Goal: Task Accomplishment & Management: Use online tool/utility

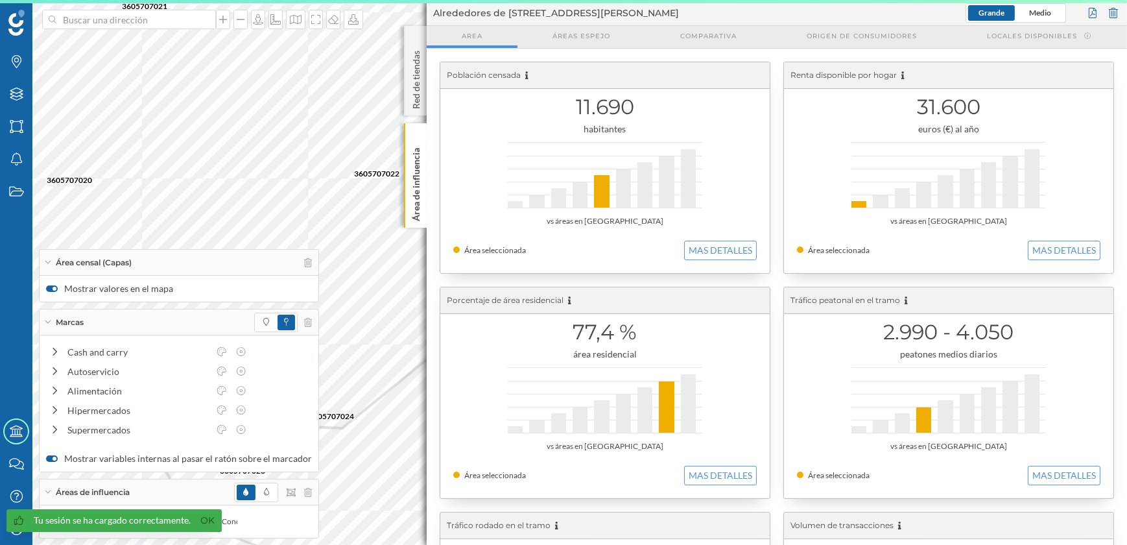
click at [414, 179] on p "Área de influencia" at bounding box center [416, 182] width 13 height 78
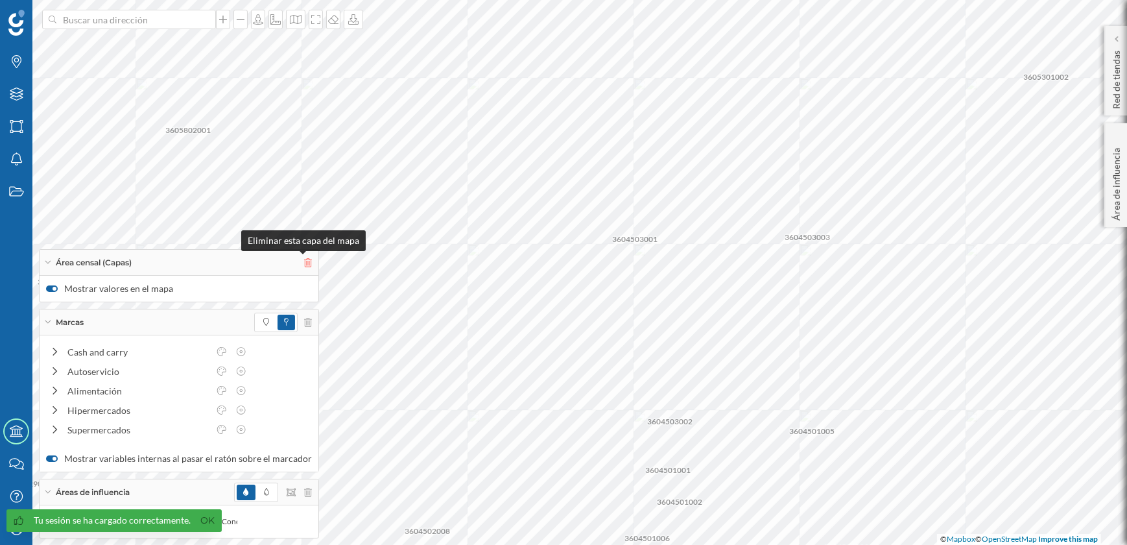
click at [304, 259] on icon at bounding box center [308, 262] width 8 height 9
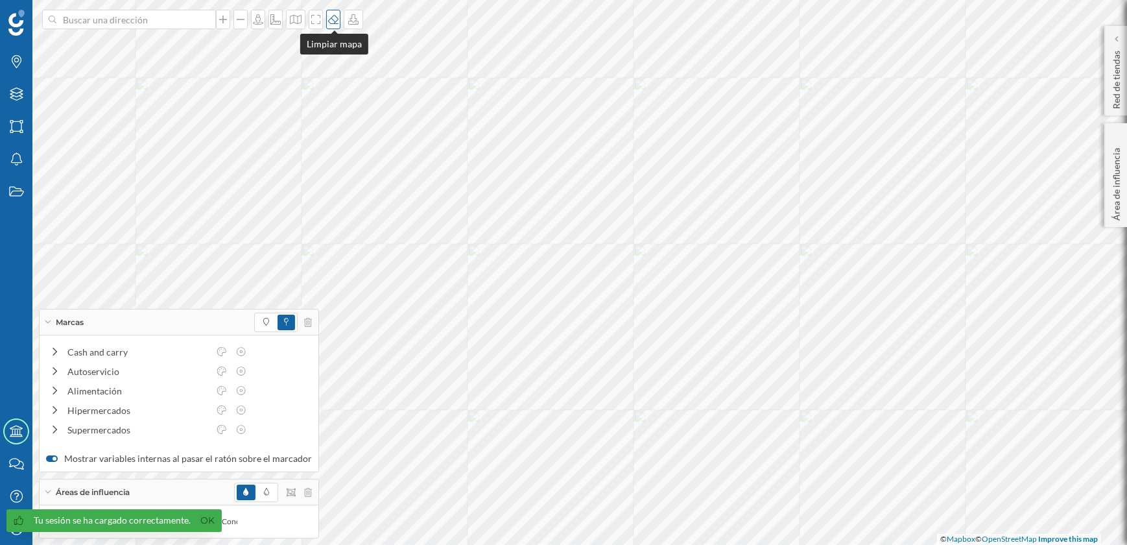
click at [335, 18] on icon at bounding box center [333, 19] width 13 height 10
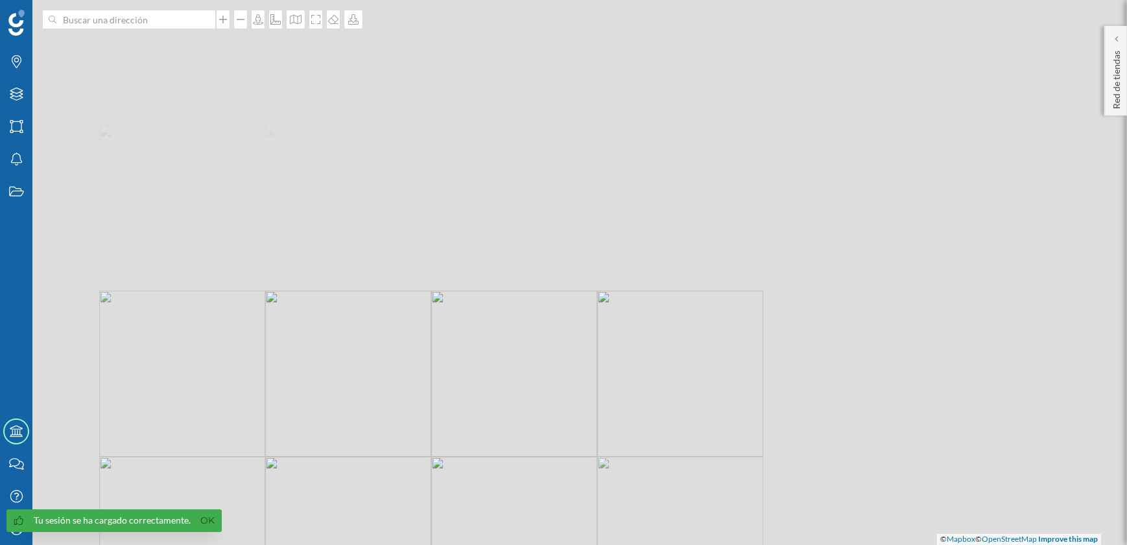
drag, startPoint x: 726, startPoint y: 136, endPoint x: 531, endPoint y: 461, distance: 379.4
click at [530, 461] on div "© Mapbox © OpenStreetMap Improve this map" at bounding box center [563, 272] width 1127 height 545
drag, startPoint x: 583, startPoint y: 302, endPoint x: 523, endPoint y: 540, distance: 245.4
click at [523, 540] on div "© Mapbox © OpenStreetMap Improve this map" at bounding box center [563, 272] width 1127 height 545
drag, startPoint x: 616, startPoint y: 191, endPoint x: 573, endPoint y: 429, distance: 241.7
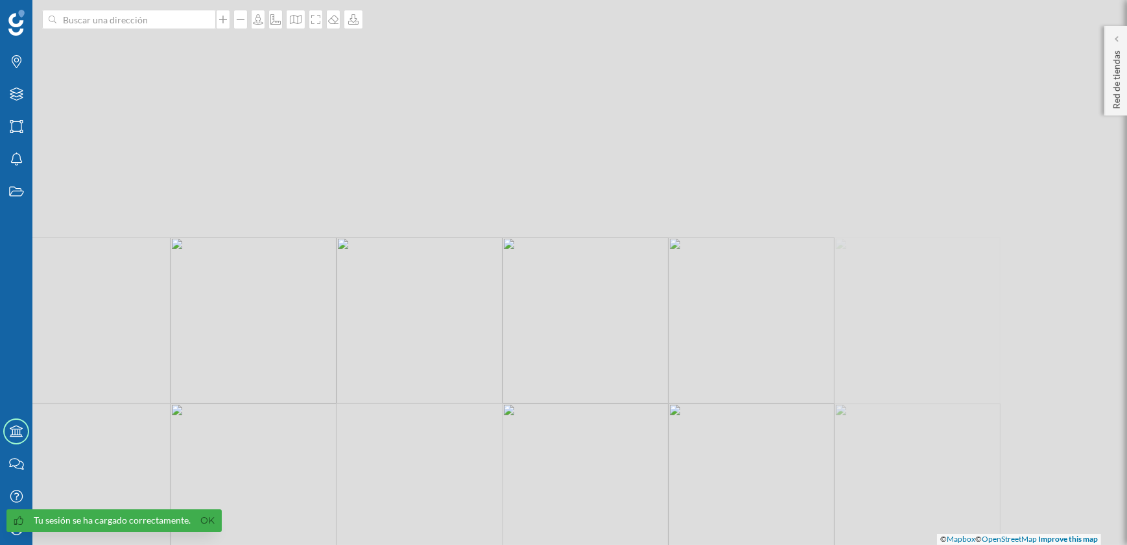
click at [571, 429] on div "© Mapbox © OpenStreetMap Improve this map" at bounding box center [563, 272] width 1127 height 545
drag, startPoint x: 609, startPoint y: 169, endPoint x: 597, endPoint y: 446, distance: 277.2
click at [596, 466] on div "© Mapbox © OpenStreetMap Improve this map" at bounding box center [563, 272] width 1127 height 545
drag, startPoint x: 603, startPoint y: 187, endPoint x: 590, endPoint y: 408, distance: 221.6
click at [592, 427] on div "© Mapbox © OpenStreetMap Improve this map" at bounding box center [563, 272] width 1127 height 545
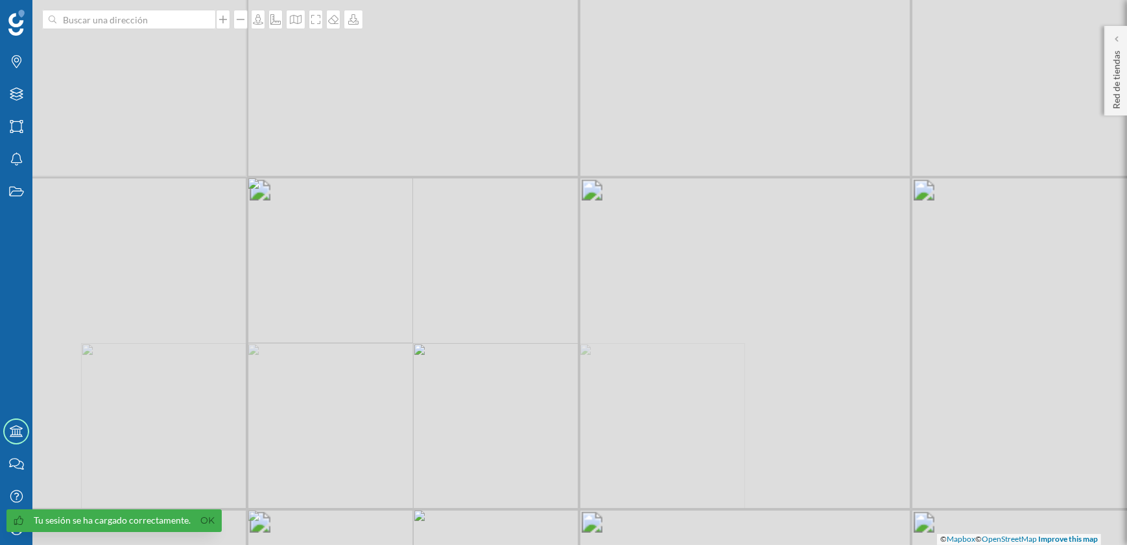
drag, startPoint x: 683, startPoint y: 241, endPoint x: 502, endPoint y: 415, distance: 251.4
click at [466, 442] on div "© Mapbox © OpenStreetMap Improve this map" at bounding box center [563, 272] width 1127 height 545
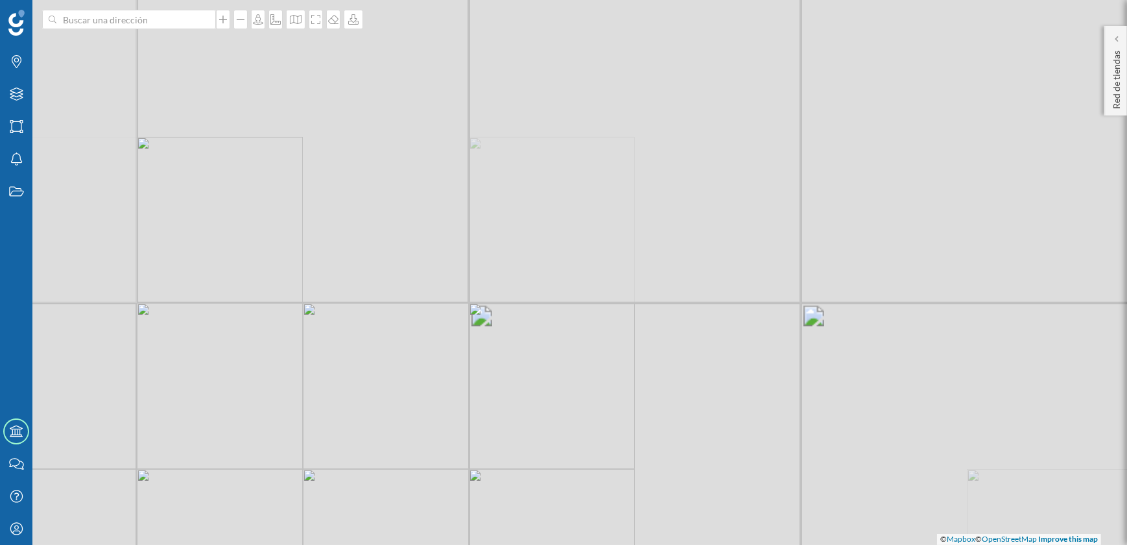
drag, startPoint x: 724, startPoint y: 254, endPoint x: 647, endPoint y: 348, distance: 122.2
click at [647, 348] on div "© Mapbox © OpenStreetMap Improve this map" at bounding box center [563, 272] width 1127 height 545
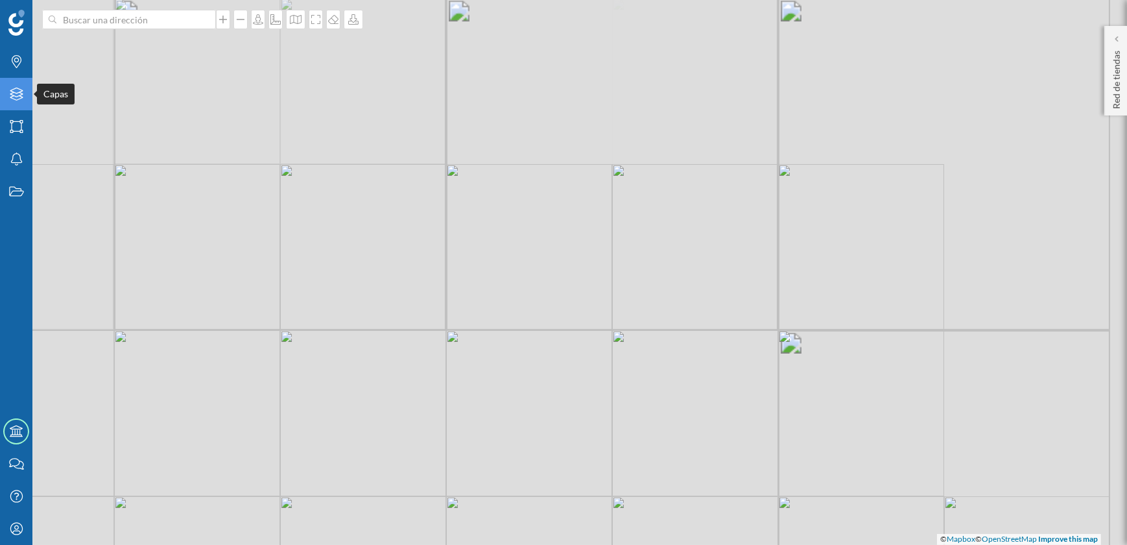
click at [10, 94] on icon at bounding box center [16, 94] width 13 height 13
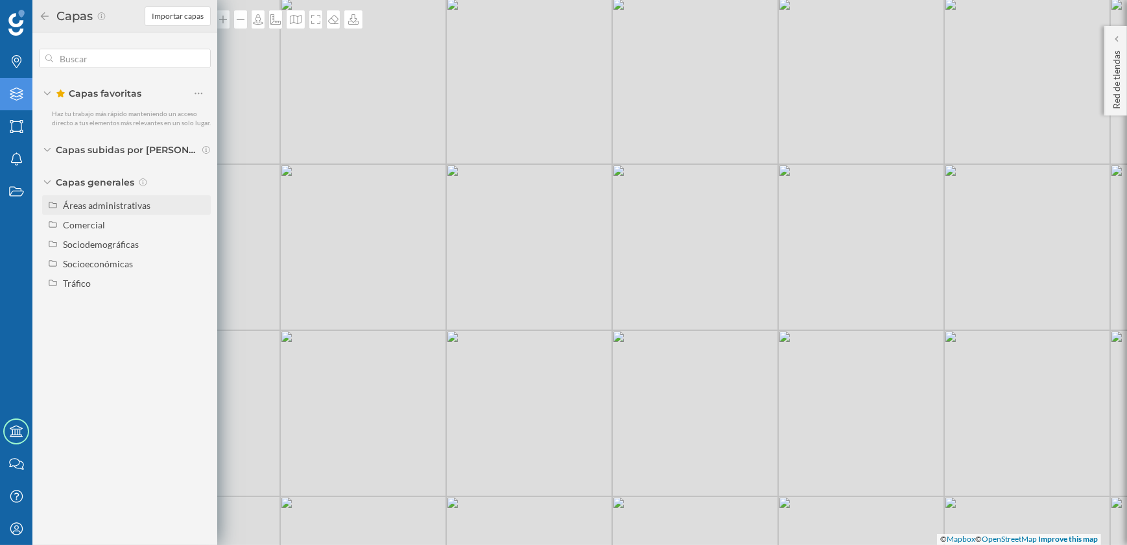
click at [109, 206] on div "Áreas administrativas" at bounding box center [107, 205] width 88 height 11
click at [200, 284] on input "Distrito" at bounding box center [202, 283] width 8 height 8
radio input "true"
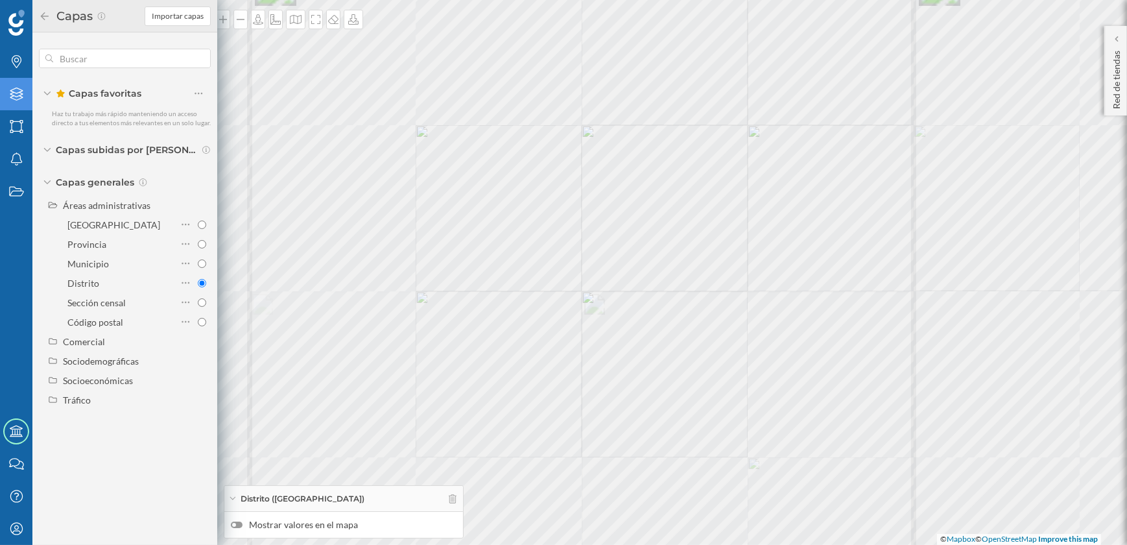
drag, startPoint x: 654, startPoint y: 292, endPoint x: 834, endPoint y: 270, distance: 181.0
click at [834, 270] on div "© Mapbox © OpenStreetMap Improve this map" at bounding box center [563, 272] width 1127 height 545
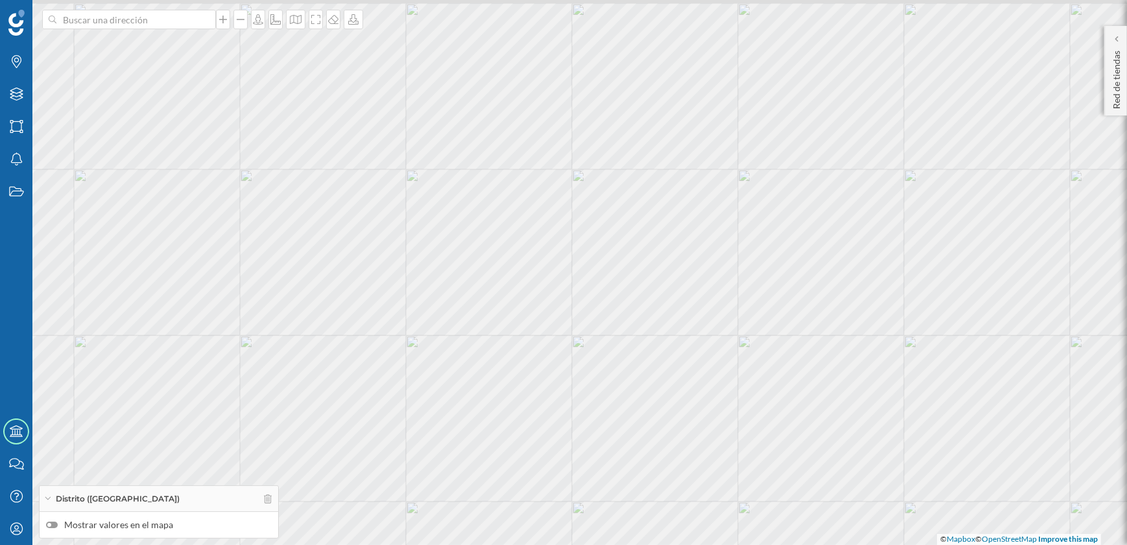
drag, startPoint x: 824, startPoint y: 253, endPoint x: 815, endPoint y: 297, distance: 45.2
click at [815, 297] on div "© Mapbox © OpenStreetMap Improve this map" at bounding box center [563, 272] width 1127 height 545
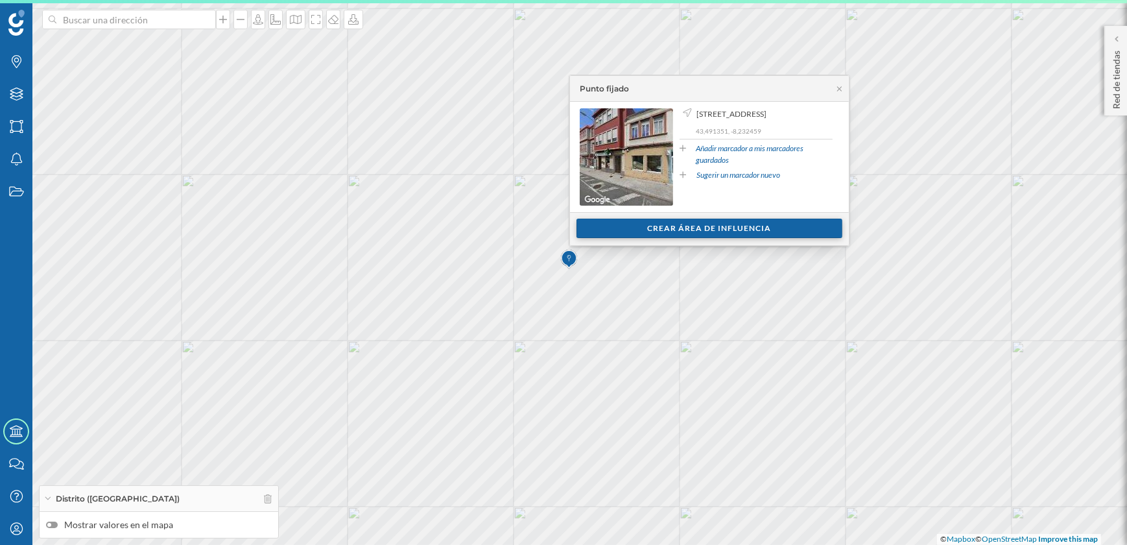
click at [669, 228] on div "Crear área de influencia" at bounding box center [710, 228] width 266 height 19
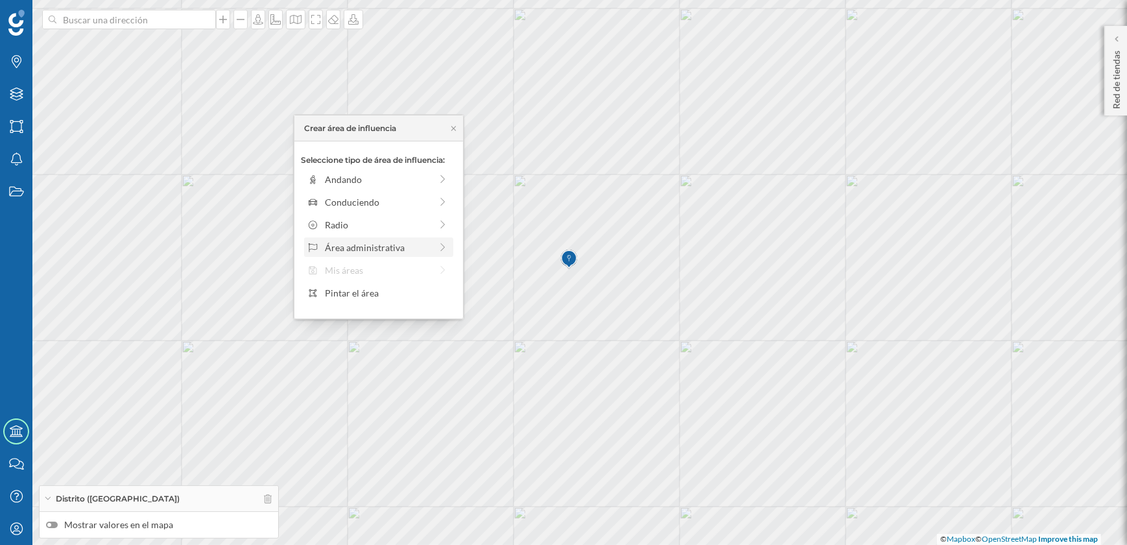
click at [368, 246] on div "Área administrativa" at bounding box center [378, 248] width 106 height 14
click at [330, 221] on div "Municipio" at bounding box center [389, 225] width 128 height 14
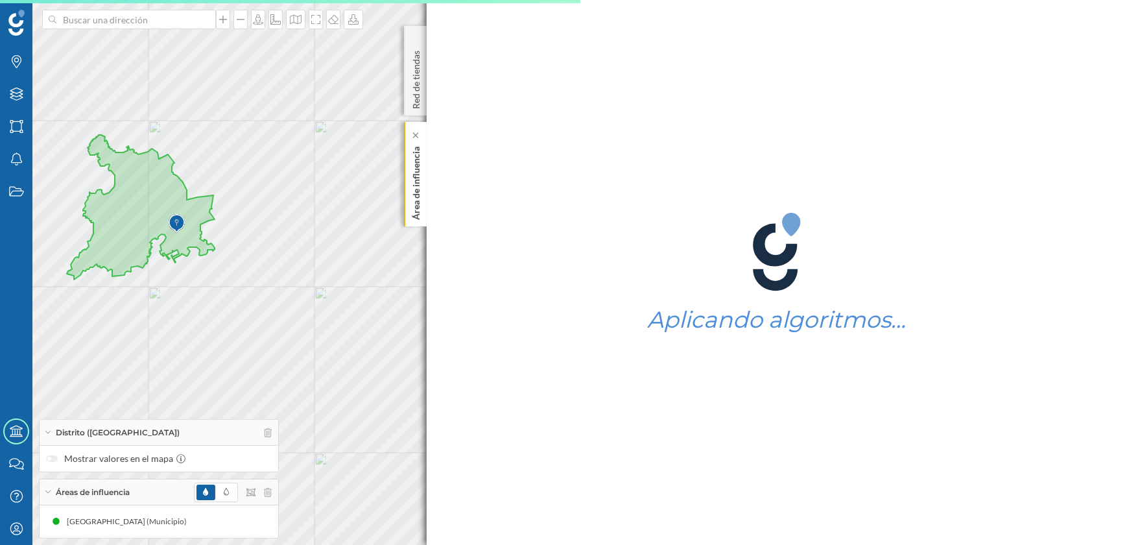
click at [421, 211] on p "Área de influencia" at bounding box center [416, 180] width 13 height 78
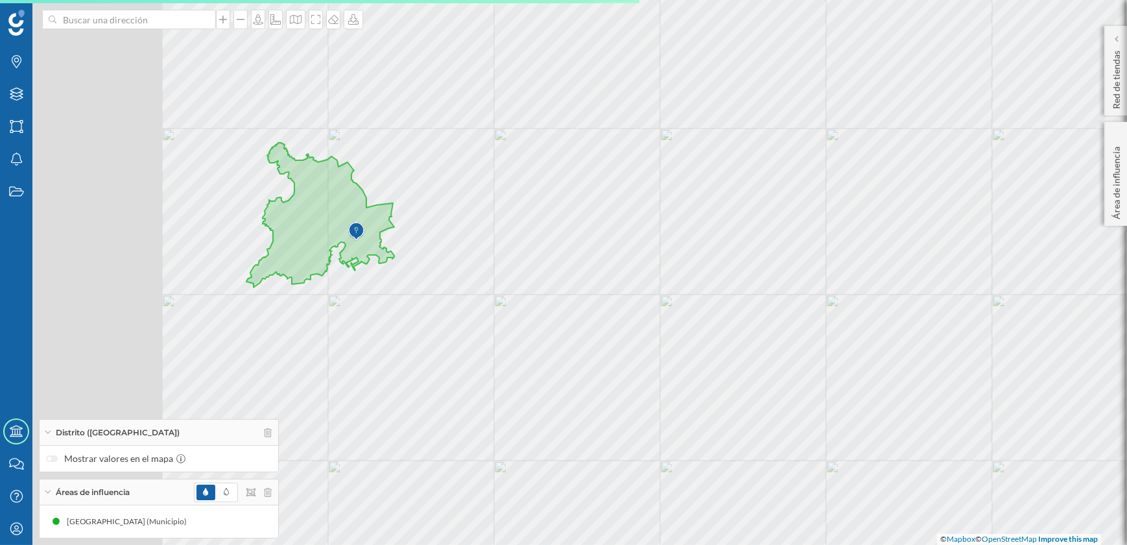
drag, startPoint x: 380, startPoint y: 254, endPoint x: 619, endPoint y: 258, distance: 239.4
click at [619, 258] on div "© Mapbox © OpenStreetMap Improve this map" at bounding box center [563, 272] width 1127 height 545
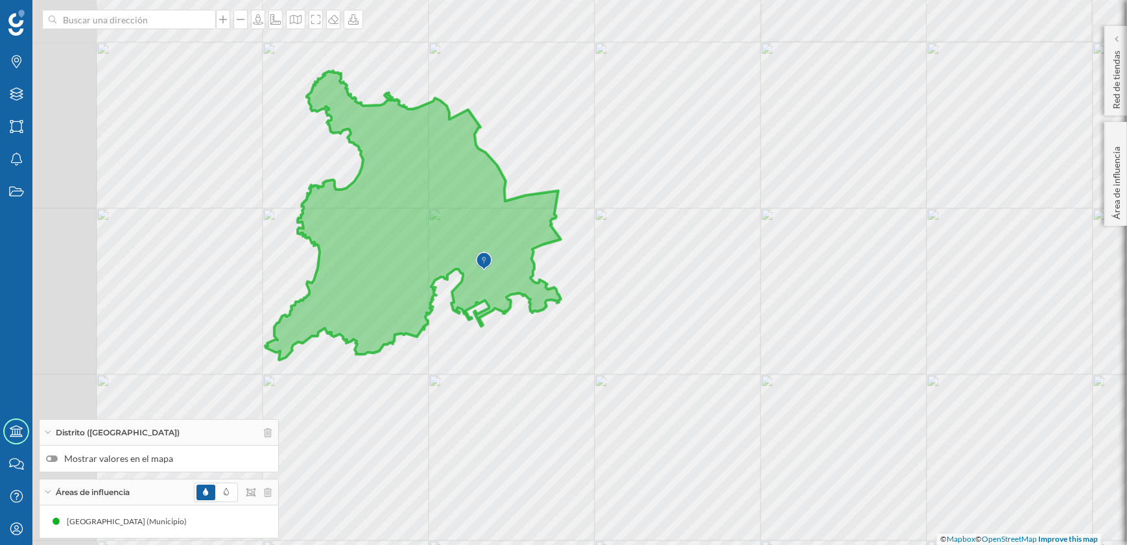
drag, startPoint x: 566, startPoint y: 259, endPoint x: 661, endPoint y: 276, distance: 96.2
click at [661, 276] on div "© Mapbox © OpenStreetMap Improve this map" at bounding box center [563, 272] width 1127 height 545
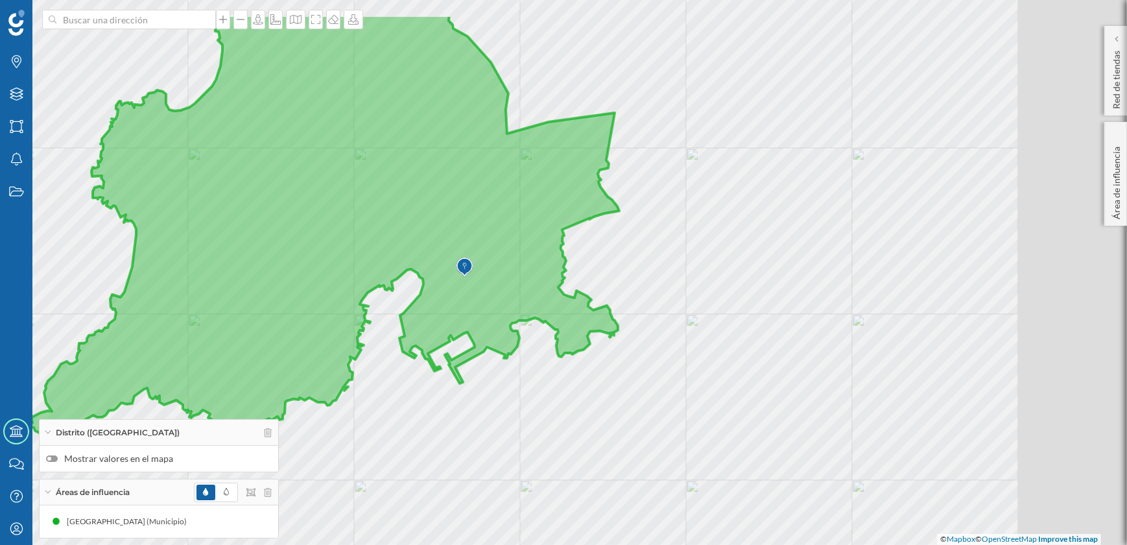
drag, startPoint x: 579, startPoint y: 337, endPoint x: 448, endPoint y: 420, distance: 154.8
click at [448, 420] on div "© Mapbox © OpenStreetMap Improve this map" at bounding box center [563, 272] width 1127 height 545
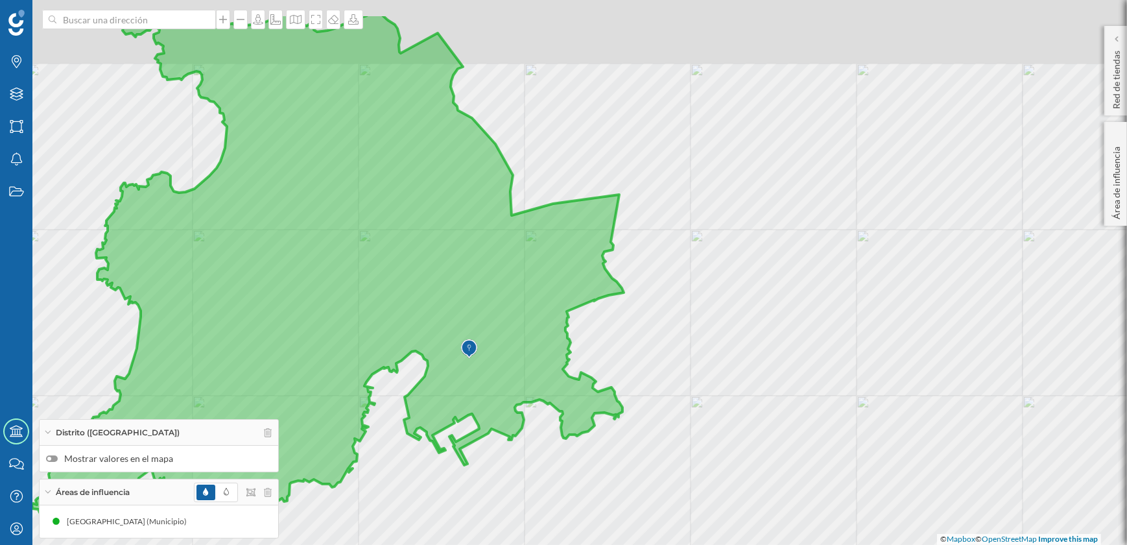
drag, startPoint x: 600, startPoint y: 364, endPoint x: 619, endPoint y: 435, distance: 73.3
click at [619, 435] on div "© Mapbox © OpenStreetMap Improve this map" at bounding box center [563, 272] width 1127 height 545
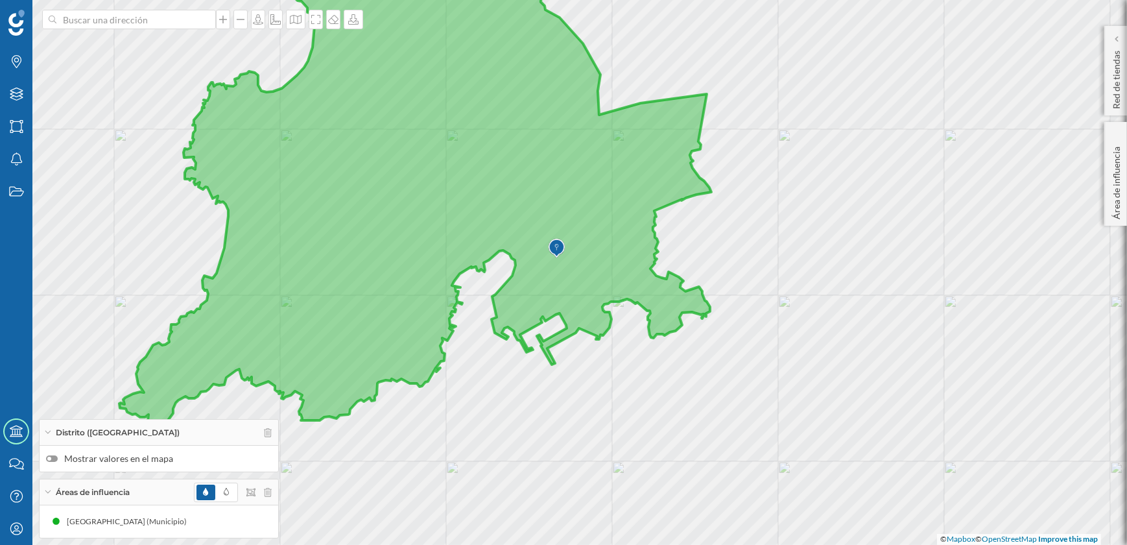
drag, startPoint x: 560, startPoint y: 458, endPoint x: 647, endPoint y: 357, distance: 133.3
click at [647, 357] on div "© Mapbox © OpenStreetMap Improve this map" at bounding box center [563, 272] width 1127 height 545
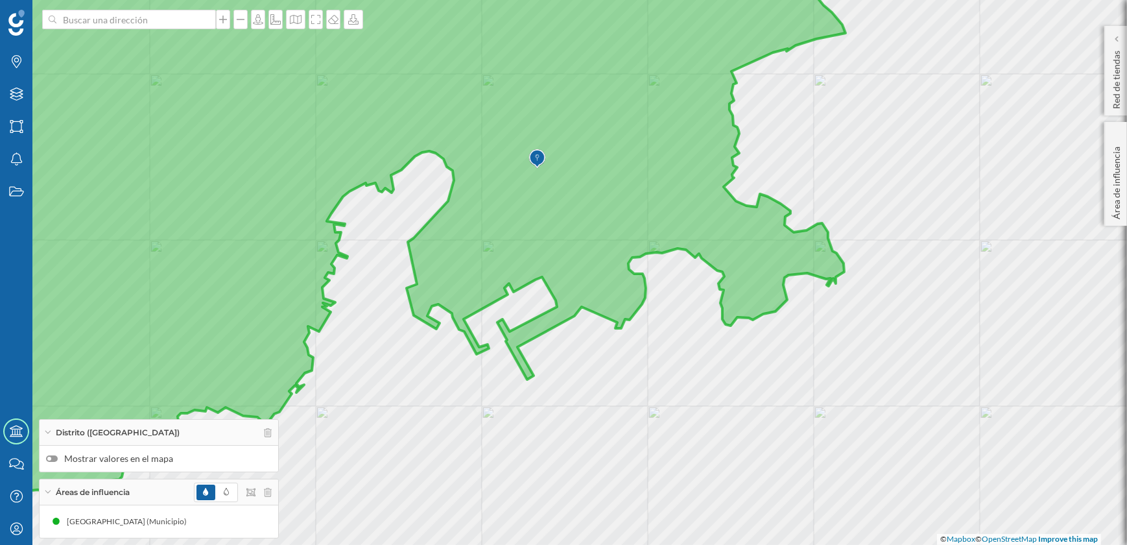
click at [52, 458] on div at bounding box center [52, 458] width 12 height 6
click at [0, 0] on input "Mostrar valores en el mapa" at bounding box center [0, 0] width 0 height 0
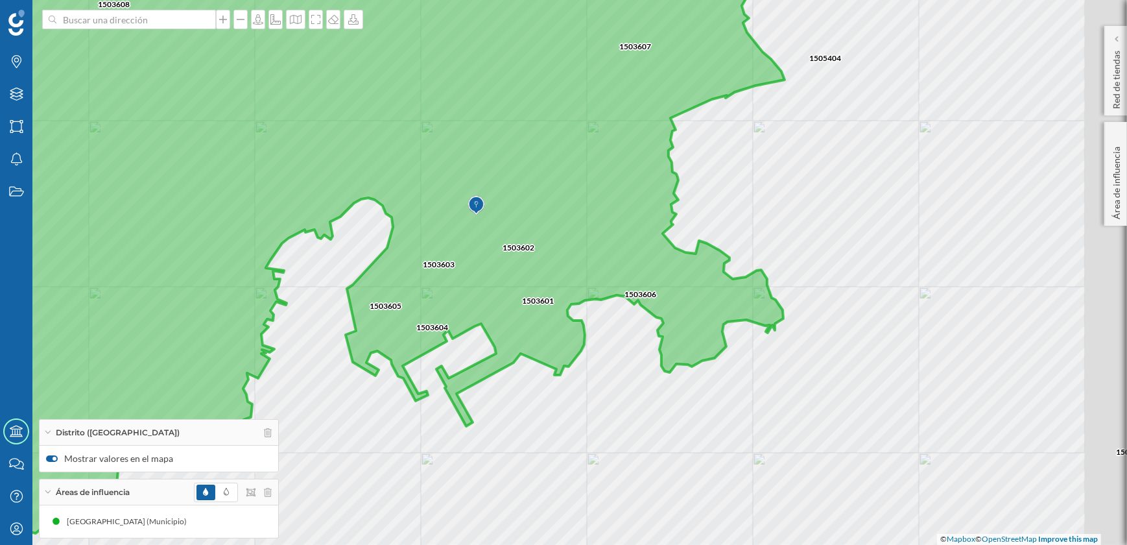
drag, startPoint x: 786, startPoint y: 329, endPoint x: 725, endPoint y: 376, distance: 76.8
click at [725, 376] on div "1503605 1503608 1503603 1503604 1503602 1503502 1503606 1503607 1503601 1505404…" at bounding box center [563, 272] width 1127 height 545
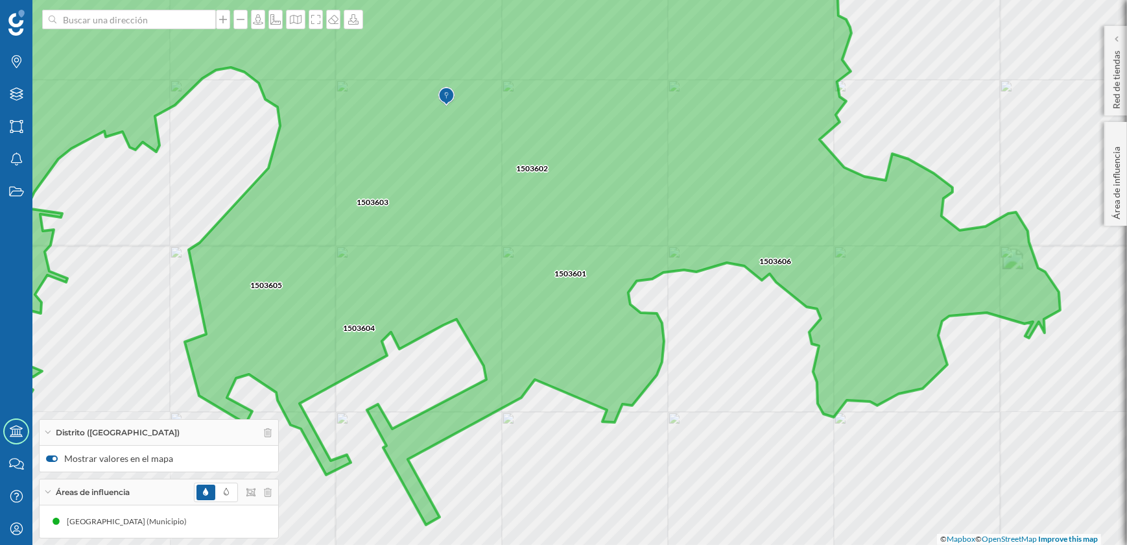
drag, startPoint x: 590, startPoint y: 364, endPoint x: 699, endPoint y: 395, distance: 114.0
click at [699, 395] on div "1503602 1503606 1503601 1503605 1503603 1503604 1503607 1505404 1503608 1503501…" at bounding box center [563, 272] width 1127 height 545
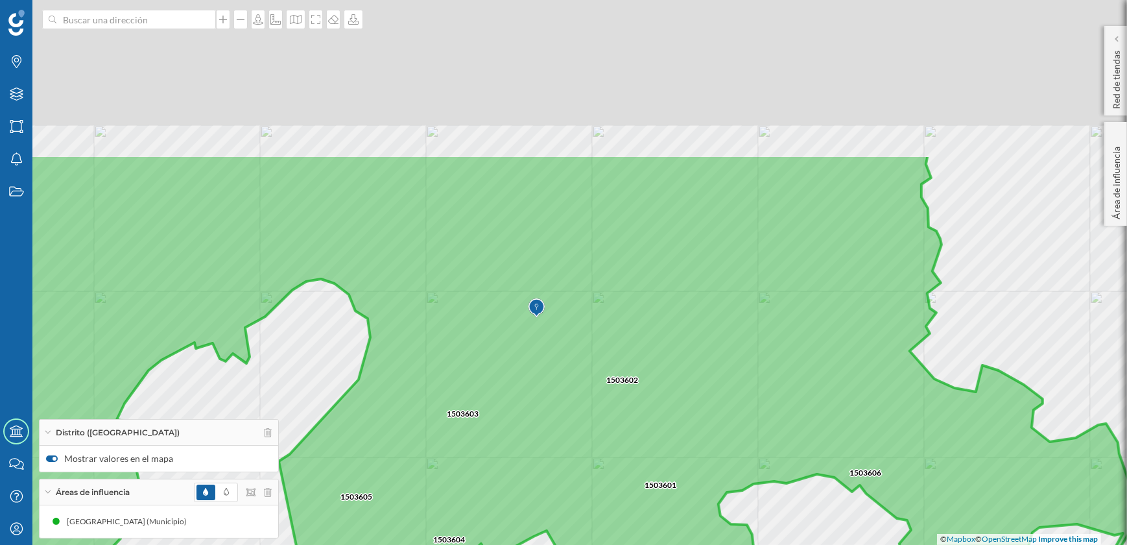
drag, startPoint x: 712, startPoint y: 353, endPoint x: 795, endPoint y: 534, distance: 199.4
click at [795, 534] on div "1503602 1503606 1503601 1503605 1503603 1503604 1503607 1505404 1503608 1503501…" at bounding box center [563, 272] width 1127 height 545
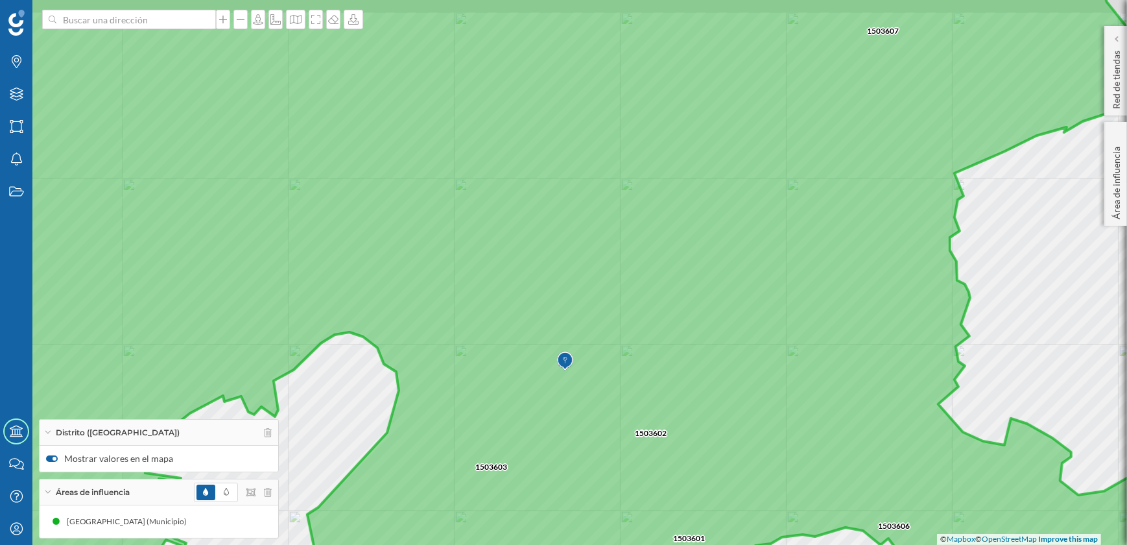
drag, startPoint x: 717, startPoint y: 376, endPoint x: 759, endPoint y: 442, distance: 79.0
click at [756, 446] on icon at bounding box center [548, 325] width 1270 height 659
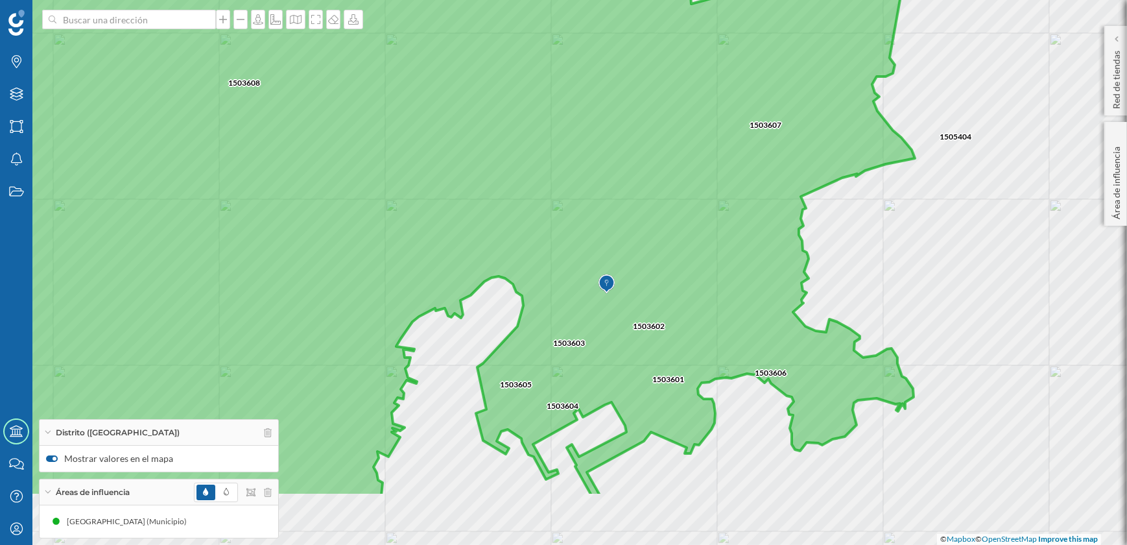
drag, startPoint x: 673, startPoint y: 410, endPoint x: 634, endPoint y: 304, distance: 112.4
click at [634, 304] on icon at bounding box center [380, 166] width 1069 height 659
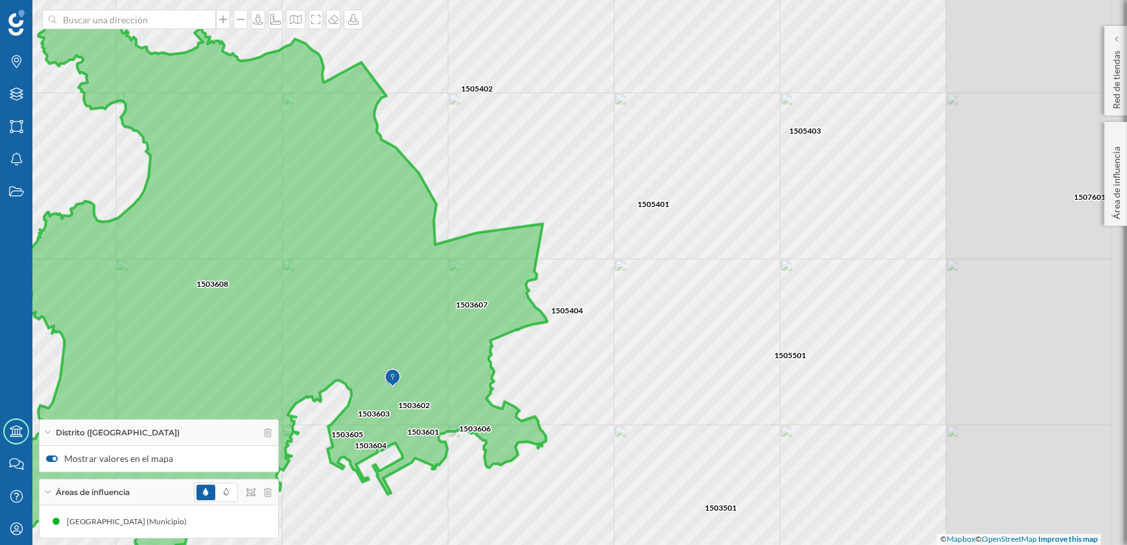
drag, startPoint x: 854, startPoint y: 298, endPoint x: 619, endPoint y: 374, distance: 246.8
click at [619, 374] on div "1503608 1503607 1505402 1503601 1503602 1503605 1500401 1503603 1503604 1503606…" at bounding box center [563, 272] width 1127 height 545
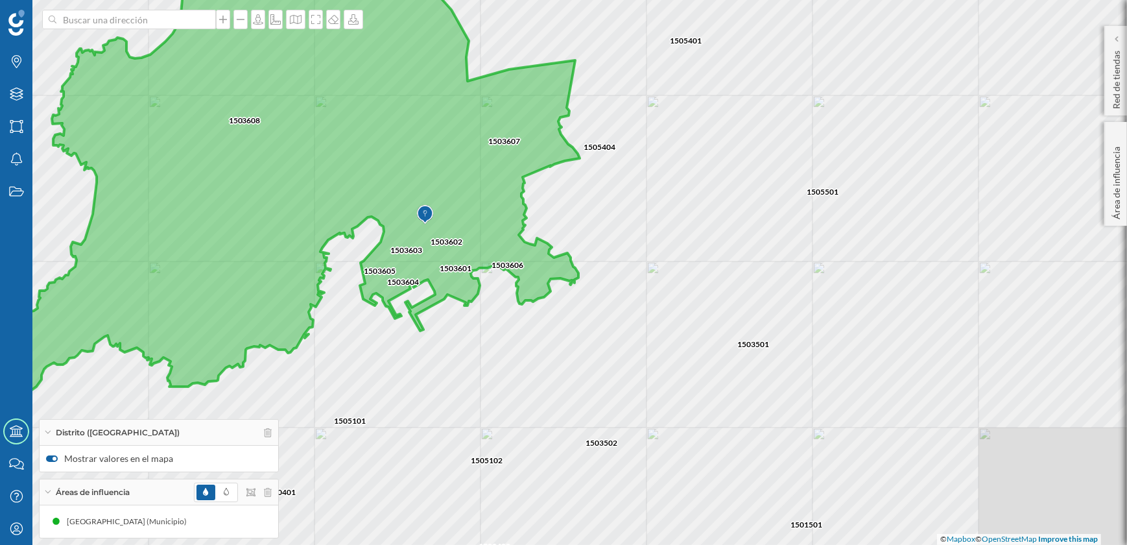
drag, startPoint x: 630, startPoint y: 323, endPoint x: 660, endPoint y: 169, distance: 157.2
click at [660, 169] on div "1503608 1503607 1505402 1503601 1503602 1503605 1500401 1503603 1503604 1503606…" at bounding box center [563, 272] width 1127 height 545
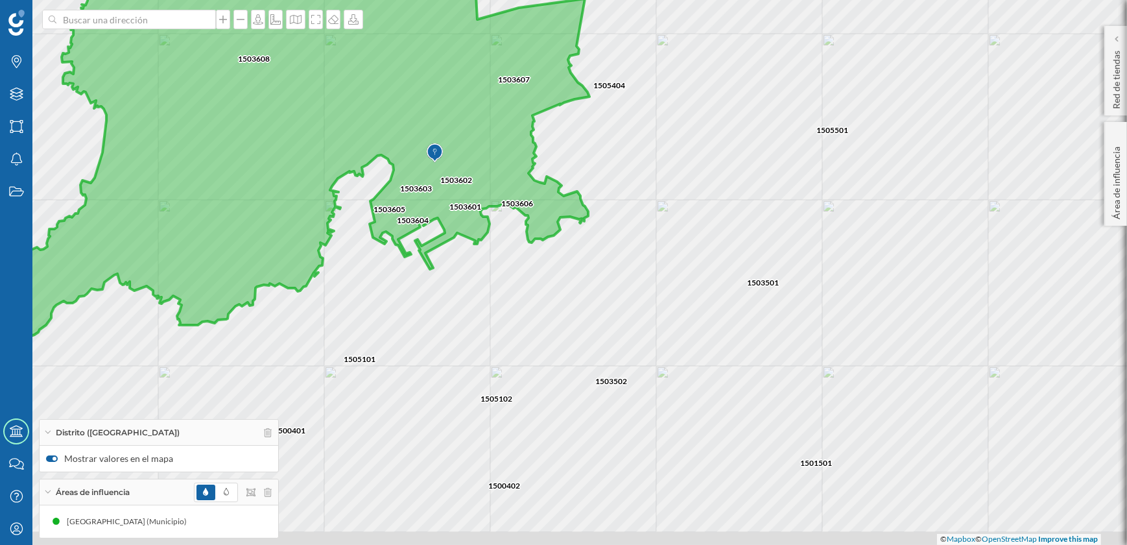
drag, startPoint x: 640, startPoint y: 252, endPoint x: 650, endPoint y: 190, distance: 62.4
click at [650, 190] on div "1503608 1503607 1505402 1503601 1503602 1503605 1500401 1503603 1503604 1503606…" at bounding box center [563, 272] width 1127 height 545
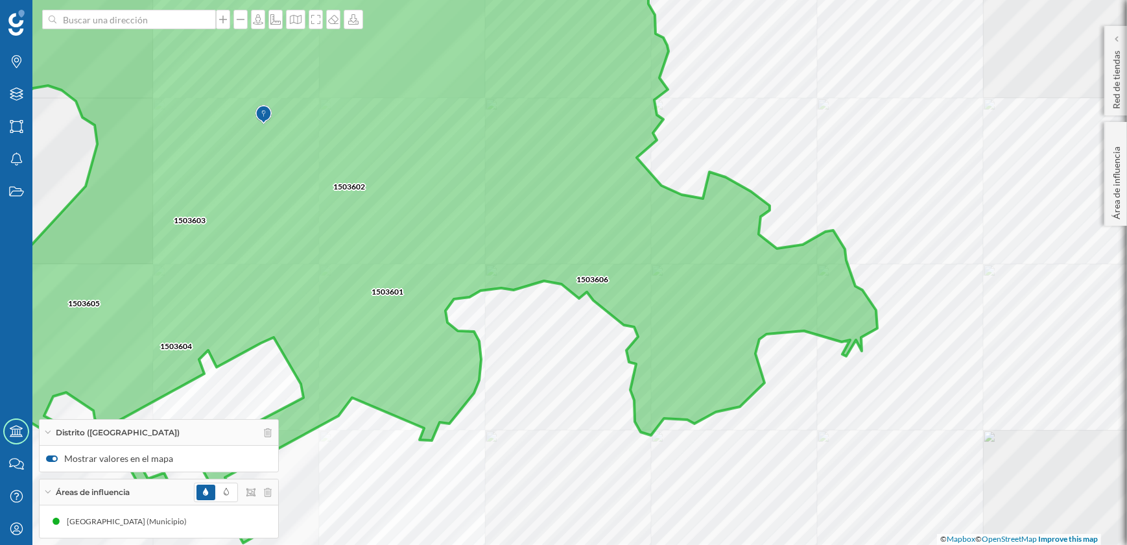
drag, startPoint x: 436, startPoint y: 263, endPoint x: 692, endPoint y: 194, distance: 265.3
click at [692, 194] on icon at bounding box center [424, 225] width 905 height 636
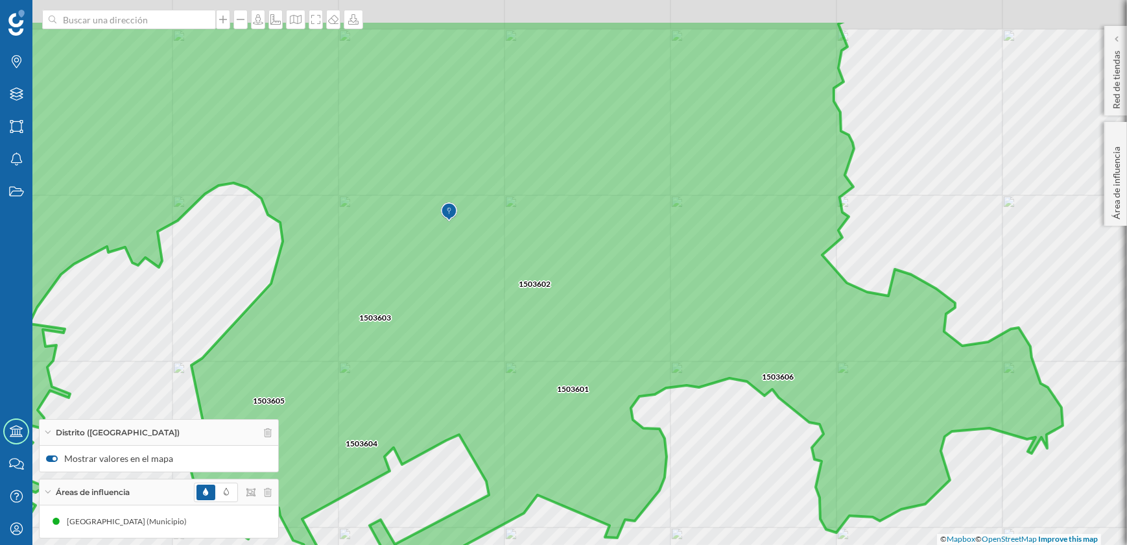
drag, startPoint x: 566, startPoint y: 292, endPoint x: 581, endPoint y: 369, distance: 78.6
click at [581, 369] on icon at bounding box center [481, 349] width 1164 height 659
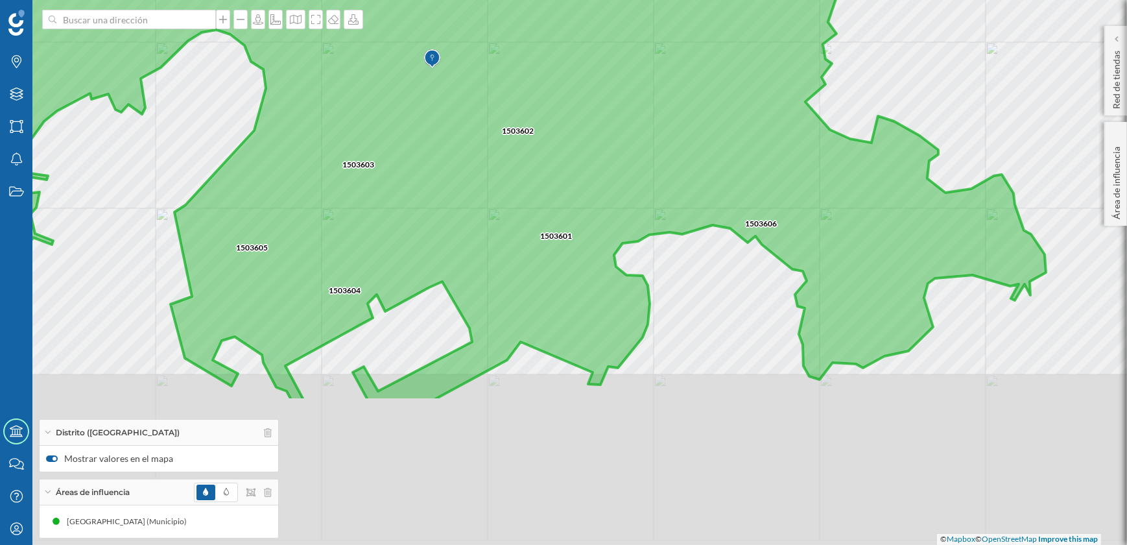
drag, startPoint x: 549, startPoint y: 400, endPoint x: 532, endPoint y: 204, distance: 196.6
click at [532, 204] on icon at bounding box center [458, 71] width 1183 height 659
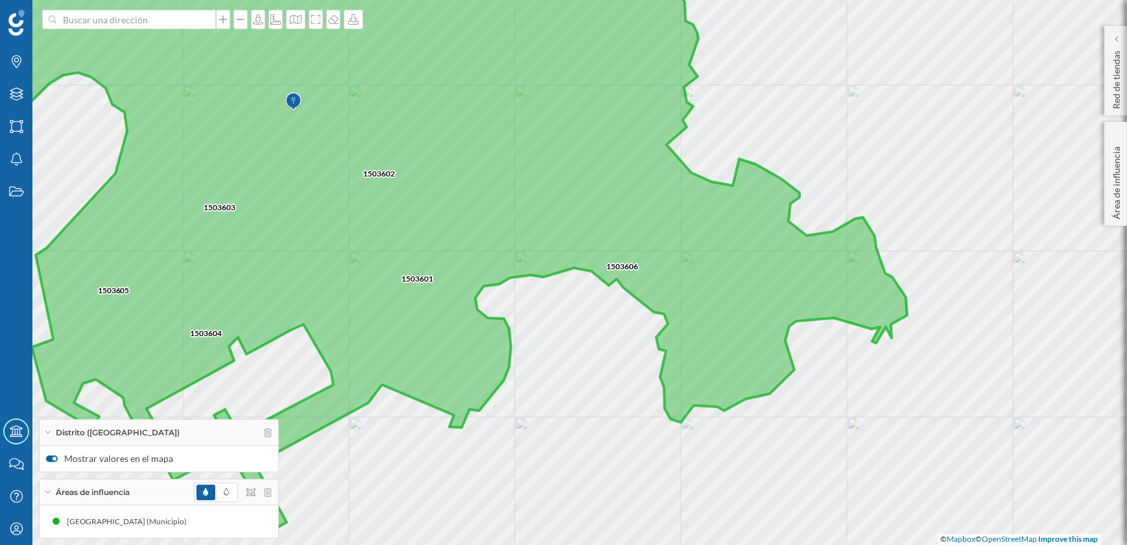
drag, startPoint x: 658, startPoint y: 217, endPoint x: 520, endPoint y: 259, distance: 145.3
click at [520, 259] on icon at bounding box center [327, 301] width 1162 height 630
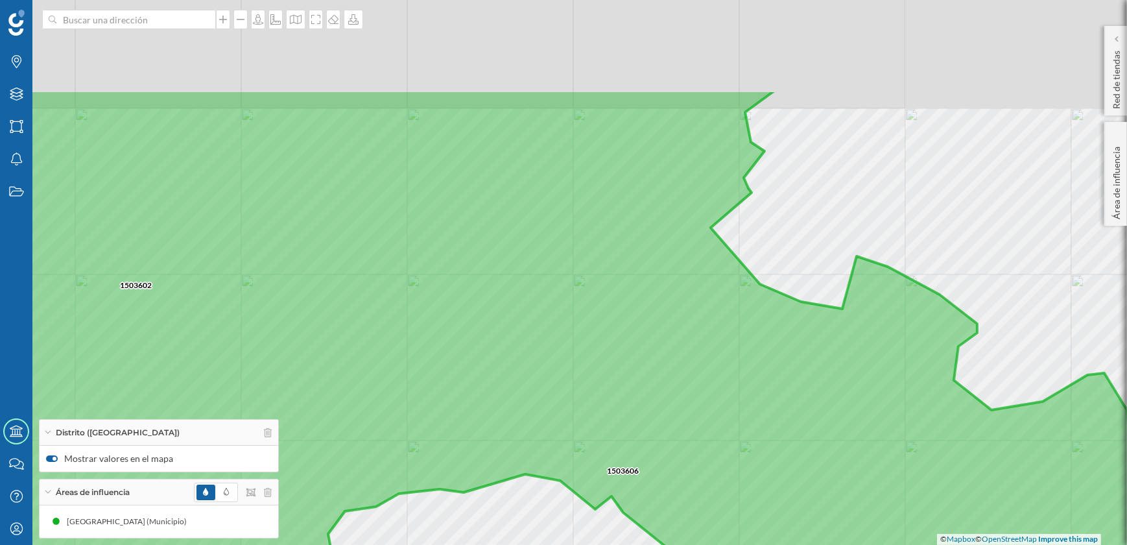
drag, startPoint x: 654, startPoint y: 242, endPoint x: 663, endPoint y: 381, distance: 139.7
click at [663, 381] on icon at bounding box center [543, 419] width 1298 height 659
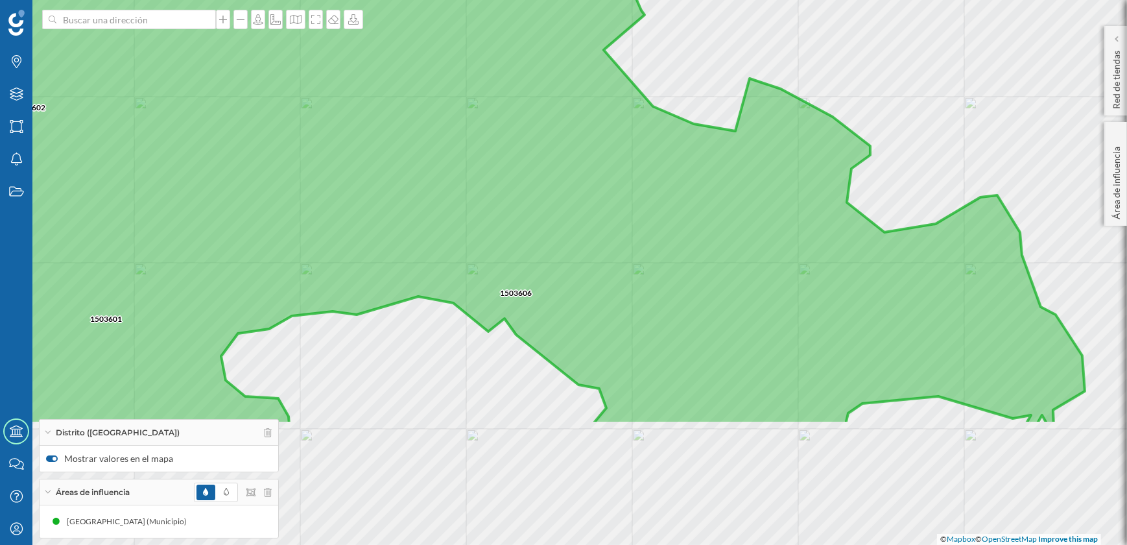
drag, startPoint x: 664, startPoint y: 376, endPoint x: 557, endPoint y: 198, distance: 207.5
click at [557, 198] on icon at bounding box center [432, 94] width 1308 height 659
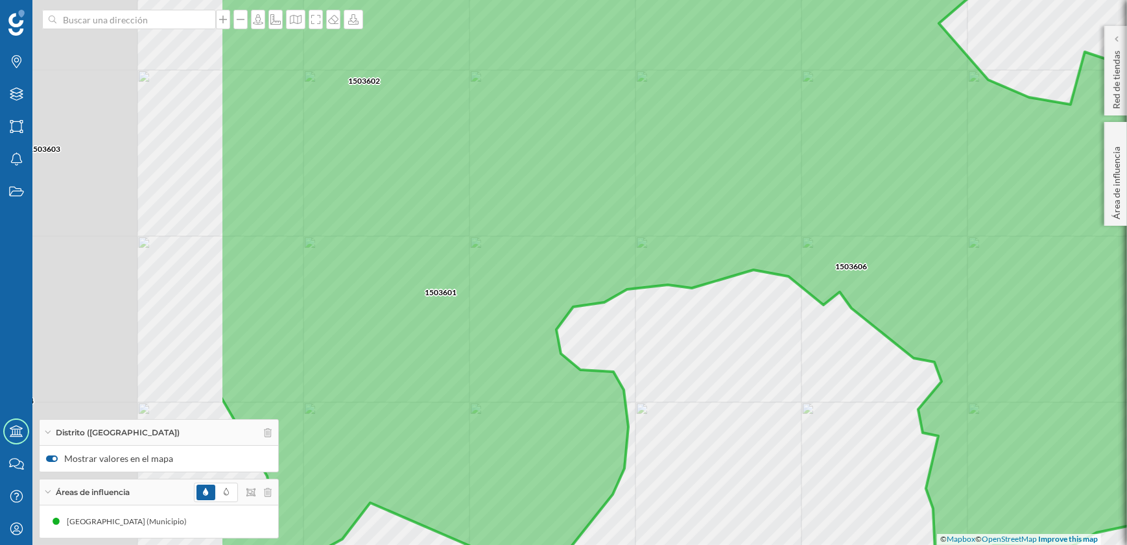
drag, startPoint x: 494, startPoint y: 377, endPoint x: 830, endPoint y: 351, distance: 337.0
click at [830, 351] on div "1503602 1503606 1505404 1503607 1503601 1503608 1503603 1503604 © Mapbox © Open…" at bounding box center [563, 272] width 1127 height 545
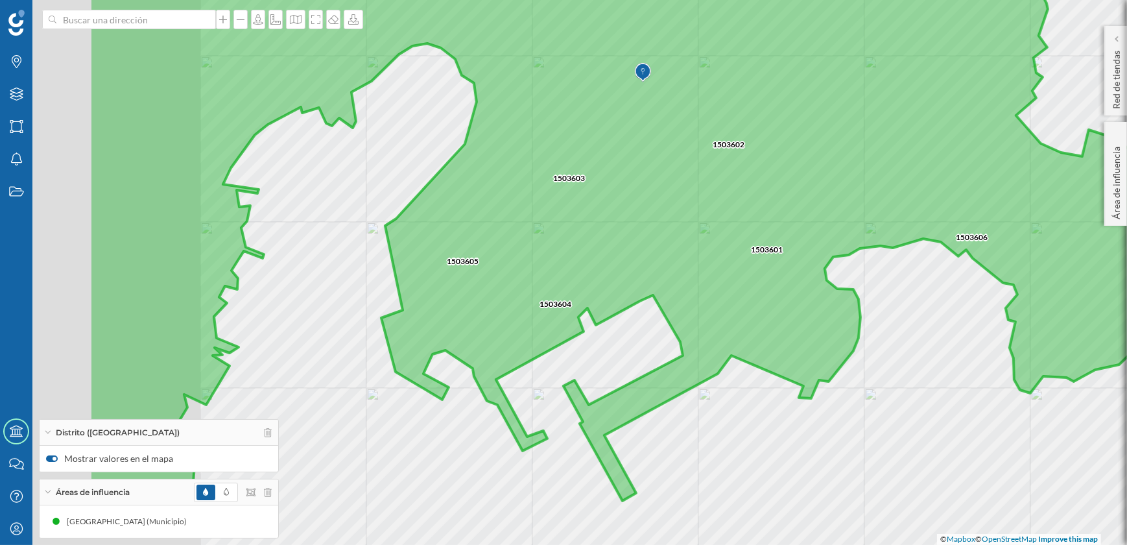
drag, startPoint x: 569, startPoint y: 309, endPoint x: 774, endPoint y: 241, distance: 215.4
click at [774, 241] on icon at bounding box center [673, 204] width 1168 height 659
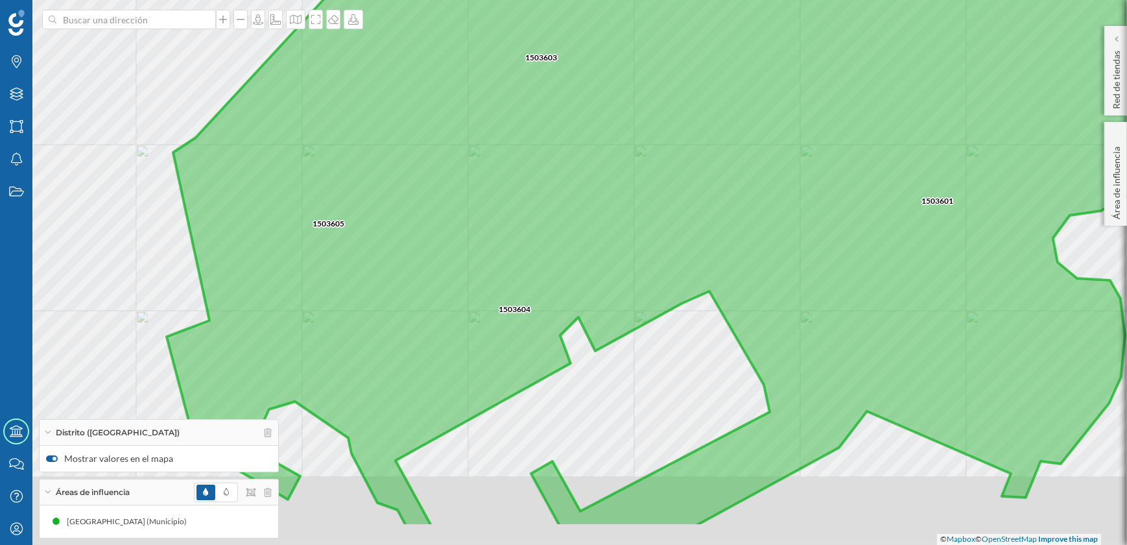
drag, startPoint x: 634, startPoint y: 333, endPoint x: 610, endPoint y: 297, distance: 43.5
click at [610, 297] on icon at bounding box center [515, 197] width 1358 height 659
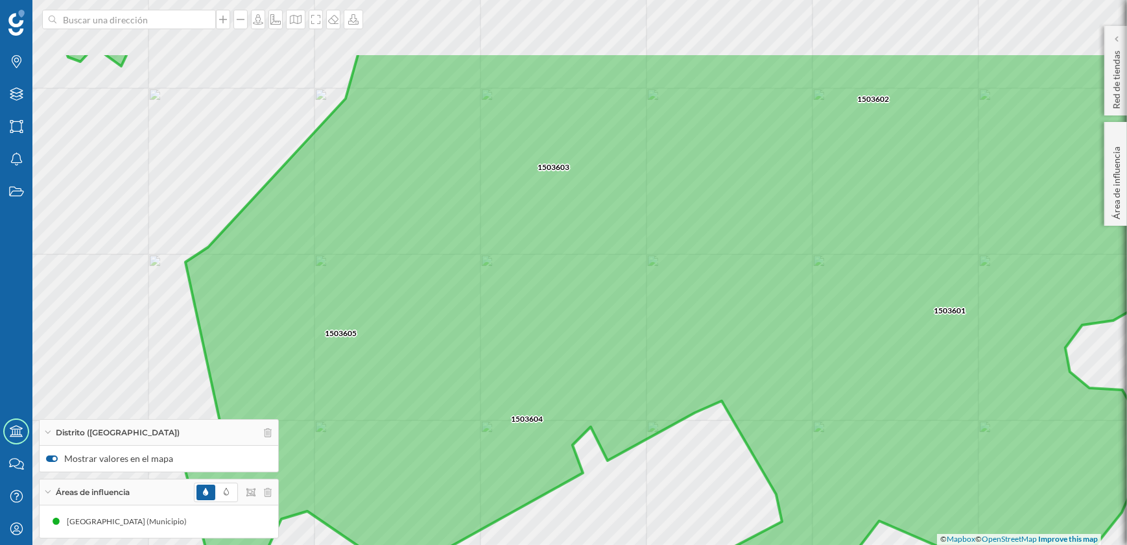
drag, startPoint x: 481, startPoint y: 241, endPoint x: 497, endPoint y: 360, distance: 120.4
click at [493, 359] on icon at bounding box center [576, 382] width 1358 height 659
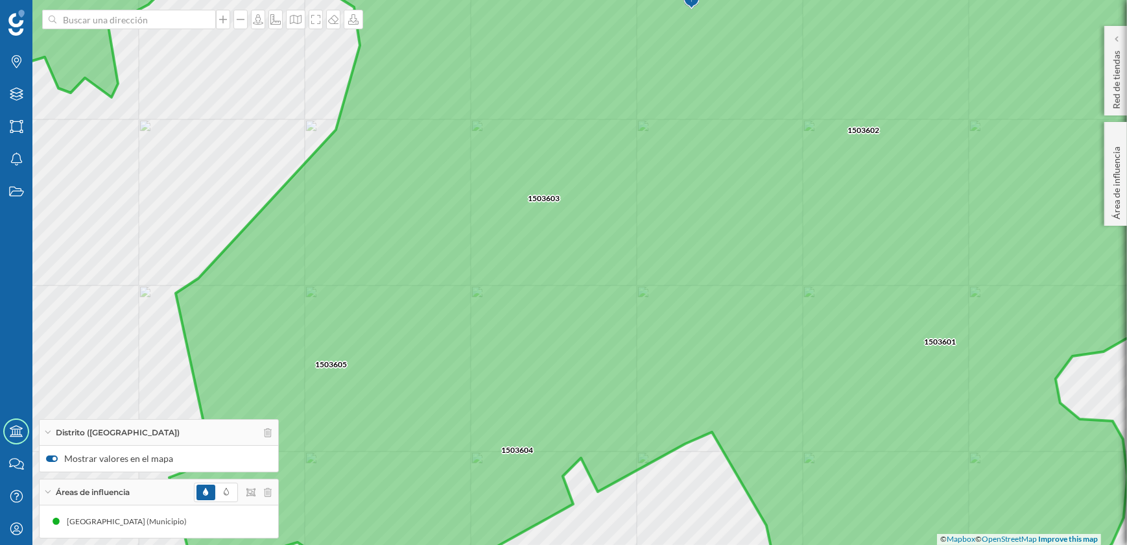
drag, startPoint x: 501, startPoint y: 306, endPoint x: 485, endPoint y: 342, distance: 39.8
click at [485, 342] on icon at bounding box center [554, 294] width 1358 height 659
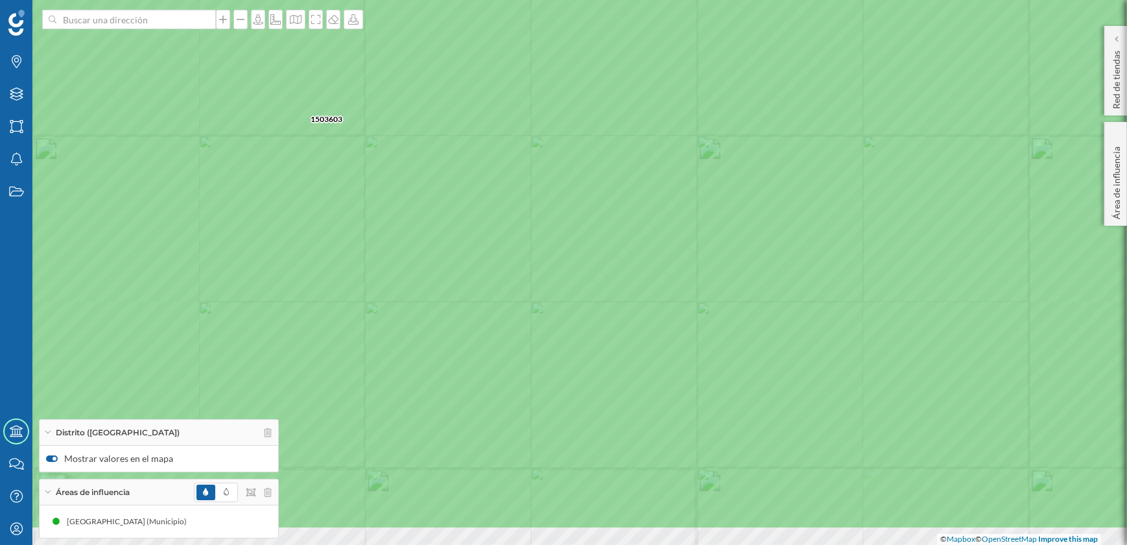
drag, startPoint x: 596, startPoint y: 307, endPoint x: 614, endPoint y: 280, distance: 32.7
click at [614, 280] on icon at bounding box center [597, 200] width 1358 height 659
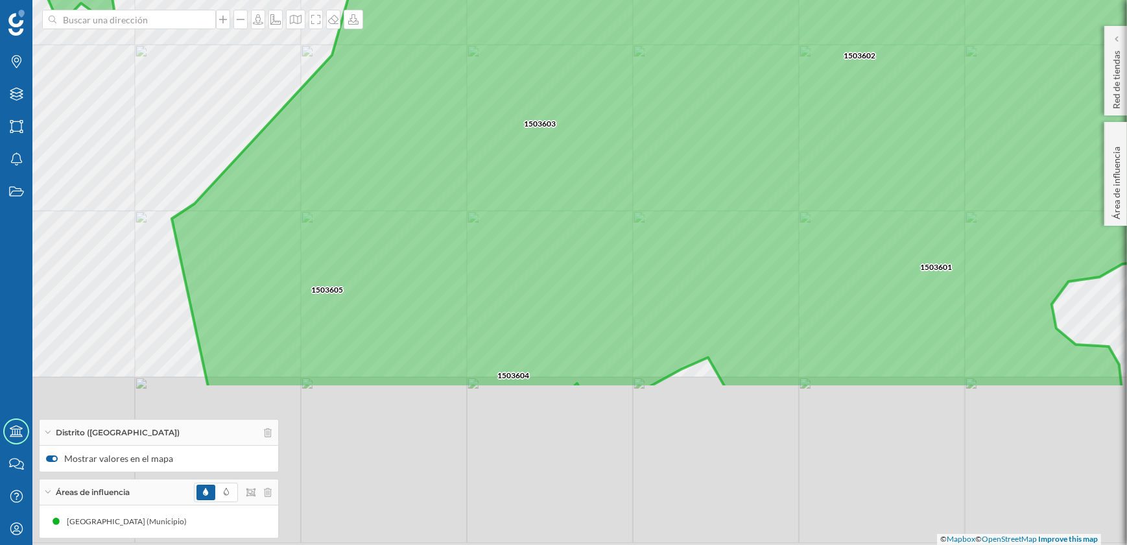
drag, startPoint x: 453, startPoint y: 422, endPoint x: 512, endPoint y: 221, distance: 209.6
click at [512, 221] on icon at bounding box center [628, 58] width 1358 height 659
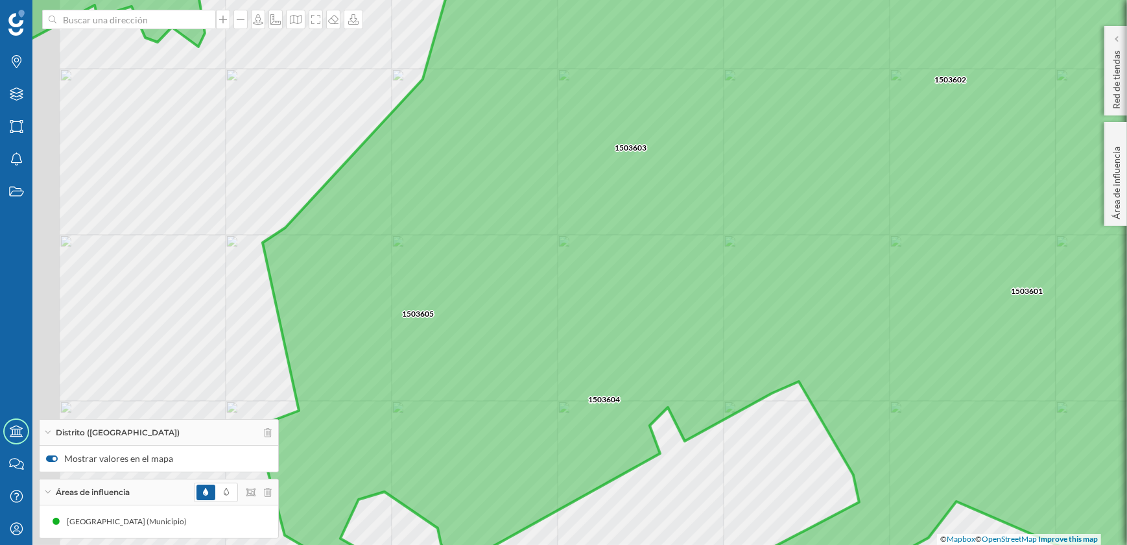
drag, startPoint x: 525, startPoint y: 265, endPoint x: 651, endPoint y: 300, distance: 130.6
click at [651, 300] on icon at bounding box center [654, 296] width 1358 height 659
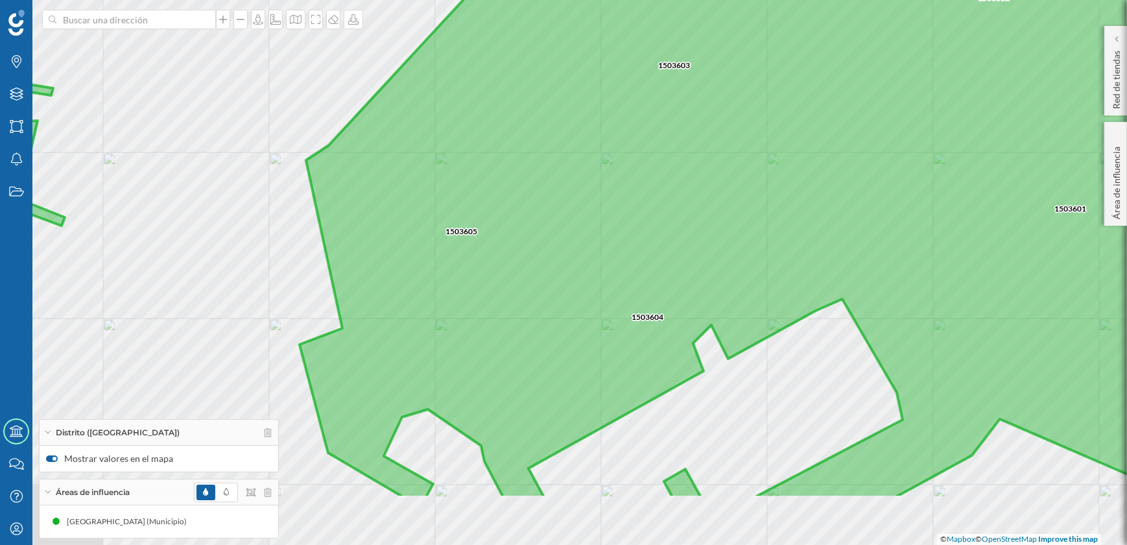
drag, startPoint x: 650, startPoint y: 304, endPoint x: 619, endPoint y: 206, distance: 102.6
click at [619, 206] on icon at bounding box center [535, 168] width 1358 height 659
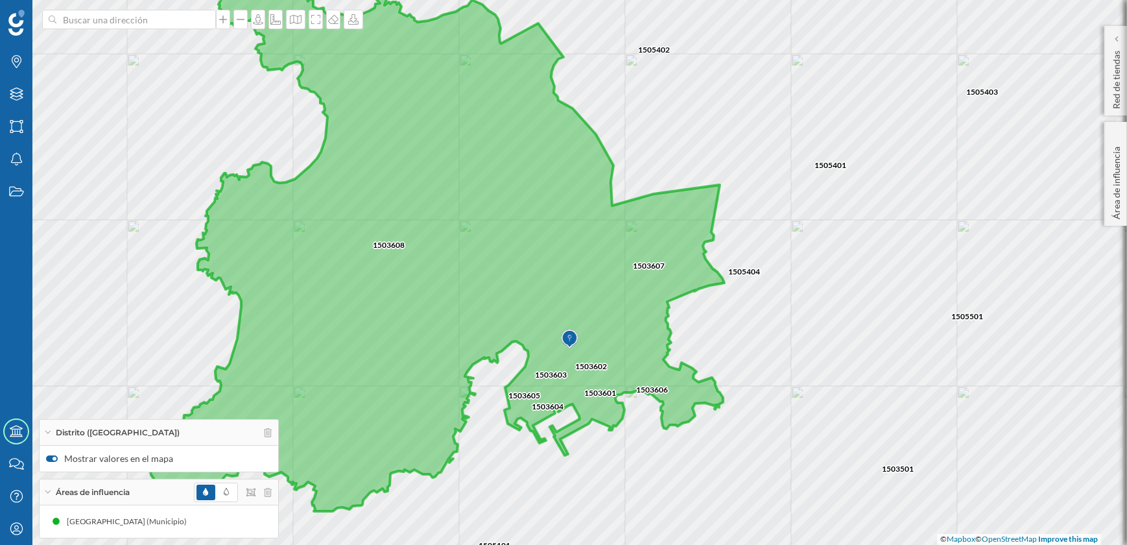
drag, startPoint x: 740, startPoint y: 366, endPoint x: 580, endPoint y: 373, distance: 160.4
click at [580, 373] on icon at bounding box center [428, 236] width 592 height 573
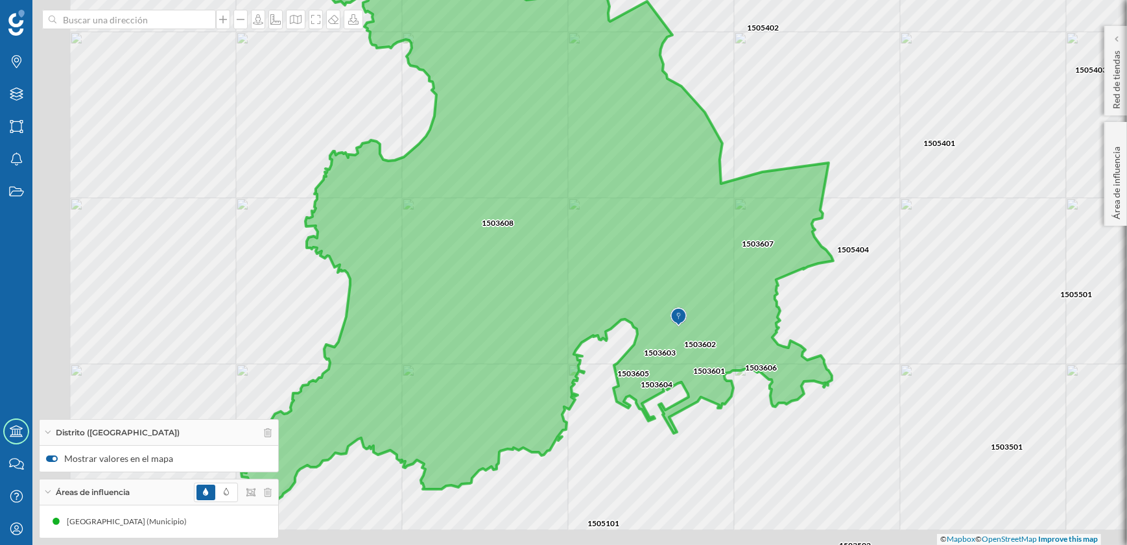
drag, startPoint x: 538, startPoint y: 335, endPoint x: 672, endPoint y: 269, distance: 149.1
click at [672, 269] on icon at bounding box center [537, 212] width 592 height 578
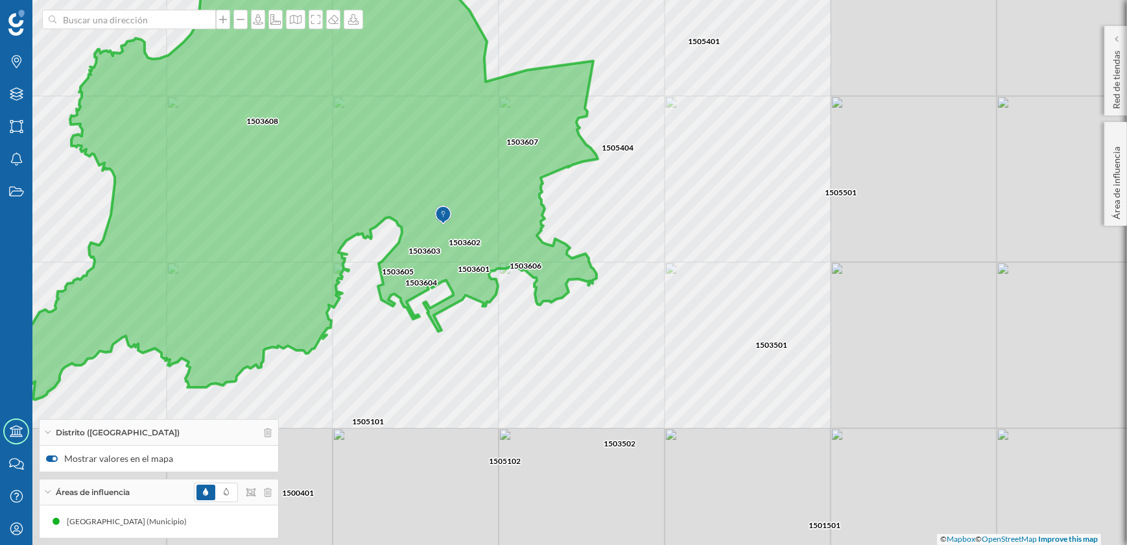
drag, startPoint x: 728, startPoint y: 409, endPoint x: 409, endPoint y: 264, distance: 351.0
click at [409, 264] on icon at bounding box center [302, 111] width 592 height 578
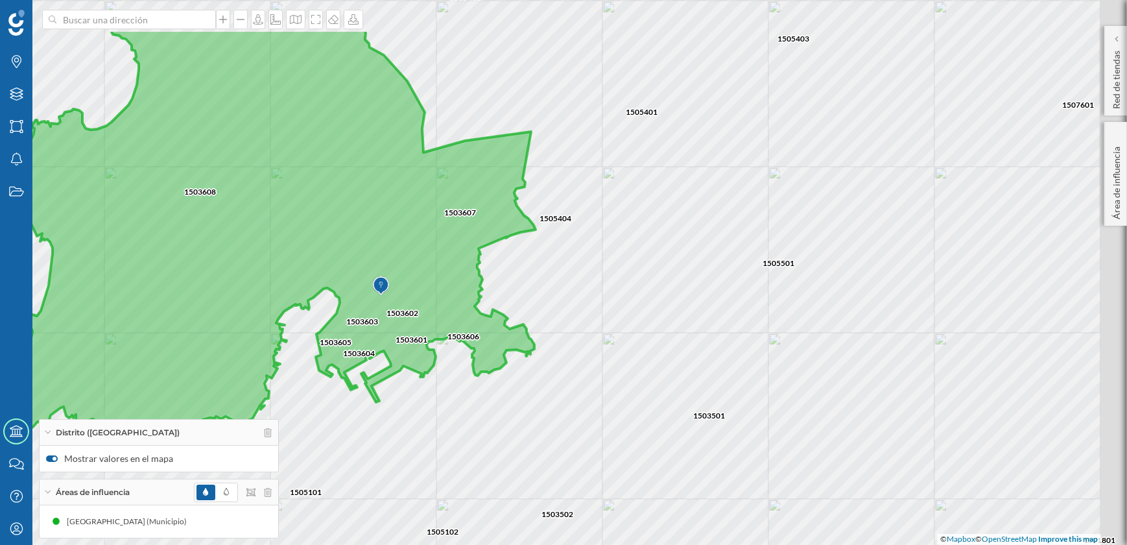
drag, startPoint x: 655, startPoint y: 235, endPoint x: 584, endPoint y: 385, distance: 166.5
click at [584, 385] on div "1503608 1503607 1505402 1500401 1505101 1508701 1503601 1503602 1503605 1503603…" at bounding box center [563, 272] width 1127 height 545
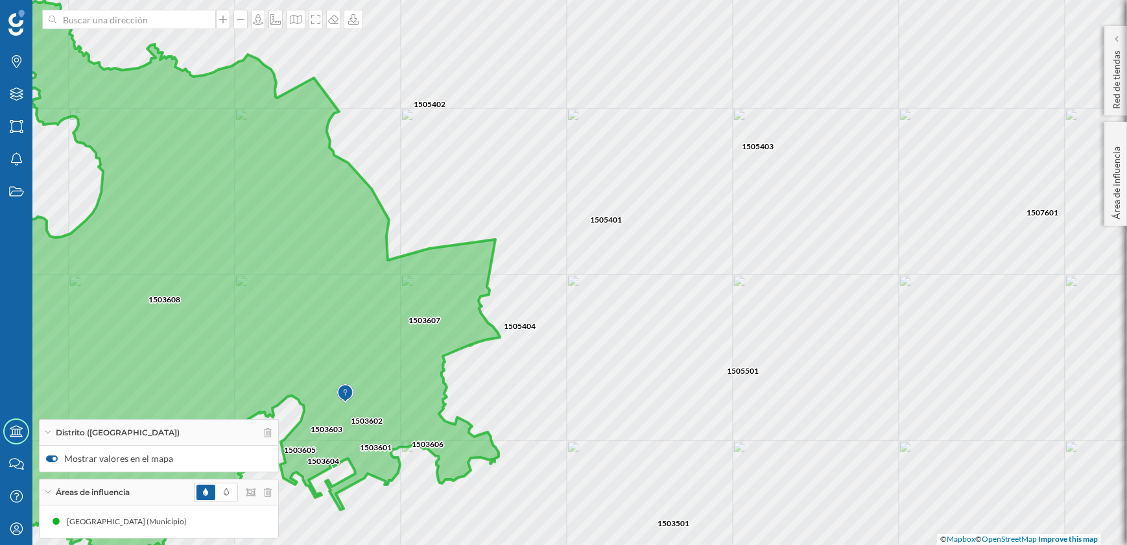
drag, startPoint x: 658, startPoint y: 281, endPoint x: 642, endPoint y: 376, distance: 96.1
click at [642, 376] on div "1503608 1503607 1505402 1500401 1505101 1508701 1503601 1503602 1503605 1503603…" at bounding box center [563, 272] width 1127 height 545
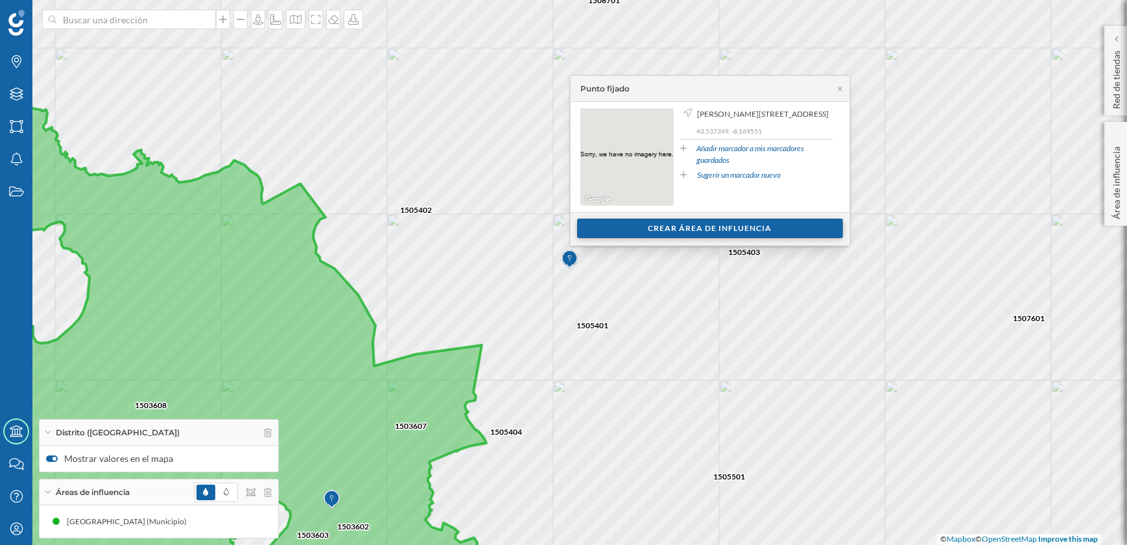
click at [679, 226] on div "Crear área de influencia" at bounding box center [710, 228] width 266 height 19
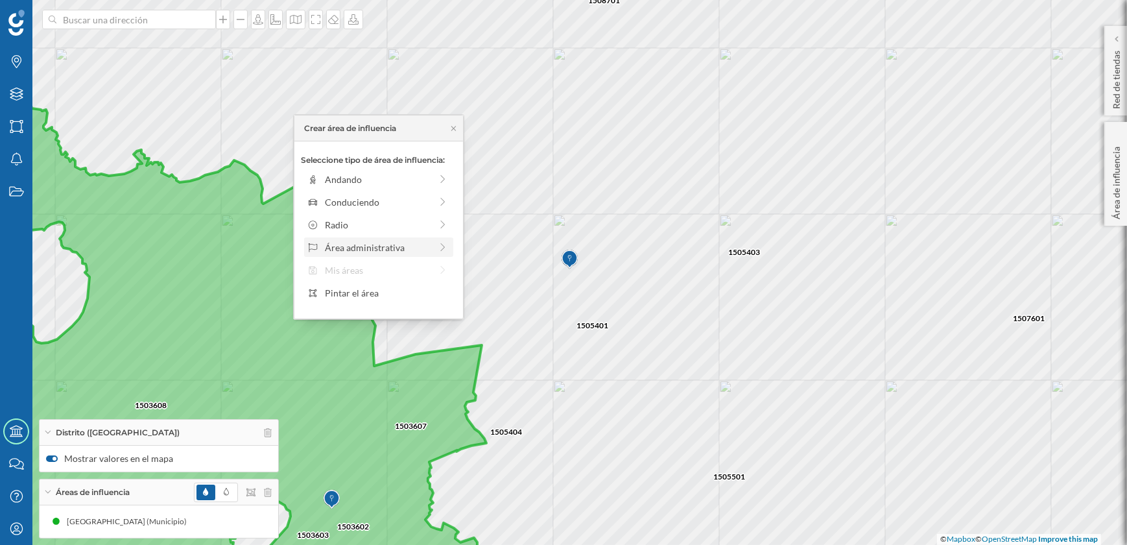
click at [375, 245] on div "Área administrativa" at bounding box center [378, 248] width 106 height 14
click at [348, 226] on div "Municipio" at bounding box center [389, 225] width 128 height 14
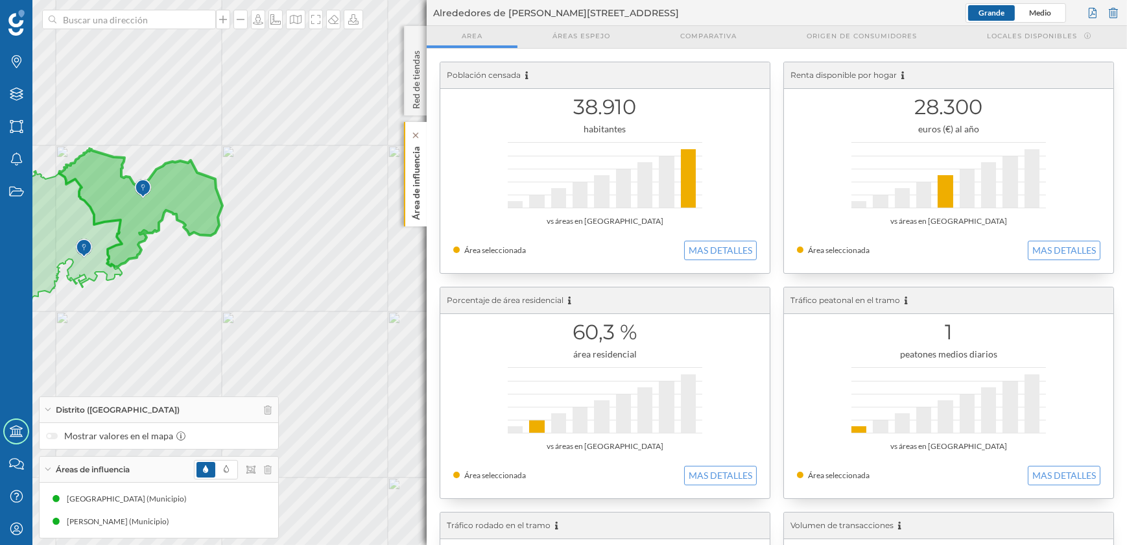
click at [418, 210] on p "Área de influencia" at bounding box center [416, 180] width 13 height 78
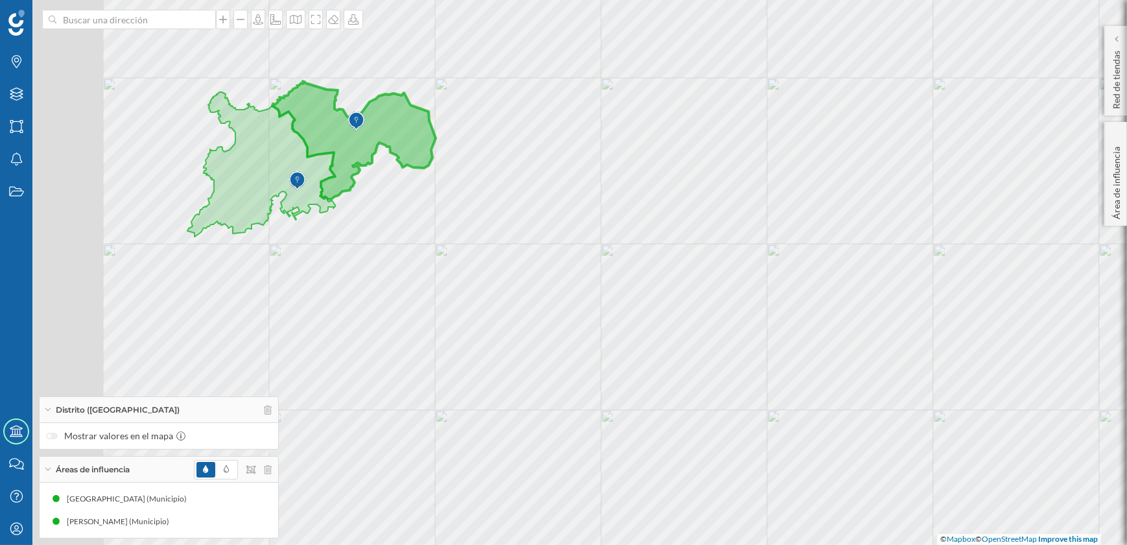
drag, startPoint x: 302, startPoint y: 299, endPoint x: 516, endPoint y: 232, distance: 223.8
click at [516, 232] on div "© Mapbox © OpenStreetMap Improve this map" at bounding box center [563, 272] width 1127 height 545
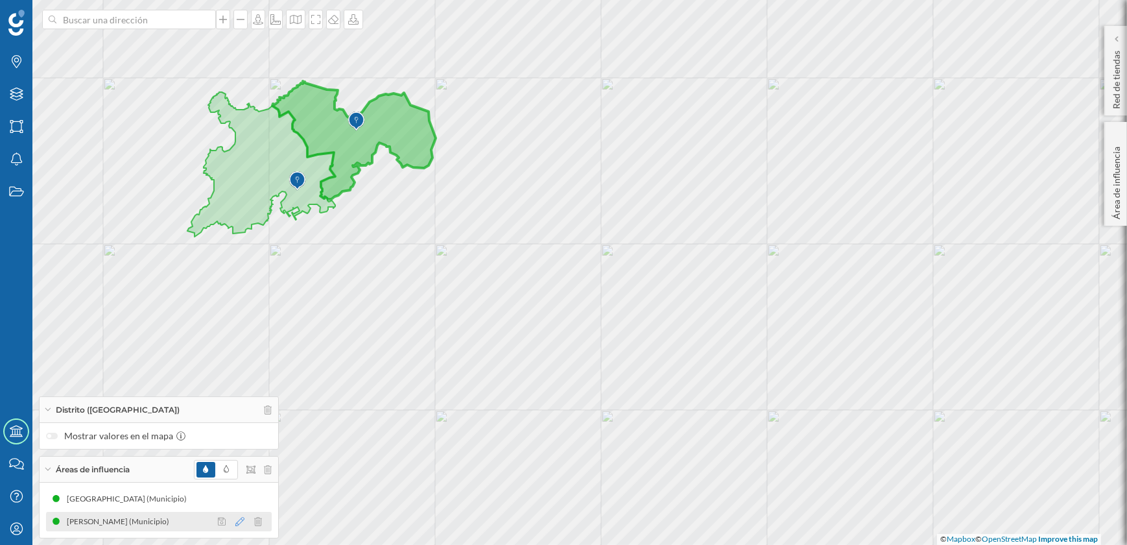
click at [241, 521] on icon at bounding box center [239, 521] width 9 height 9
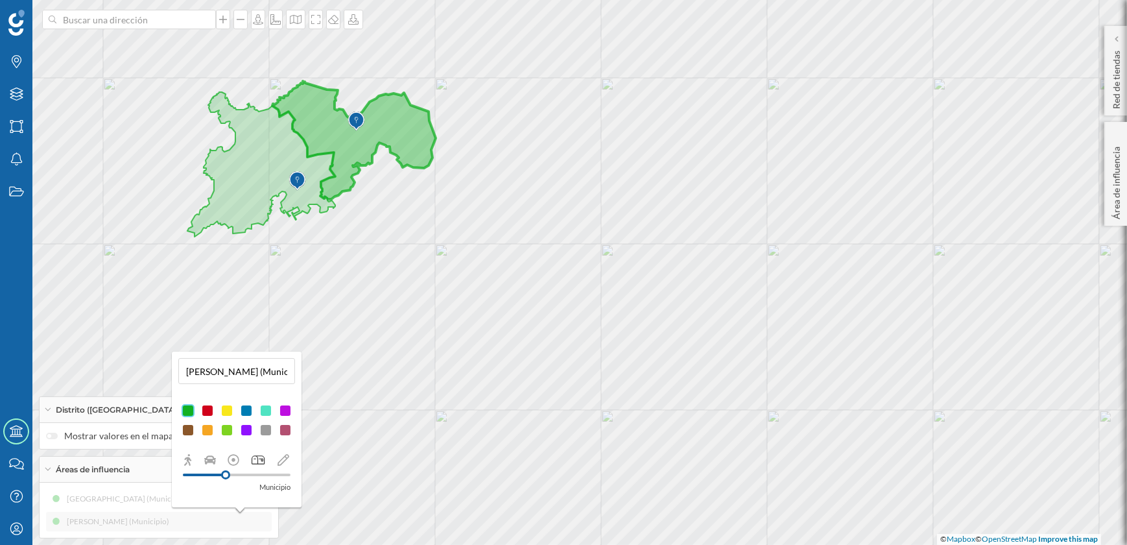
click at [226, 409] on div at bounding box center [227, 410] width 13 height 13
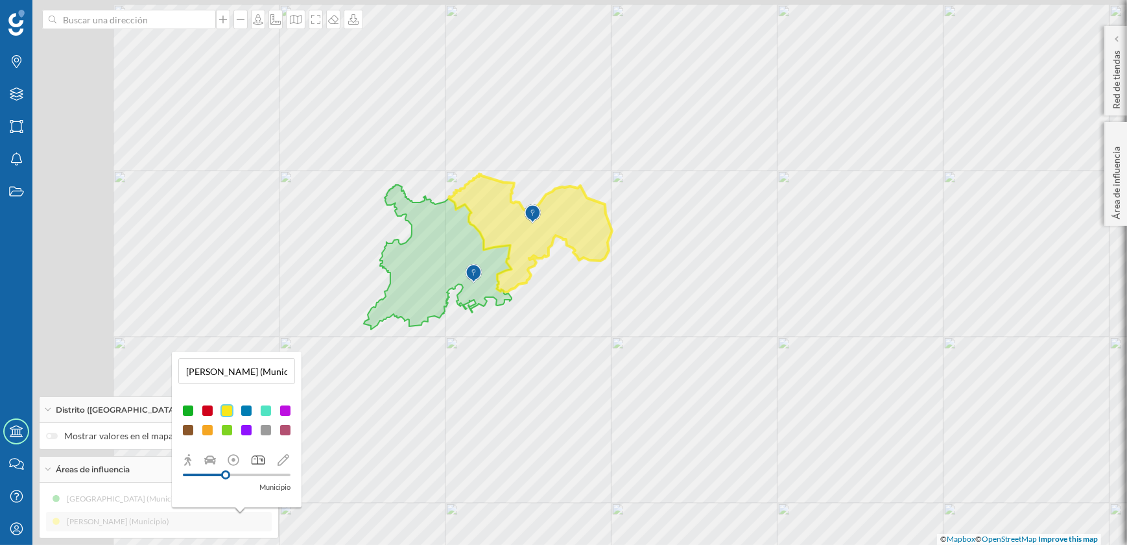
drag, startPoint x: 420, startPoint y: 245, endPoint x: 596, endPoint y: 338, distance: 199.3
click at [596, 338] on div "© Mapbox © OpenStreetMap Improve this map" at bounding box center [563, 272] width 1127 height 545
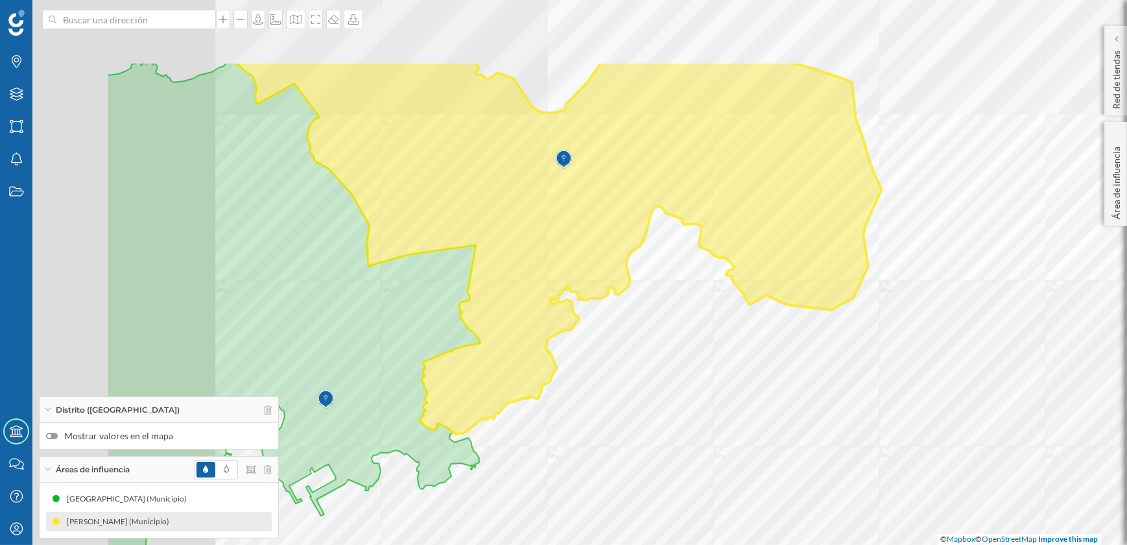
drag, startPoint x: 476, startPoint y: 237, endPoint x: 698, endPoint y: 355, distance: 251.6
click at [698, 355] on div "© Mapbox © OpenStreetMap Improve this map" at bounding box center [563, 272] width 1127 height 545
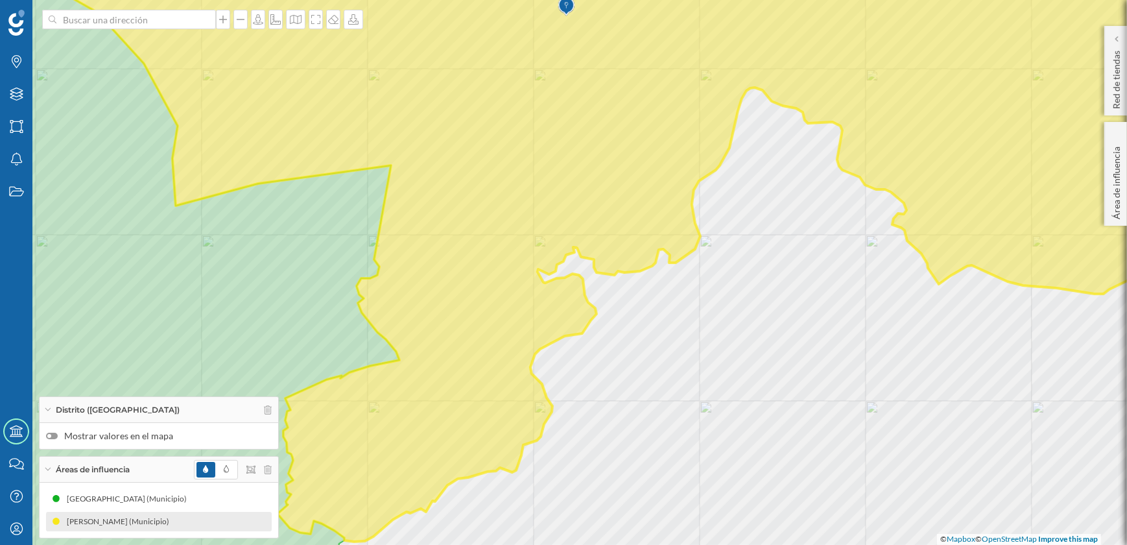
click at [51, 436] on div at bounding box center [52, 436] width 12 height 6
click at [0, 0] on input "Mostrar valores en el mapa" at bounding box center [0, 0] width 0 height 0
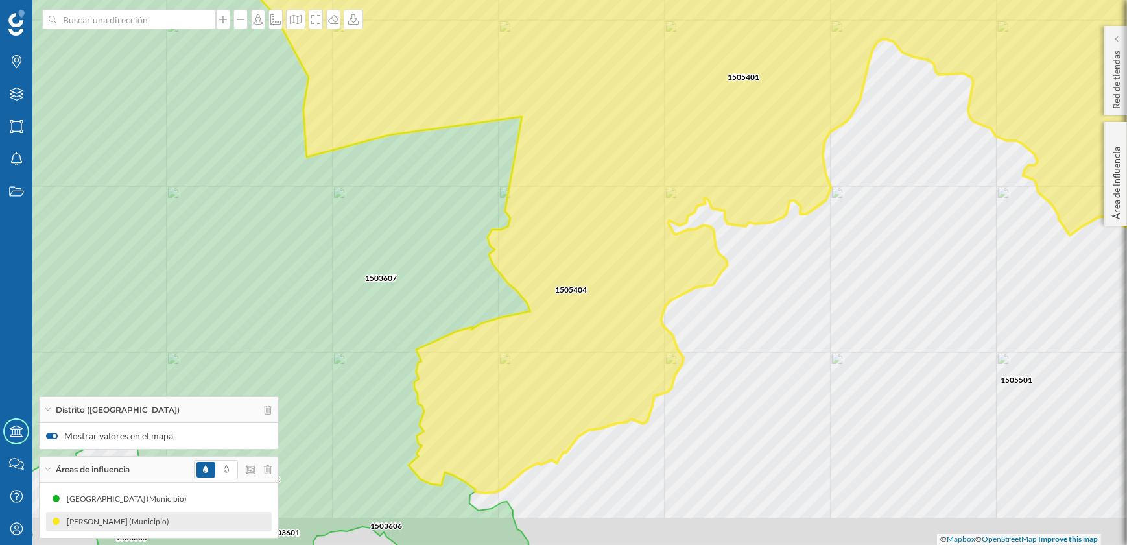
drag, startPoint x: 571, startPoint y: 446, endPoint x: 702, endPoint y: 397, distance: 139.8
click at [702, 397] on div "1505401 1505404 1505501 1503607 1505402 1505403 1503501 1503606 1503602 1503608…" at bounding box center [563, 272] width 1127 height 545
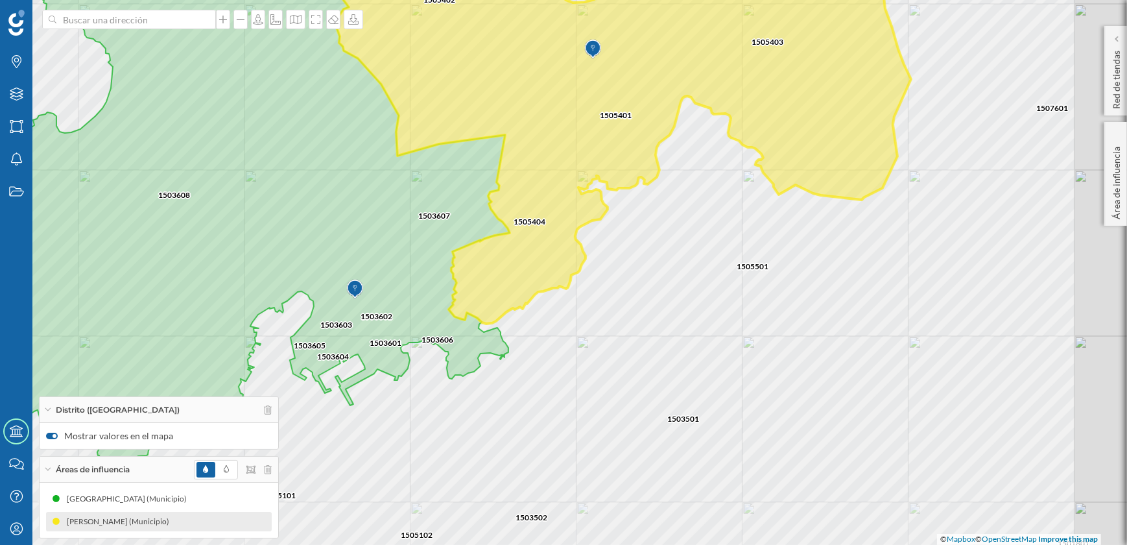
drag, startPoint x: 750, startPoint y: 396, endPoint x: 635, endPoint y: 305, distance: 146.4
click at [635, 305] on div "1503607 1505401 1505402 1505404 1503601 1503602 1503605 1503608 1503603 1503604…" at bounding box center [563, 272] width 1127 height 545
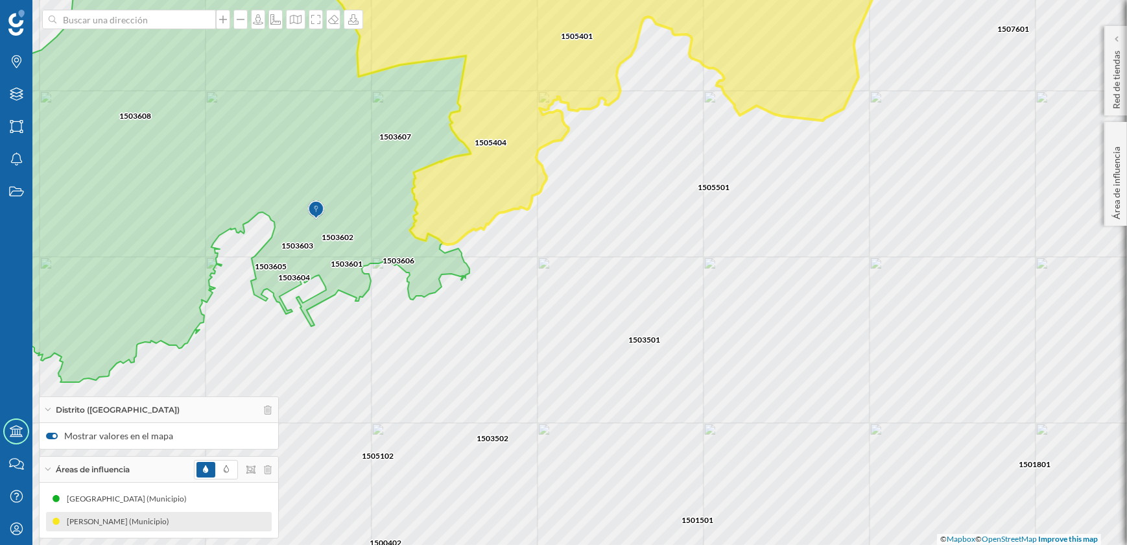
drag, startPoint x: 702, startPoint y: 396, endPoint x: 673, endPoint y: 337, distance: 65.3
click at [673, 337] on div "1503607 1505401 1505402 1505404 1503601 1503602 1503605 1503608 1503603 1503604…" at bounding box center [563, 272] width 1127 height 545
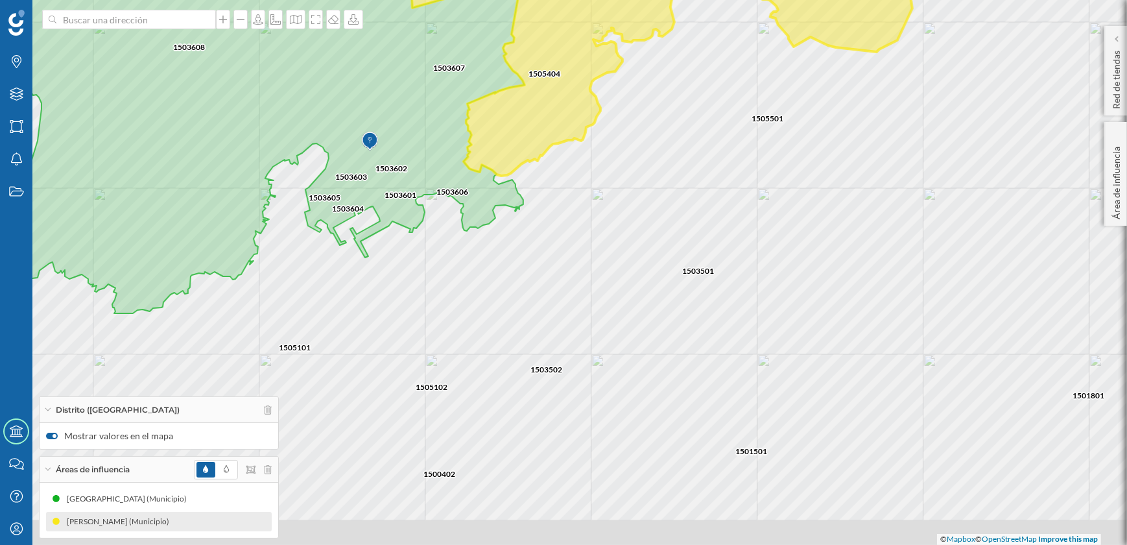
drag, startPoint x: 662, startPoint y: 387, endPoint x: 715, endPoint y: 317, distance: 87.4
click at [715, 317] on div "1503607 1505401 1505402 1505404 1503601 1503602 1503605 1503608 1503603 1503604…" at bounding box center [563, 272] width 1127 height 545
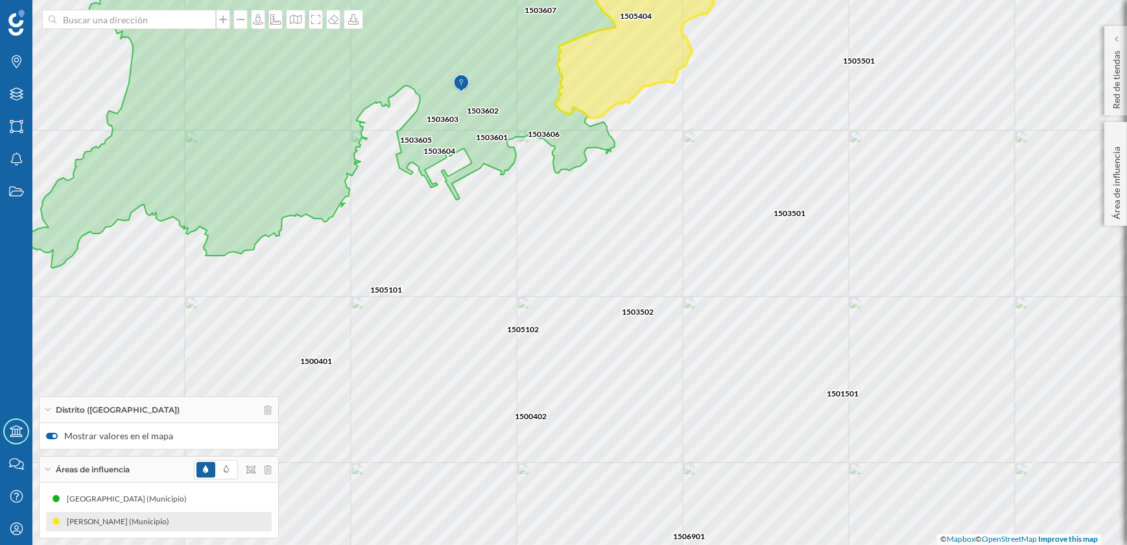
drag, startPoint x: 681, startPoint y: 359, endPoint x: 772, endPoint y: 301, distance: 108.1
click at [772, 301] on div "1503607 1505401 1505402 1505404 1503601 1503602 1503605 1503608 1503603 1503604…" at bounding box center [563, 272] width 1127 height 545
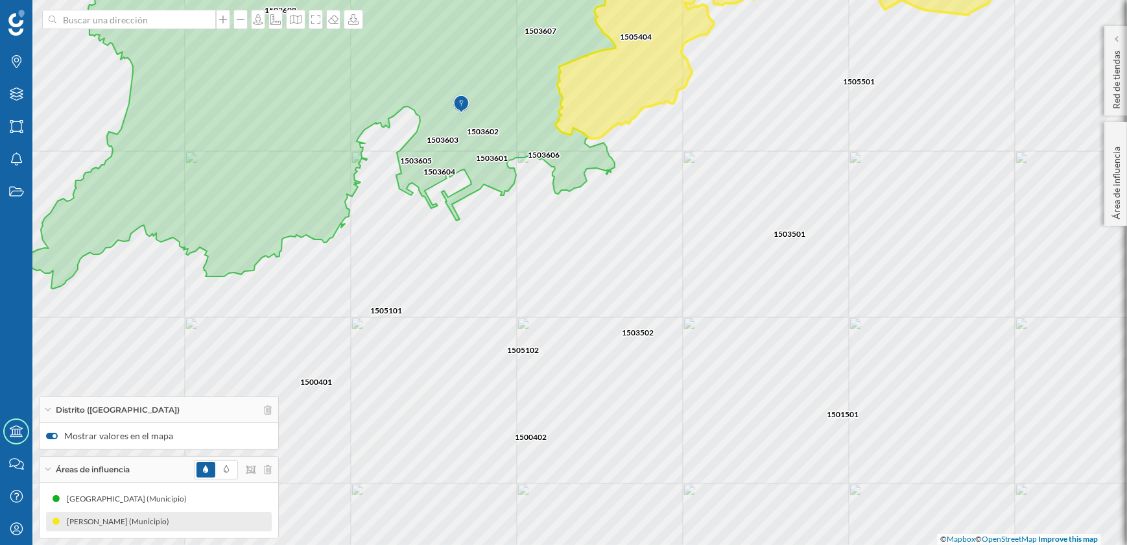
drag, startPoint x: 733, startPoint y: 277, endPoint x: 743, endPoint y: 429, distance: 152.1
click at [739, 429] on div "1503607 1505401 1505402 1505404 1503601 1503602 1503605 1503608 1503603 1503604…" at bounding box center [563, 272] width 1127 height 545
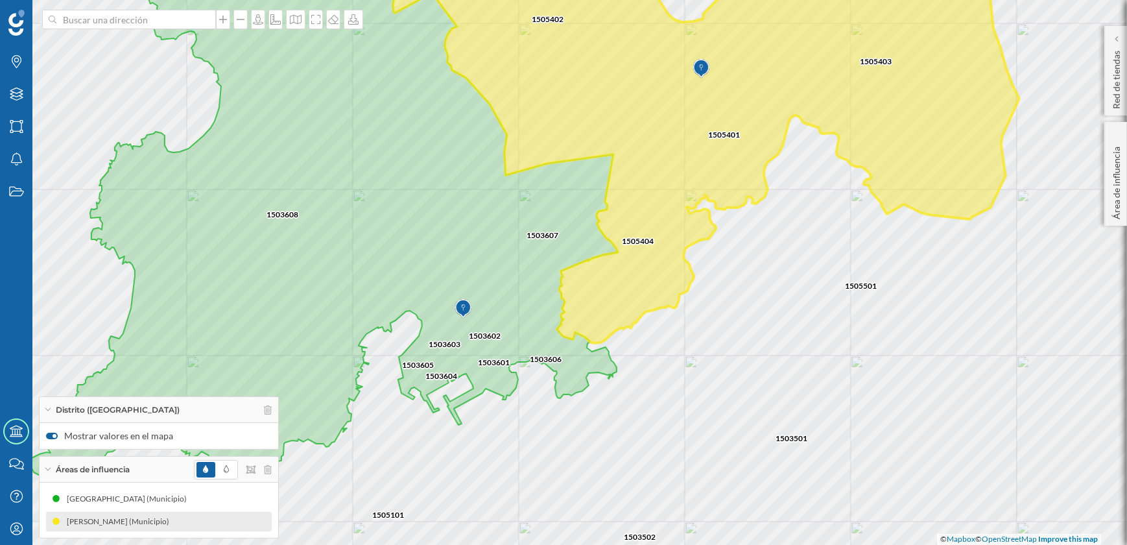
drag, startPoint x: 706, startPoint y: 319, endPoint x: 703, endPoint y: 351, distance: 31.9
click at [703, 351] on div "1503607 1505401 1505402 1505404 1503601 1503602 1503605 1503608 1503603 1503604…" at bounding box center [563, 272] width 1127 height 545
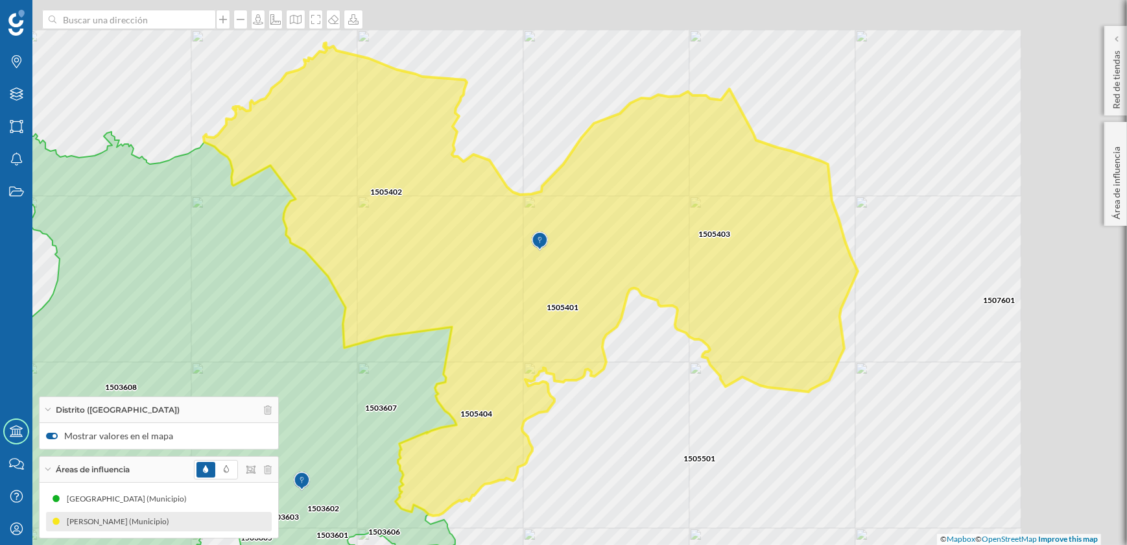
drag, startPoint x: 768, startPoint y: 320, endPoint x: 509, endPoint y: 368, distance: 263.3
click at [509, 368] on icon at bounding box center [531, 279] width 654 height 473
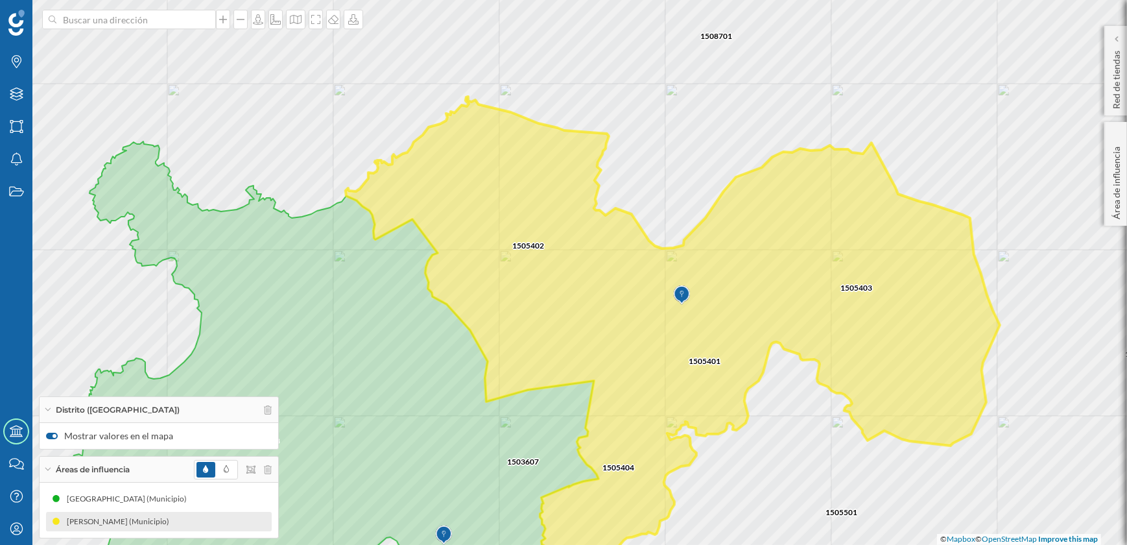
drag, startPoint x: 500, startPoint y: 302, endPoint x: 540, endPoint y: 263, distance: 56.0
click at [648, 342] on icon at bounding box center [673, 333] width 654 height 473
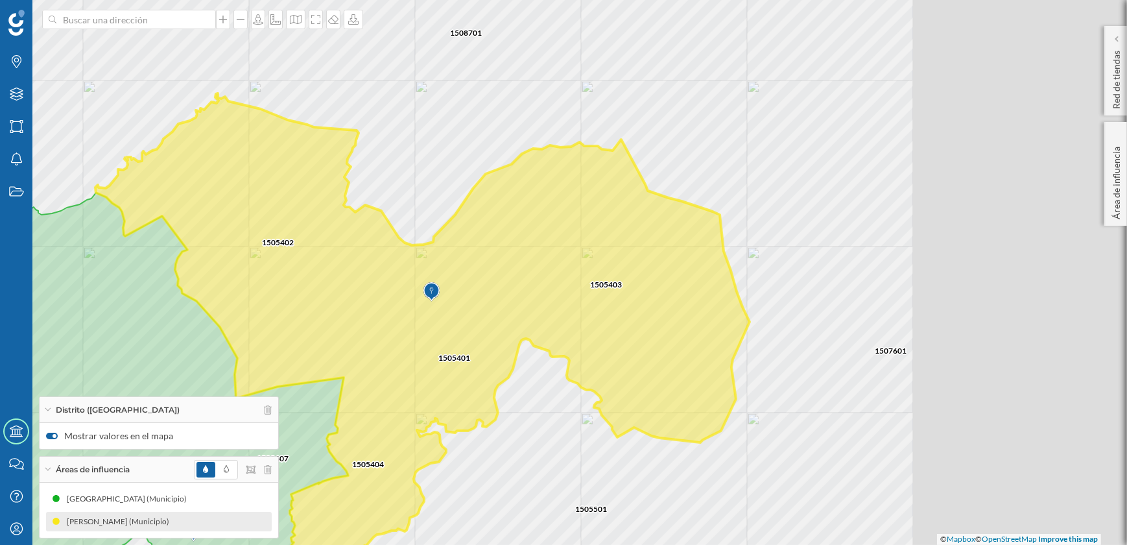
drag, startPoint x: 701, startPoint y: 316, endPoint x: 429, endPoint y: 291, distance: 272.9
click at [429, 291] on img at bounding box center [431, 292] width 16 height 26
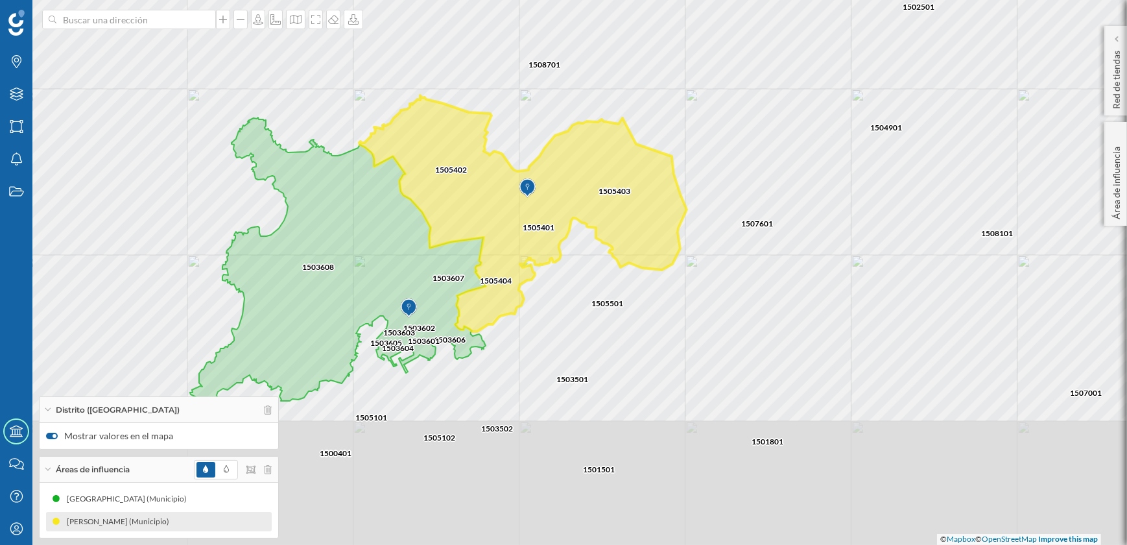
drag, startPoint x: 529, startPoint y: 419, endPoint x: 567, endPoint y: 283, distance: 141.5
click at [567, 283] on div "1507601 1508701 1508702 1501801 1503501 1505401 1505404 1501501 1503502 1505403…" at bounding box center [563, 272] width 1127 height 545
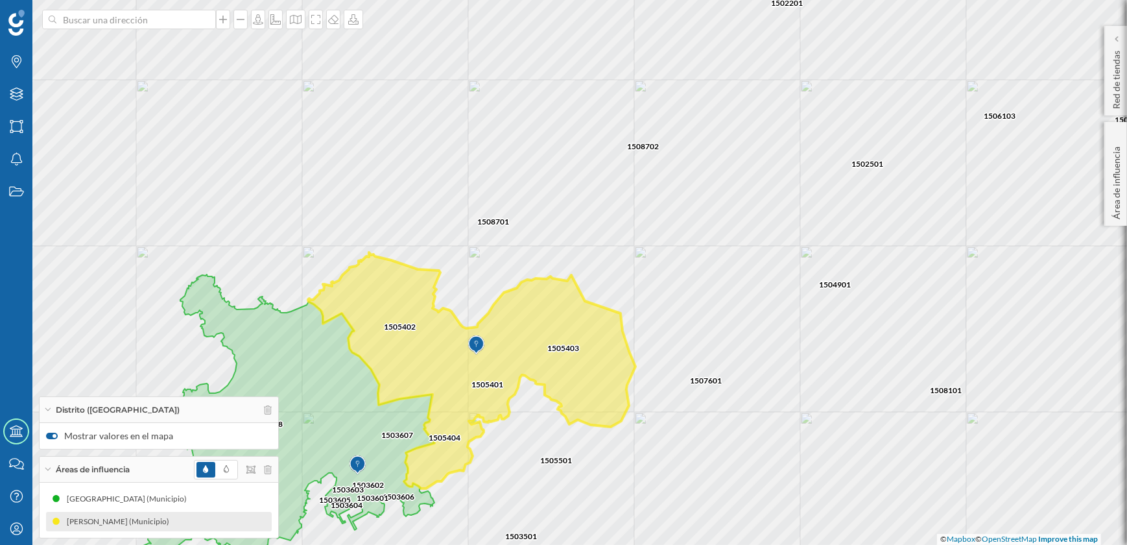
drag, startPoint x: 616, startPoint y: 272, endPoint x: 564, endPoint y: 429, distance: 165.1
click at [564, 429] on div "1507601 1508701 1508702 1501801 1503501 1505401 1505404 1501501 1503502 1505403…" at bounding box center [563, 272] width 1127 height 545
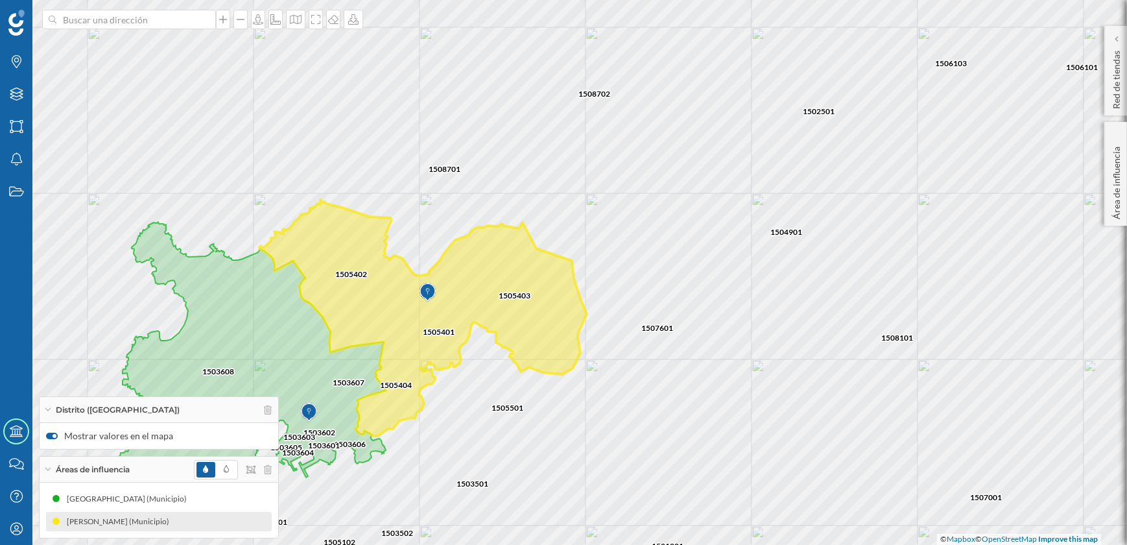
drag, startPoint x: 619, startPoint y: 299, endPoint x: 571, endPoint y: 246, distance: 71.6
click at [571, 246] on div "1507601 1508701 1508702 1501801 1503501 1505401 1505404 1501501 1503502 1505403…" at bounding box center [563, 272] width 1127 height 545
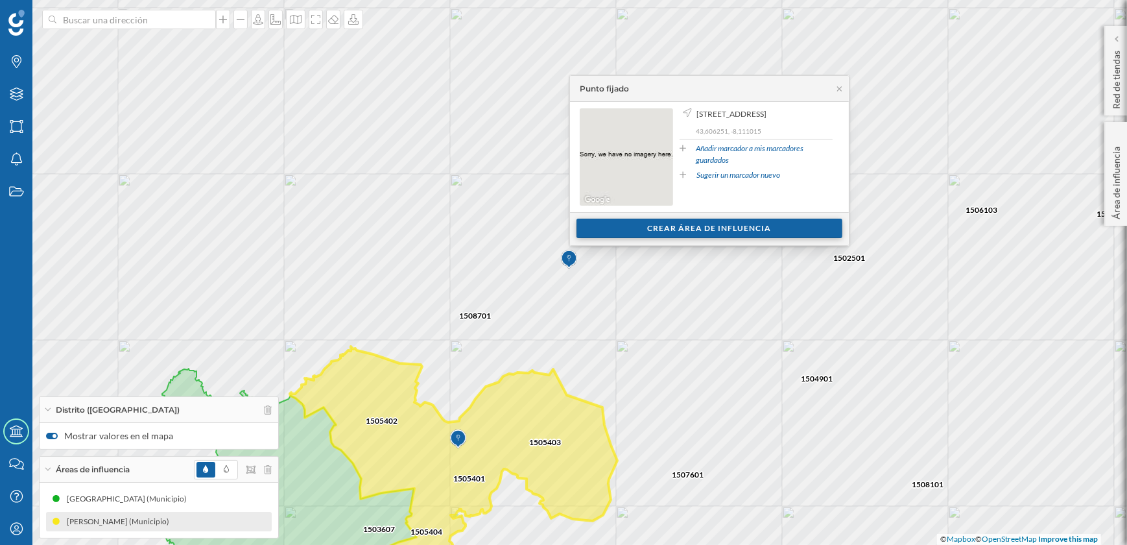
click at [688, 227] on div "Crear área de influencia" at bounding box center [710, 228] width 266 height 19
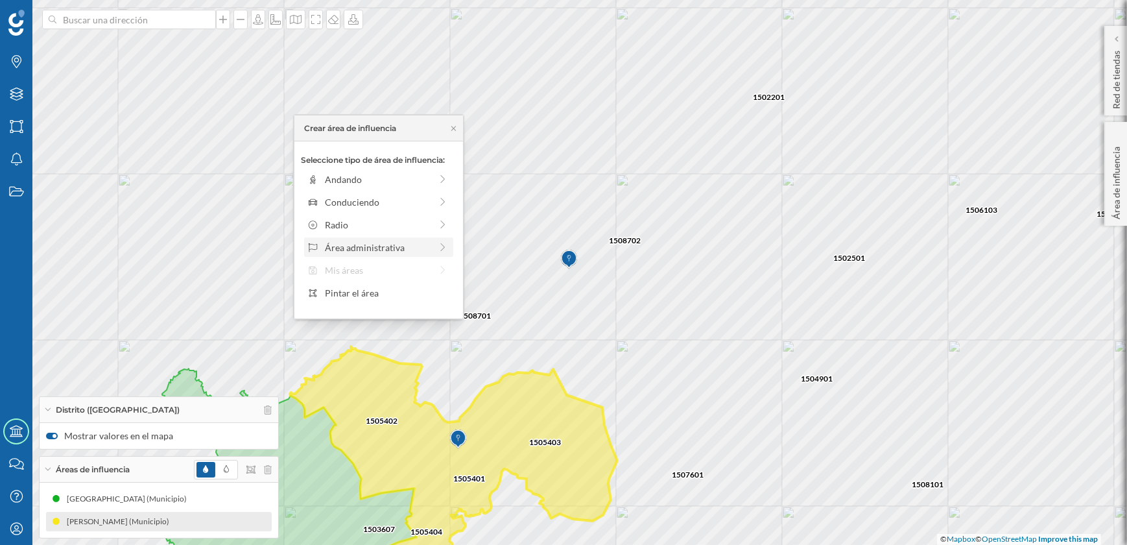
click at [391, 246] on div "Área administrativa" at bounding box center [378, 248] width 106 height 14
click at [337, 218] on div "Municipio" at bounding box center [389, 225] width 128 height 14
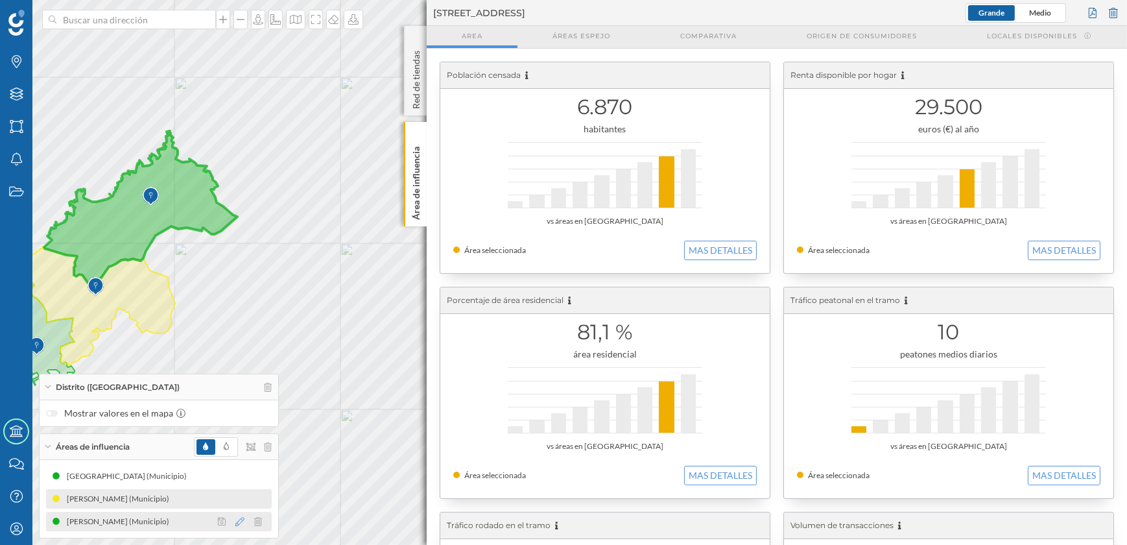
click at [241, 523] on icon at bounding box center [239, 521] width 9 height 9
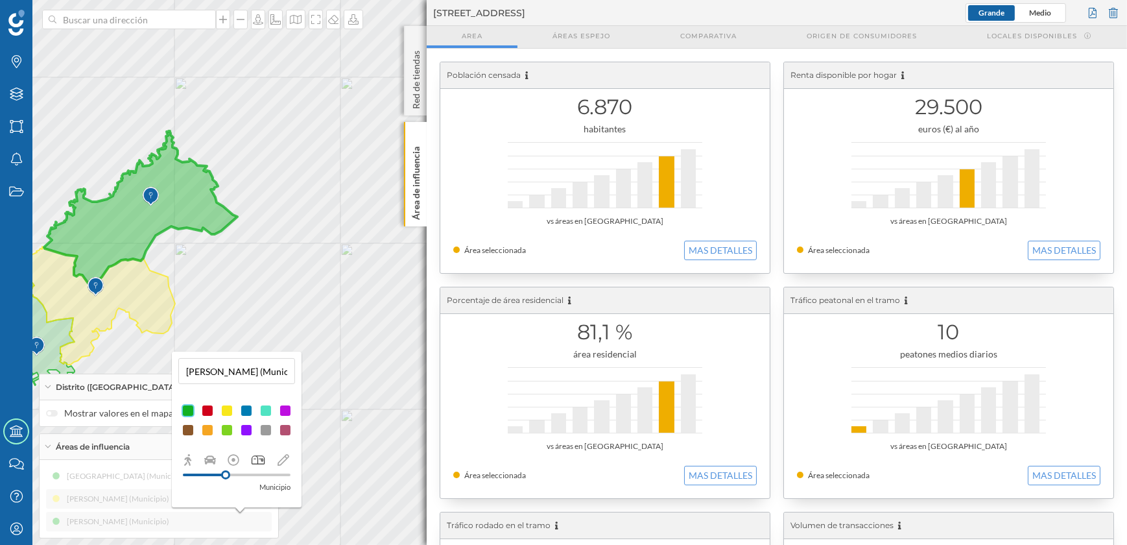
click at [202, 427] on div at bounding box center [207, 430] width 13 height 13
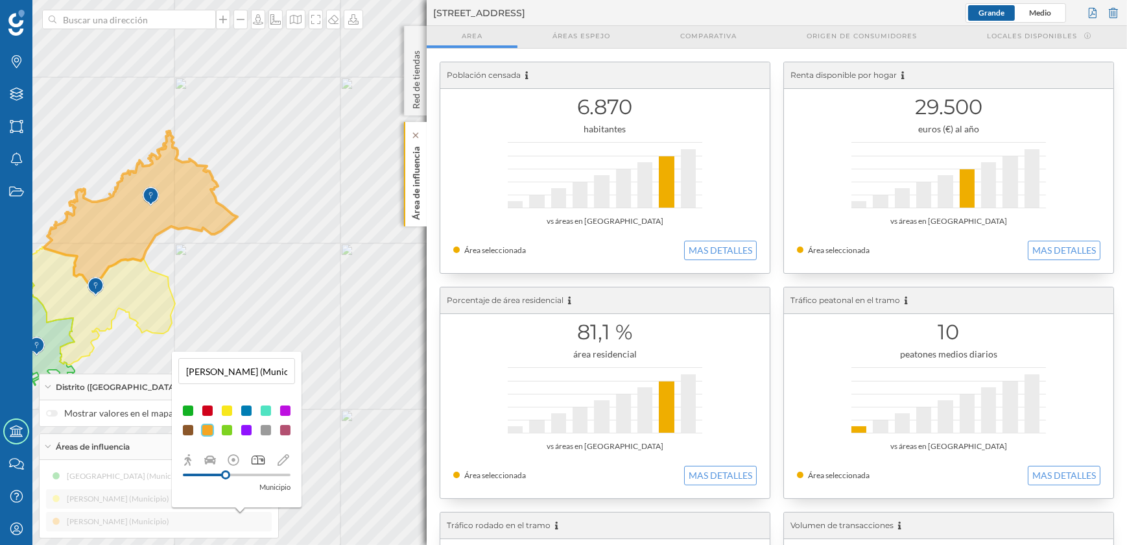
click at [422, 208] on p "Área de influencia" at bounding box center [416, 180] width 13 height 78
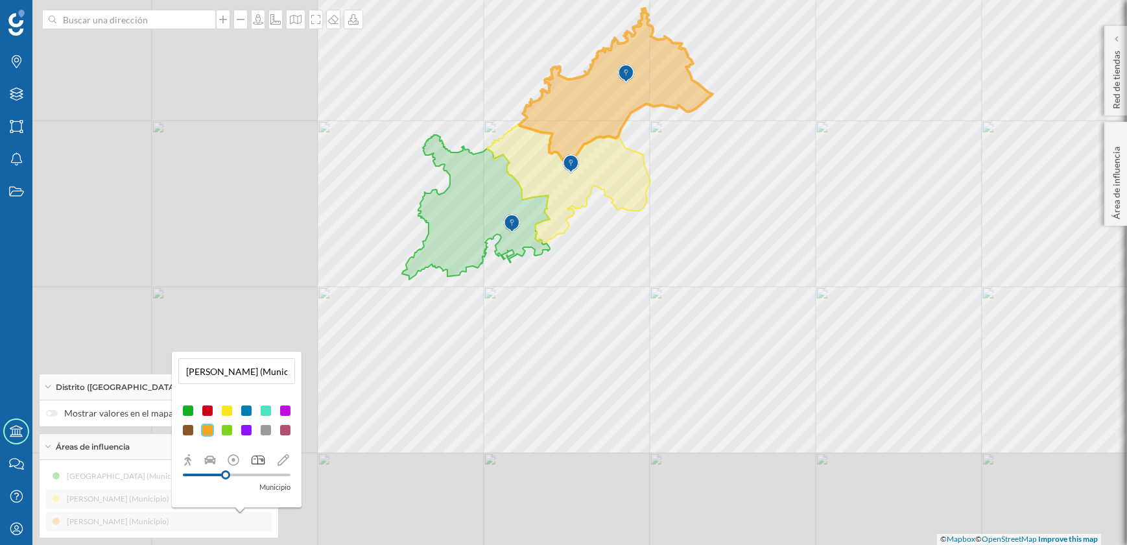
drag, startPoint x: 394, startPoint y: 316, endPoint x: 865, endPoint y: 195, distance: 486.3
click at [865, 195] on div "© Mapbox © OpenStreetMap Improve this map" at bounding box center [563, 272] width 1127 height 545
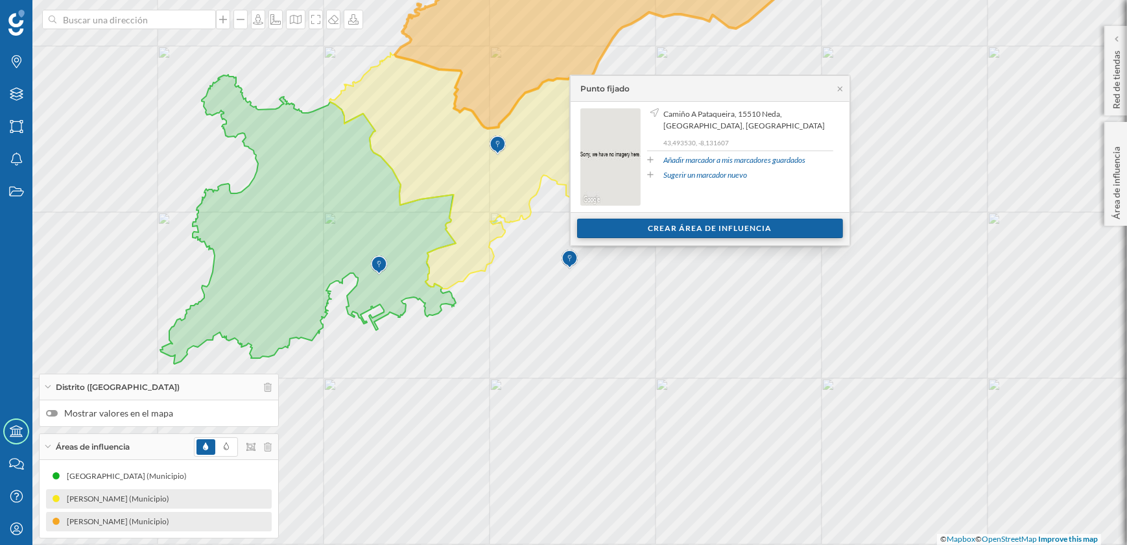
click at [653, 232] on div "Crear área de influencia" at bounding box center [710, 228] width 266 height 19
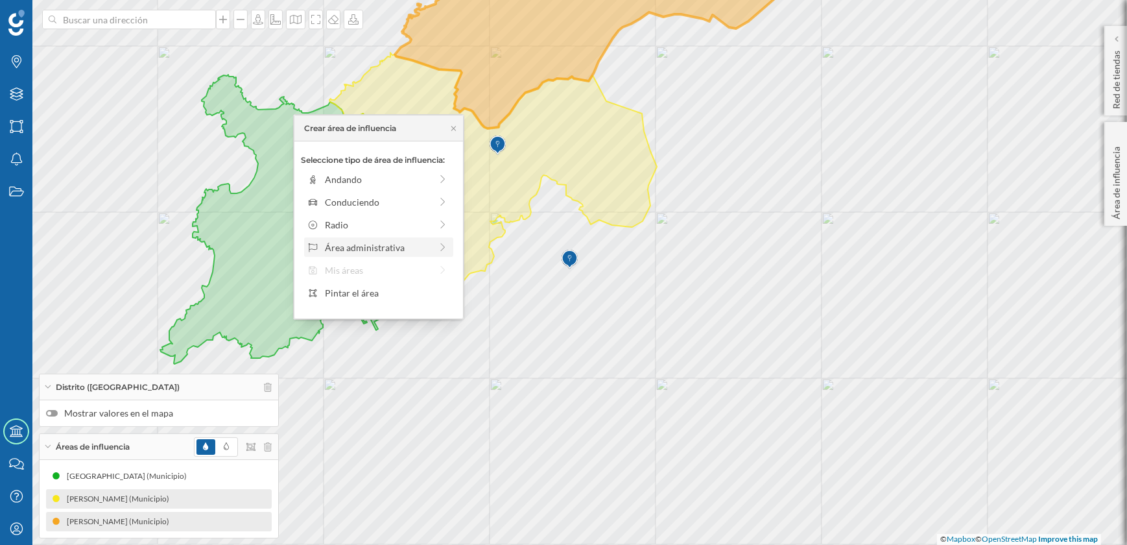
click at [361, 246] on div "Área administrativa" at bounding box center [378, 248] width 106 height 14
click at [348, 226] on div "Municipio" at bounding box center [389, 225] width 128 height 14
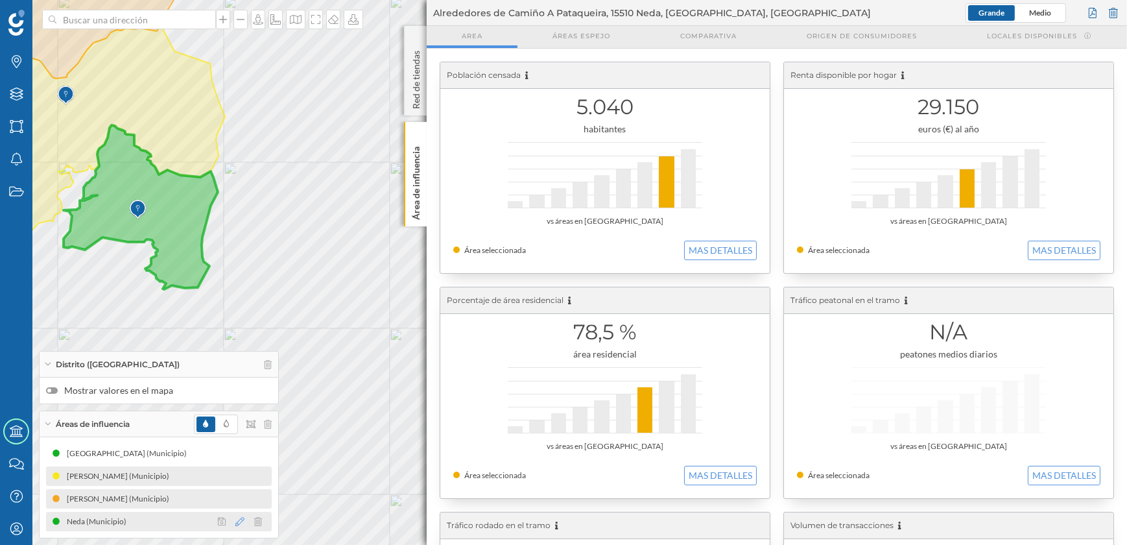
click at [241, 520] on icon at bounding box center [239, 521] width 9 height 9
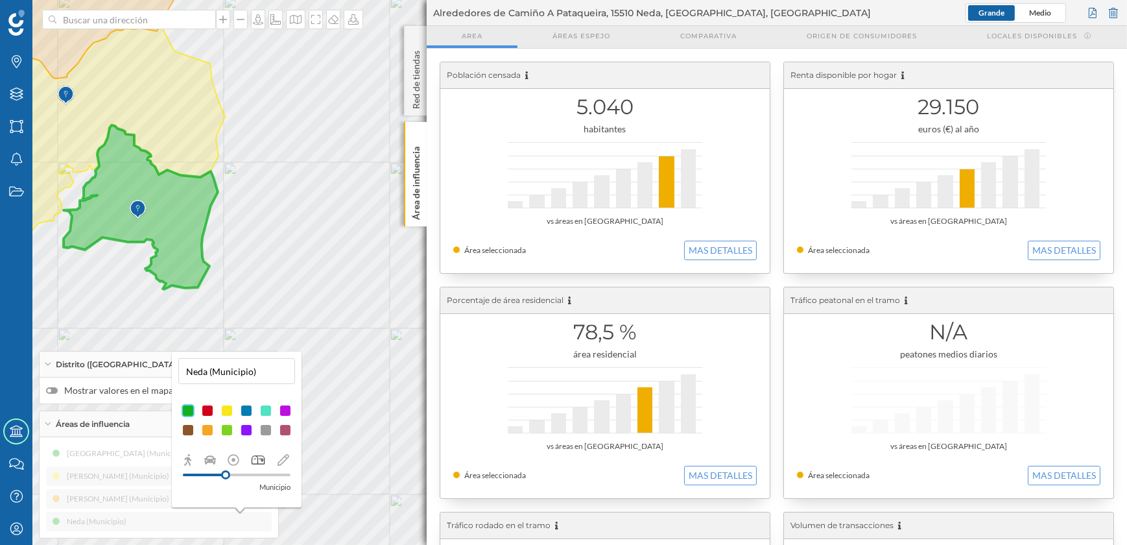
click at [227, 431] on div at bounding box center [227, 430] width 13 height 13
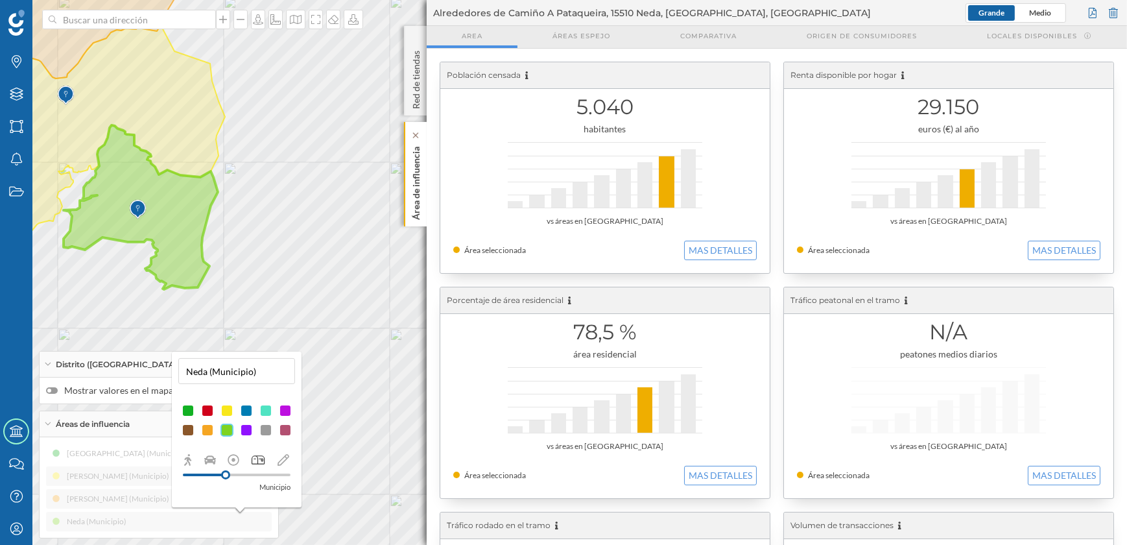
drag, startPoint x: 418, startPoint y: 210, endPoint x: 413, endPoint y: 228, distance: 18.1
click at [418, 210] on p "Área de influencia" at bounding box center [416, 180] width 13 height 78
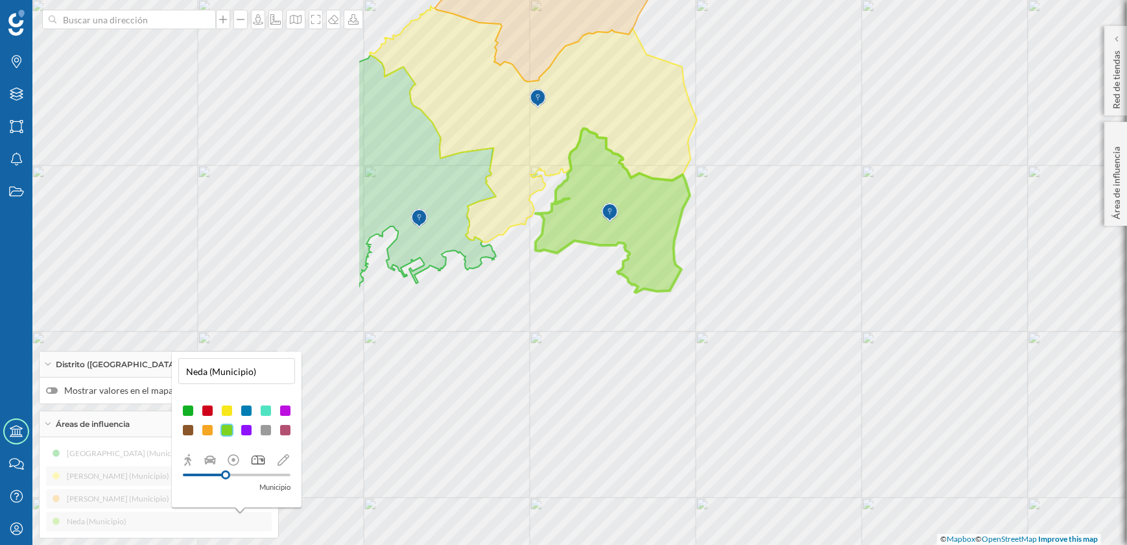
drag, startPoint x: 844, startPoint y: 330, endPoint x: 879, endPoint y: 326, distance: 34.6
click at [879, 326] on div "© Mapbox © OpenStreetMap Improve this map" at bounding box center [563, 272] width 1127 height 545
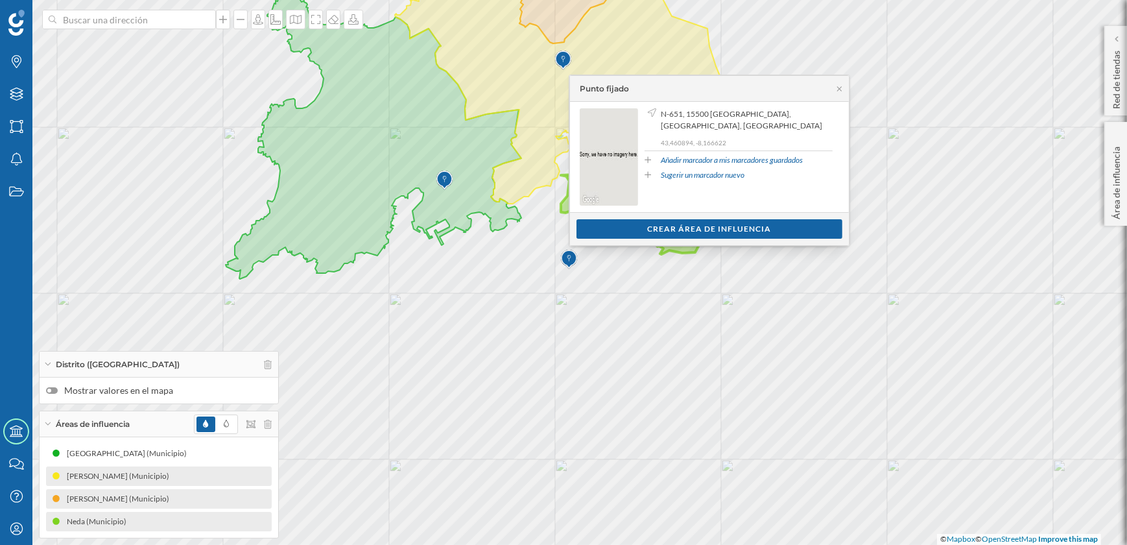
click at [706, 228] on div "Crear área de influencia" at bounding box center [710, 228] width 266 height 19
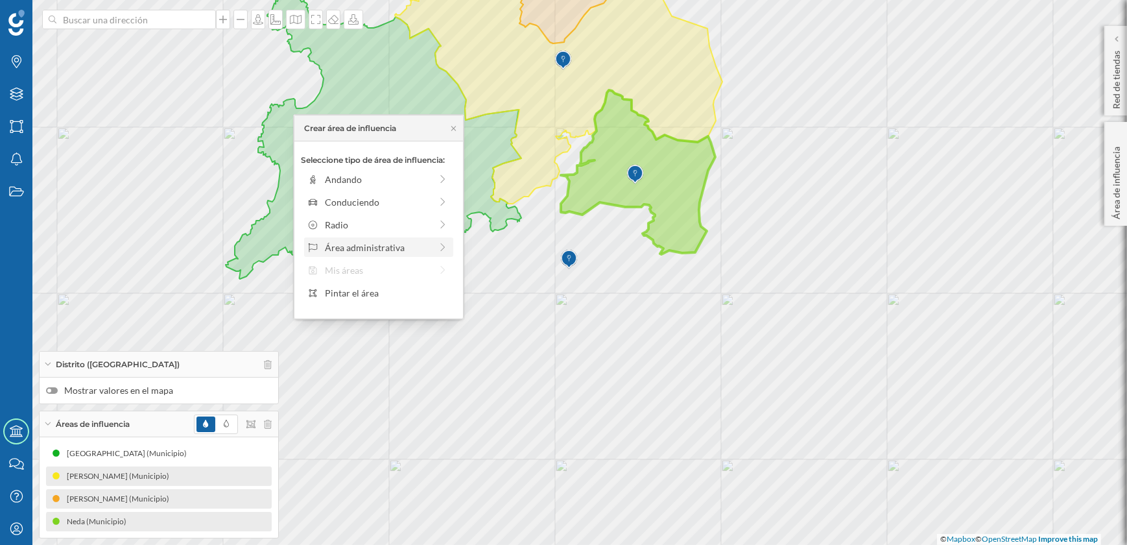
click at [366, 247] on div "Área administrativa" at bounding box center [378, 248] width 106 height 14
click at [346, 224] on div "Municipio" at bounding box center [389, 225] width 128 height 14
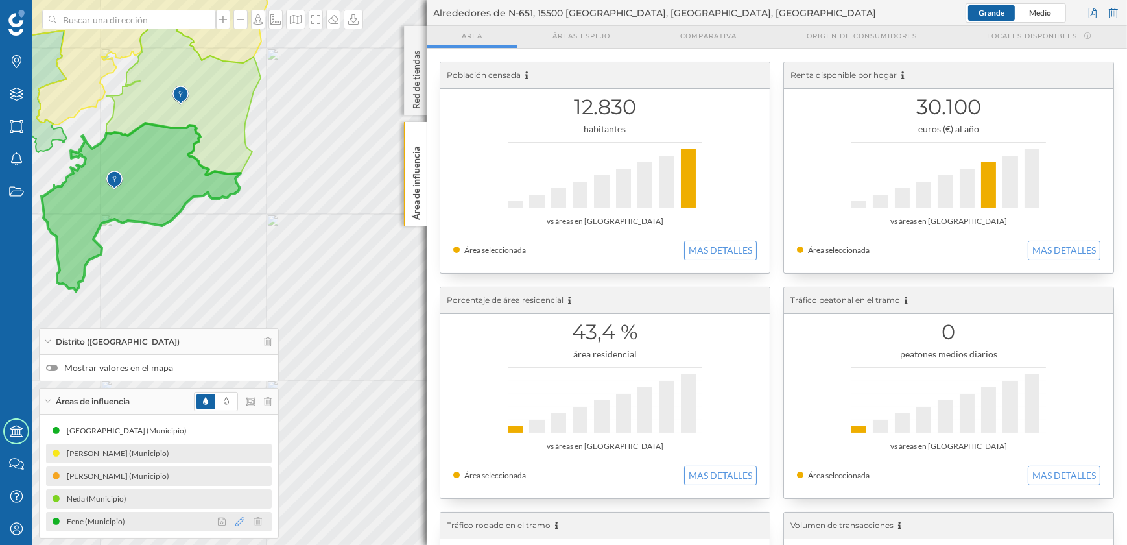
click at [236, 520] on icon at bounding box center [239, 521] width 9 height 9
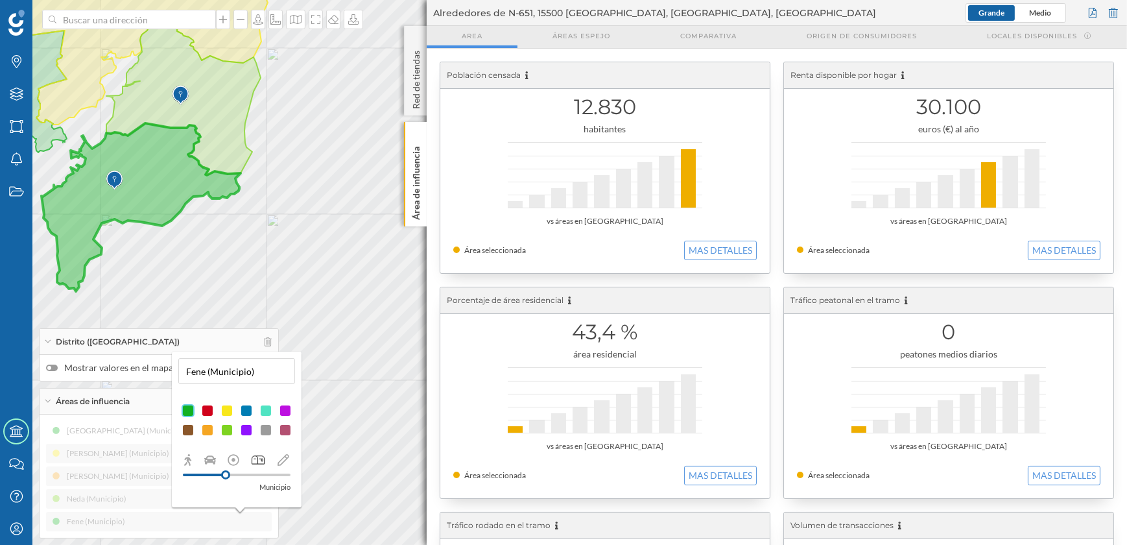
click at [242, 427] on div at bounding box center [246, 430] width 13 height 13
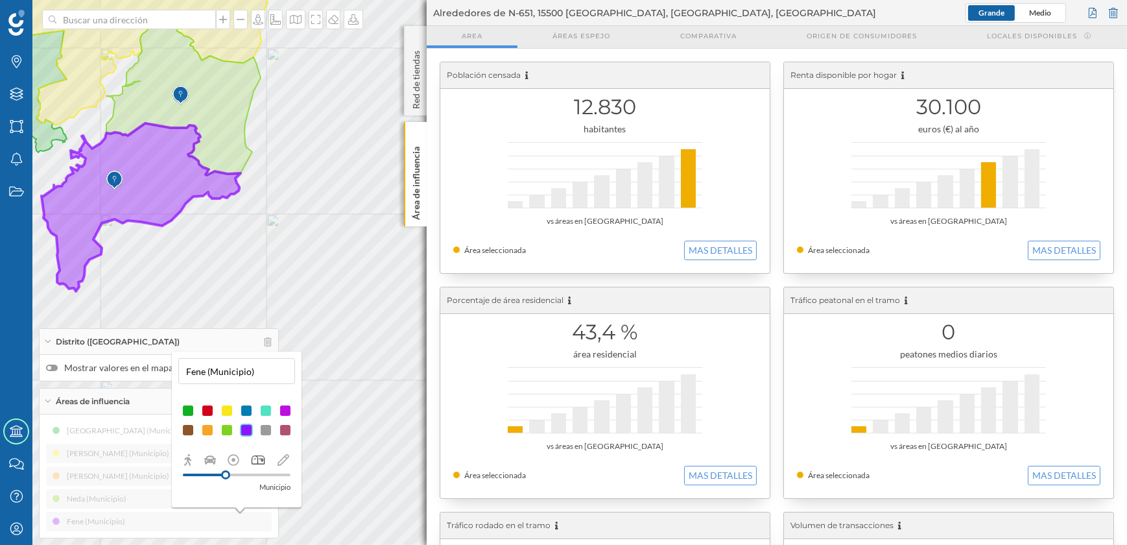
drag, startPoint x: 413, startPoint y: 201, endPoint x: 414, endPoint y: 208, distance: 6.6
click at [414, 201] on p "Área de influencia" at bounding box center [416, 180] width 13 height 78
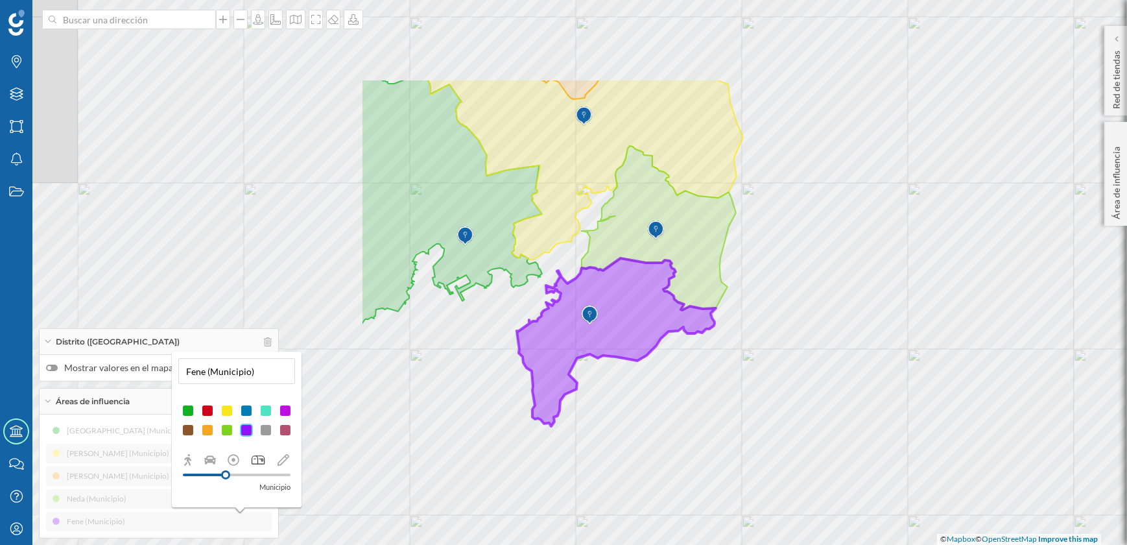
drag, startPoint x: 586, startPoint y: 326, endPoint x: 890, endPoint y: 397, distance: 312.5
click at [890, 397] on div "© Mapbox © OpenStreetMap Improve this map" at bounding box center [563, 272] width 1127 height 545
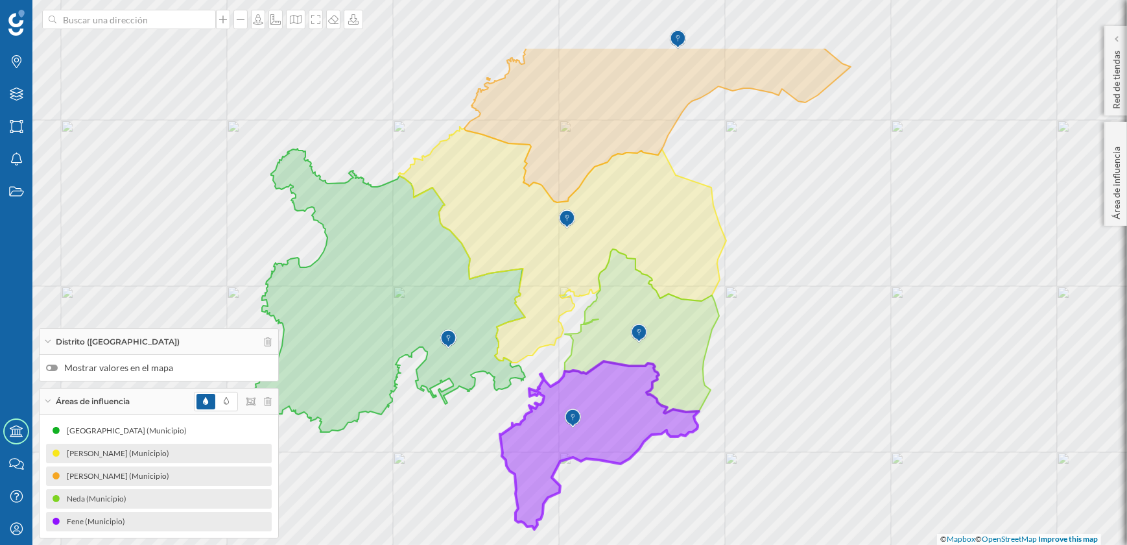
drag, startPoint x: 851, startPoint y: 341, endPoint x: 830, endPoint y: 505, distance: 166.1
click at [830, 505] on div "© Mapbox © OpenStreetMap Improve this map" at bounding box center [563, 272] width 1127 height 545
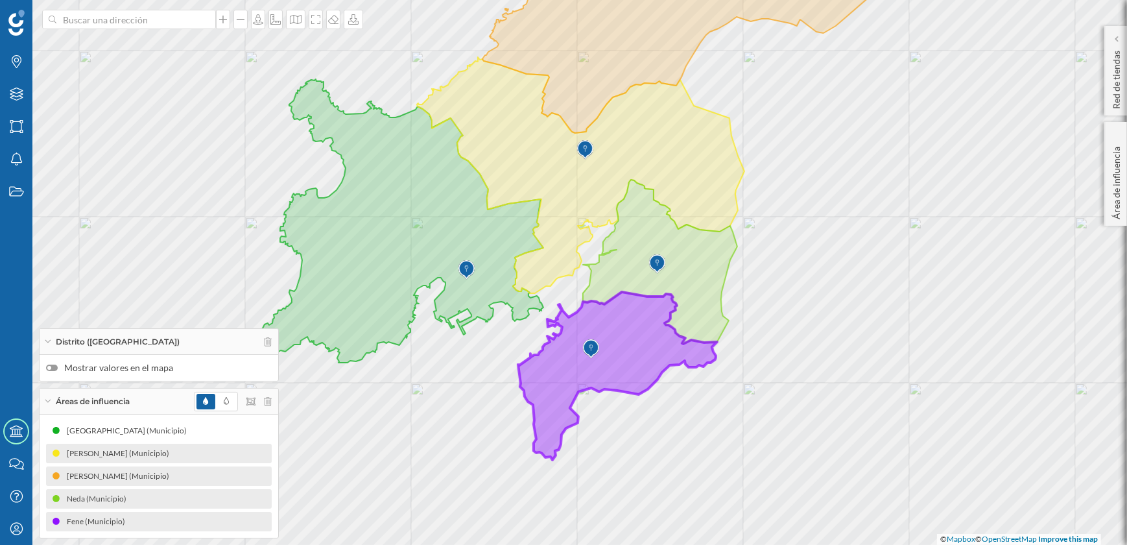
drag, startPoint x: 813, startPoint y: 483, endPoint x: 839, endPoint y: 374, distance: 112.2
click at [839, 374] on div "© Mapbox © OpenStreetMap Improve this map" at bounding box center [563, 272] width 1127 height 545
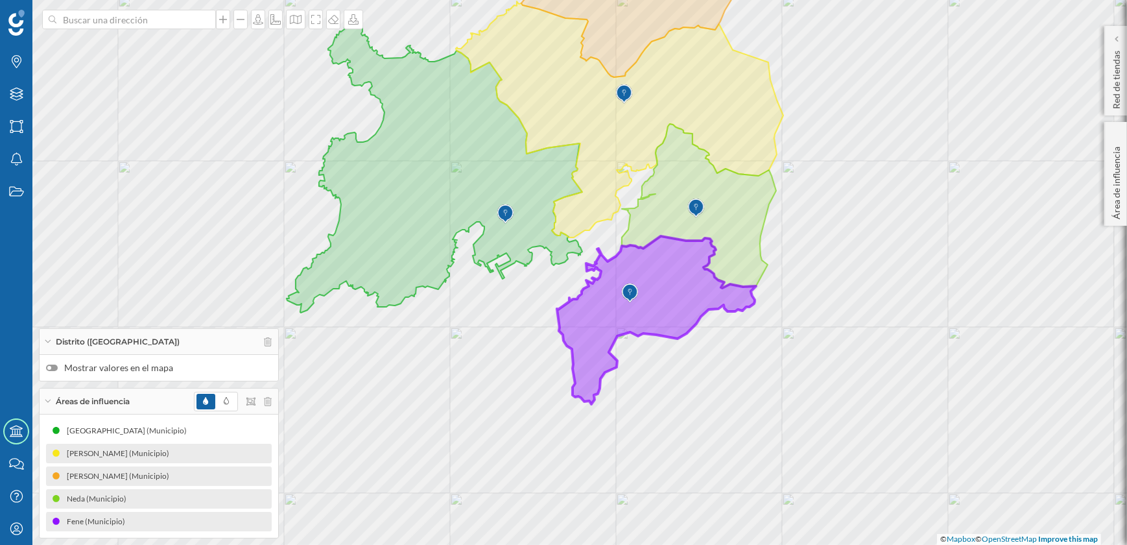
drag, startPoint x: 728, startPoint y: 396, endPoint x: 752, endPoint y: 362, distance: 41.4
click at [752, 362] on div "© Mapbox © OpenStreetMap Improve this map" at bounding box center [563, 272] width 1127 height 545
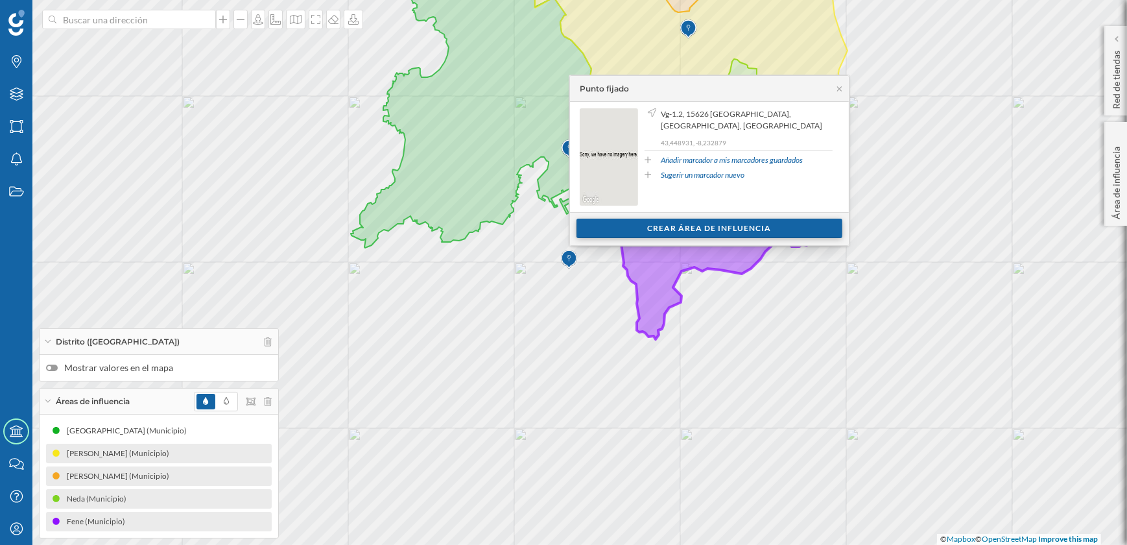
click at [715, 230] on div "Crear área de influencia" at bounding box center [710, 228] width 266 height 19
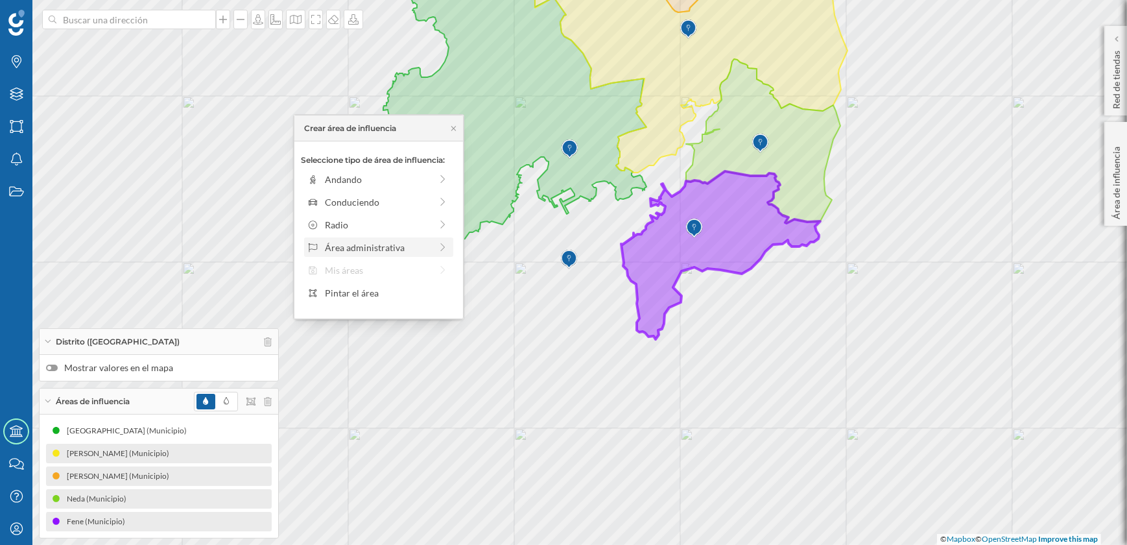
click at [365, 248] on div "Área administrativa" at bounding box center [378, 248] width 106 height 14
click at [353, 222] on div "Municipio" at bounding box center [389, 225] width 128 height 14
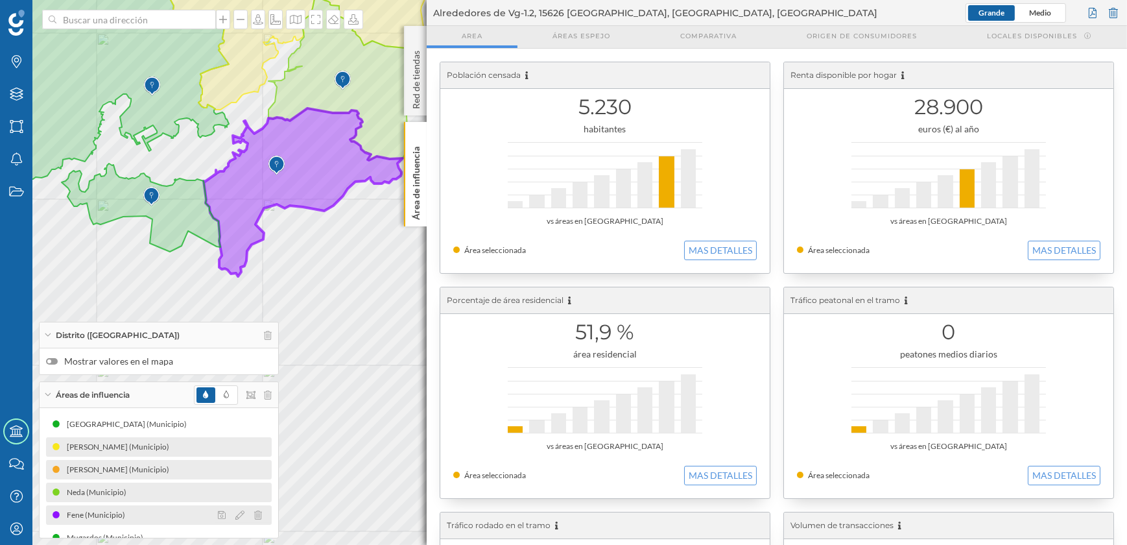
scroll to position [16, 0]
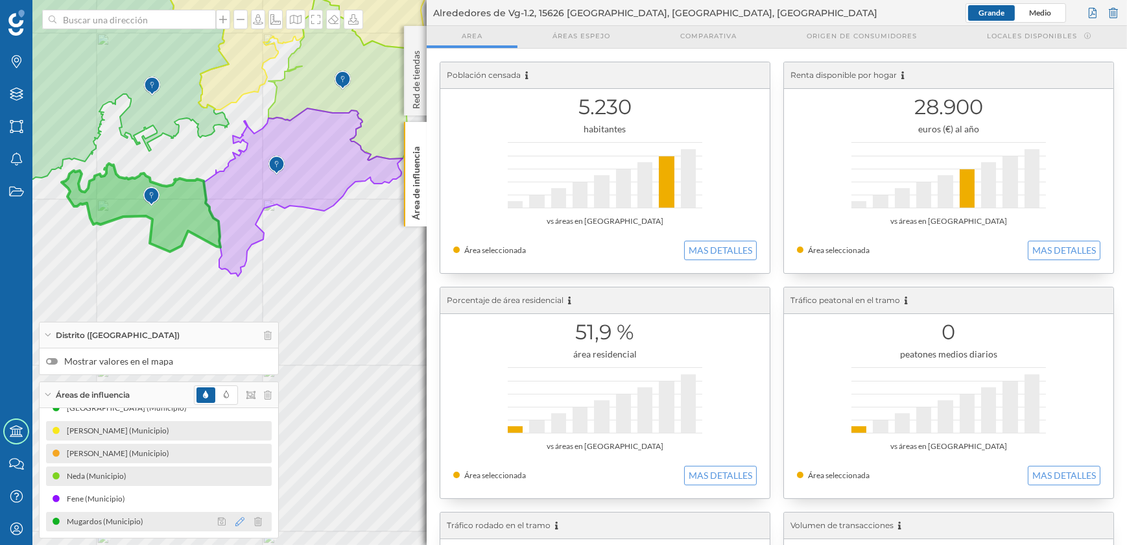
click at [239, 523] on icon at bounding box center [239, 521] width 9 height 9
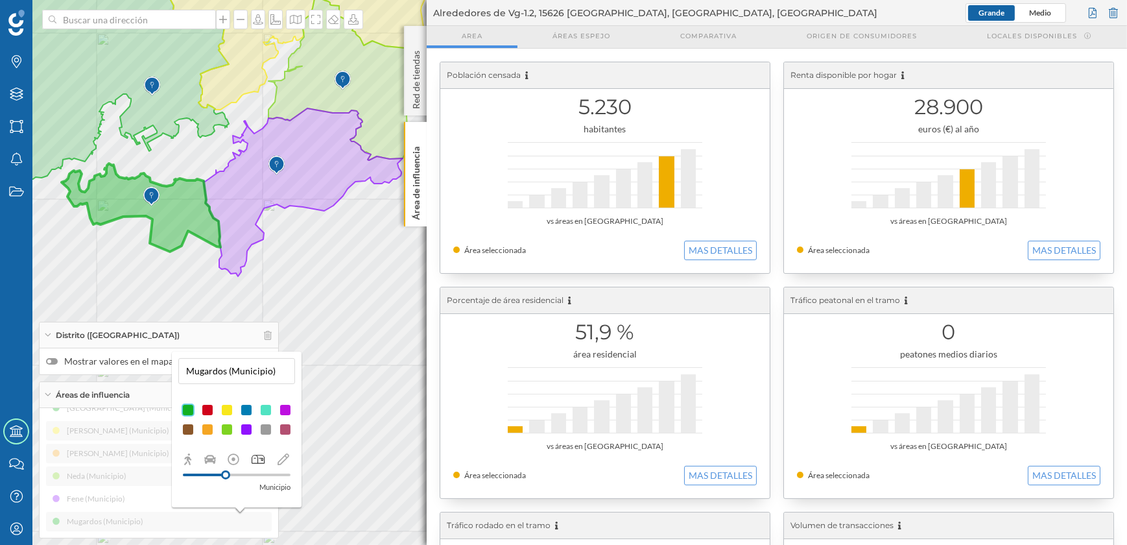
click at [268, 428] on div at bounding box center [265, 429] width 13 height 13
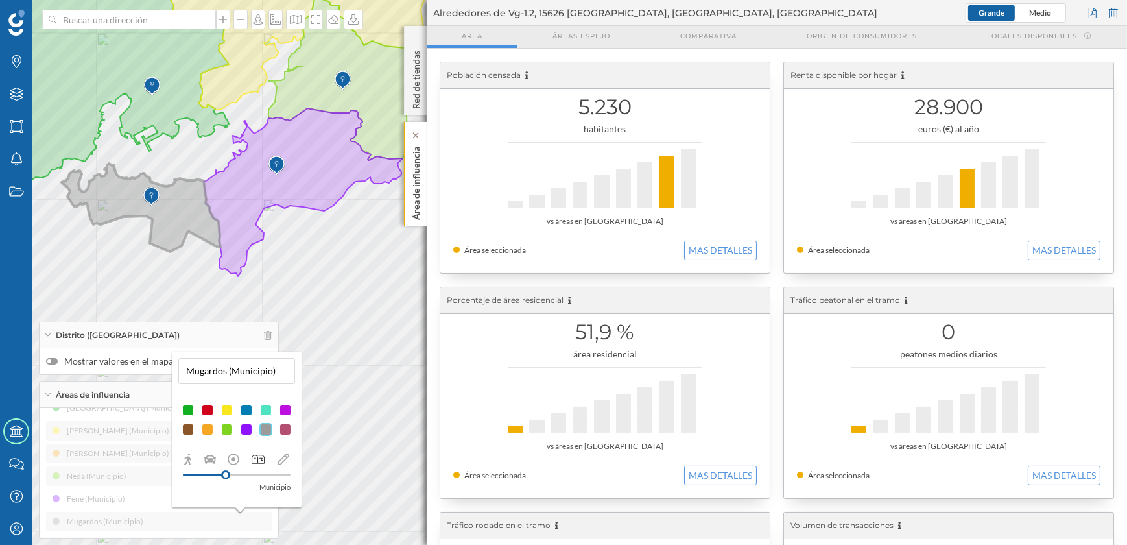
click at [418, 206] on p "Área de influencia" at bounding box center [416, 180] width 13 height 78
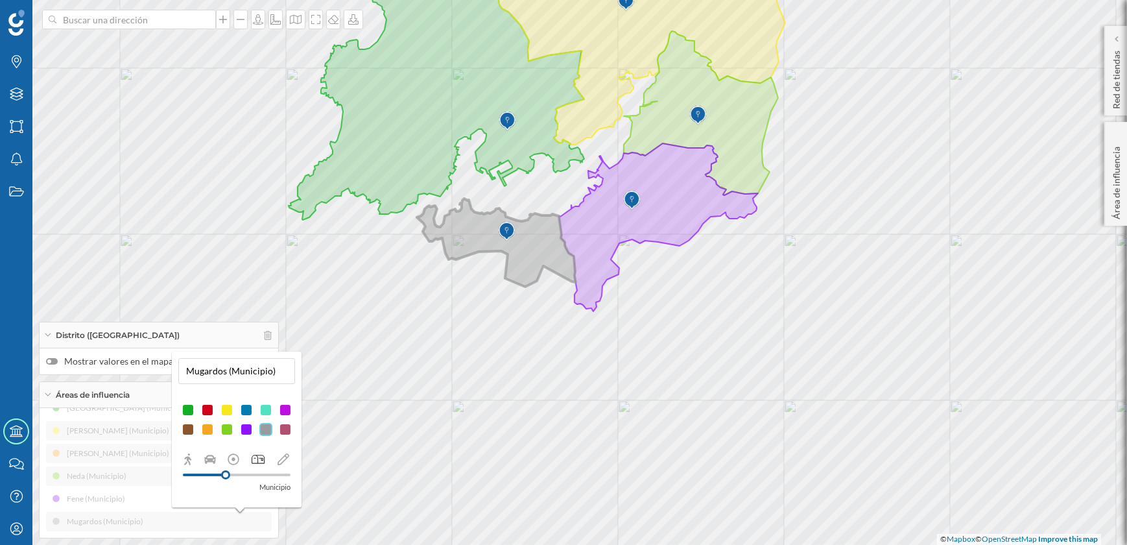
drag, startPoint x: 518, startPoint y: 320, endPoint x: 736, endPoint y: 330, distance: 217.5
click at [736, 330] on div "© Mapbox © OpenStreetMap Improve this map" at bounding box center [563, 272] width 1127 height 545
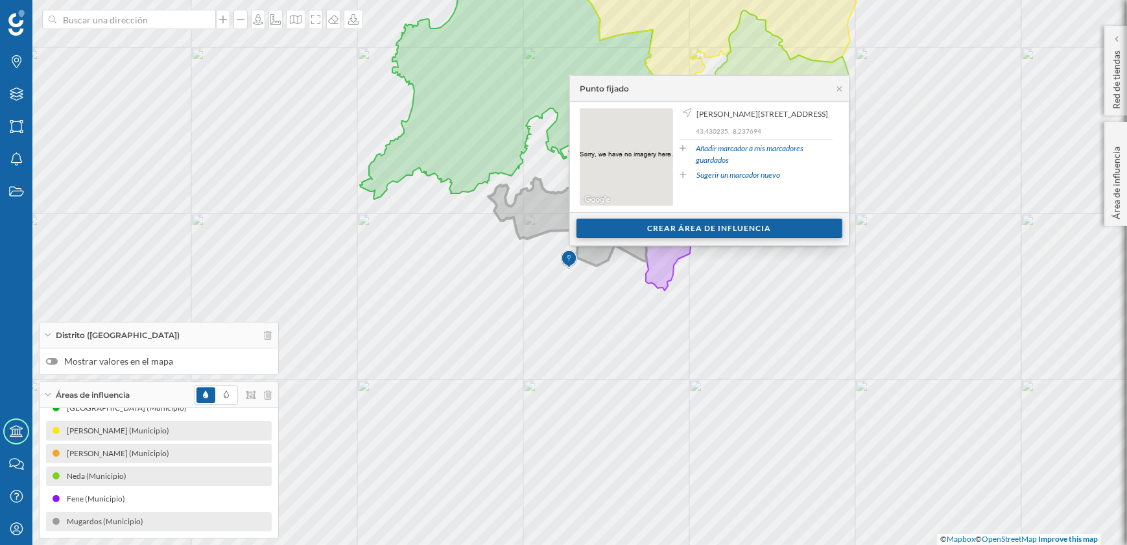
click at [636, 230] on div "Crear área de influencia" at bounding box center [710, 228] width 266 height 19
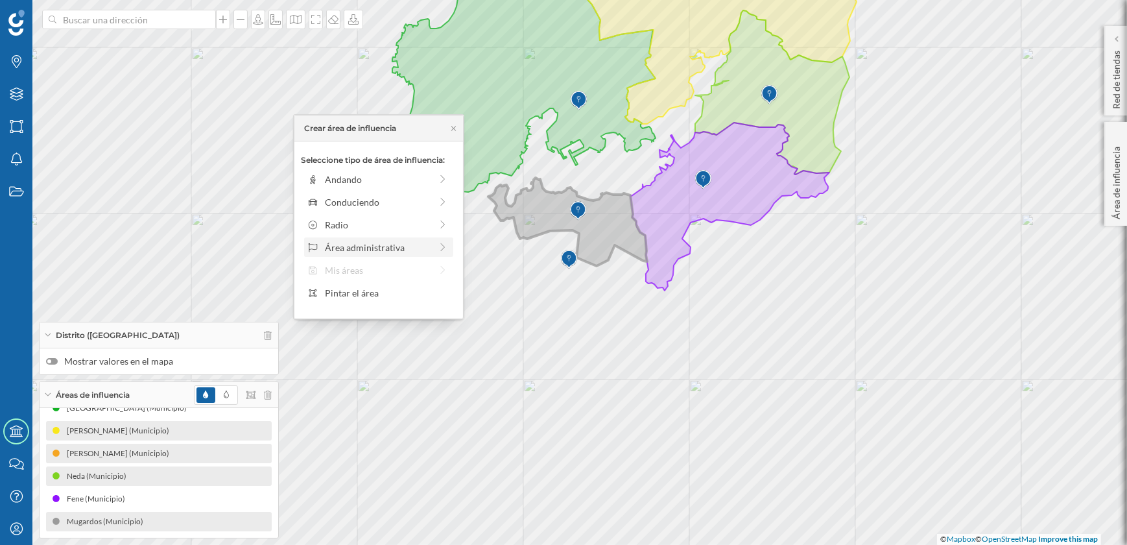
click at [389, 248] on div "Área administrativa" at bounding box center [378, 248] width 106 height 14
click at [353, 226] on div "Municipio" at bounding box center [389, 225] width 128 height 14
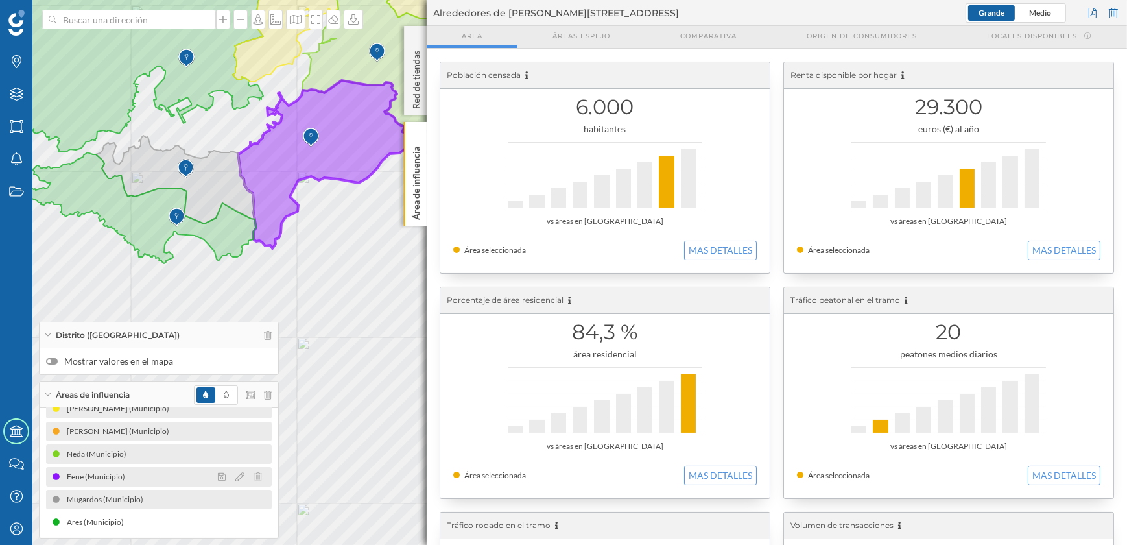
scroll to position [39, 0]
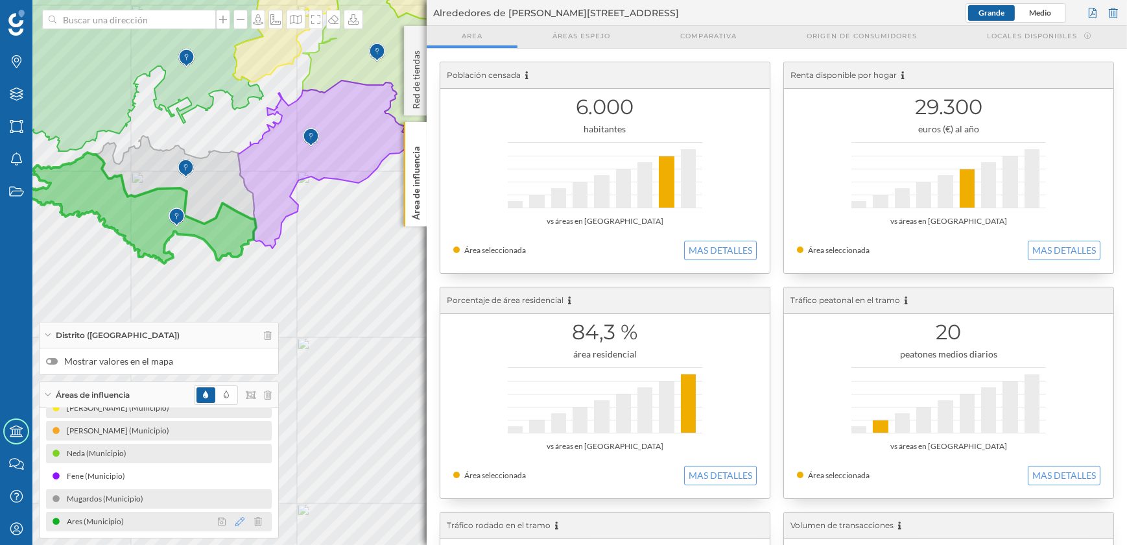
click at [235, 520] on icon at bounding box center [239, 521] width 9 height 9
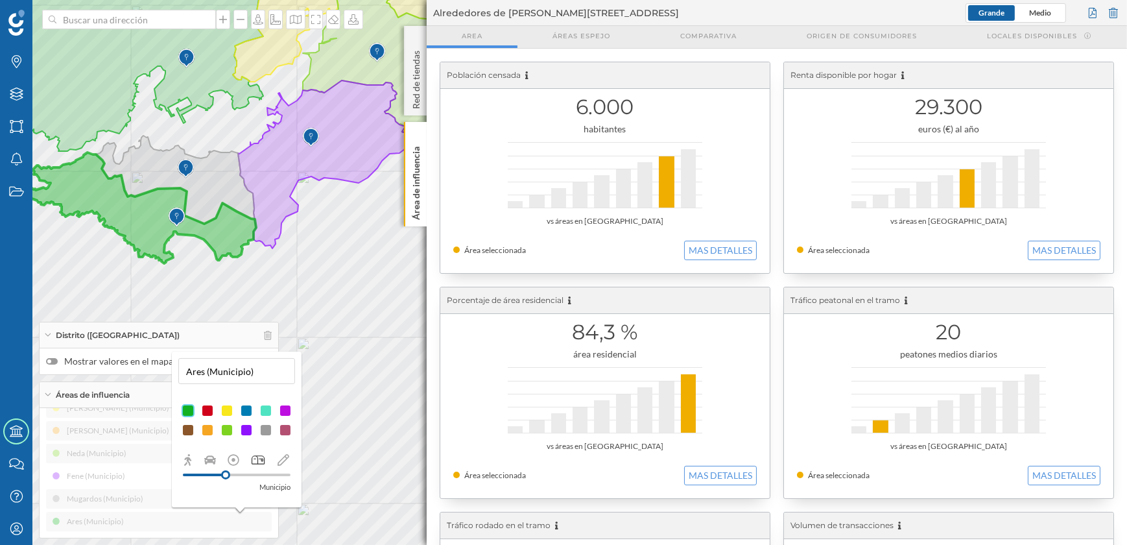
click at [285, 428] on div at bounding box center [285, 430] width 13 height 13
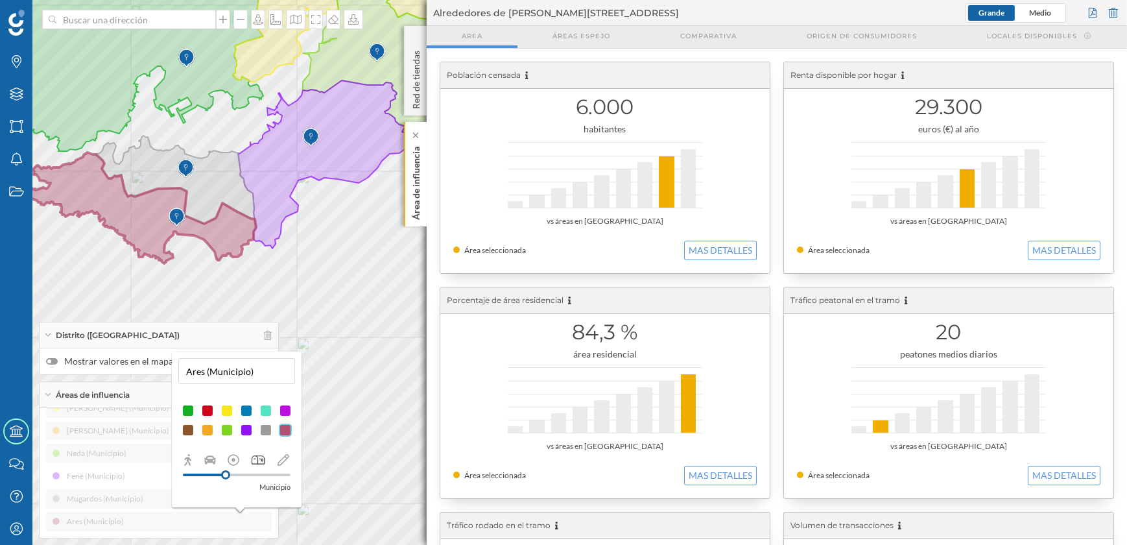
click at [424, 209] on div "Área de influencia" at bounding box center [415, 174] width 23 height 104
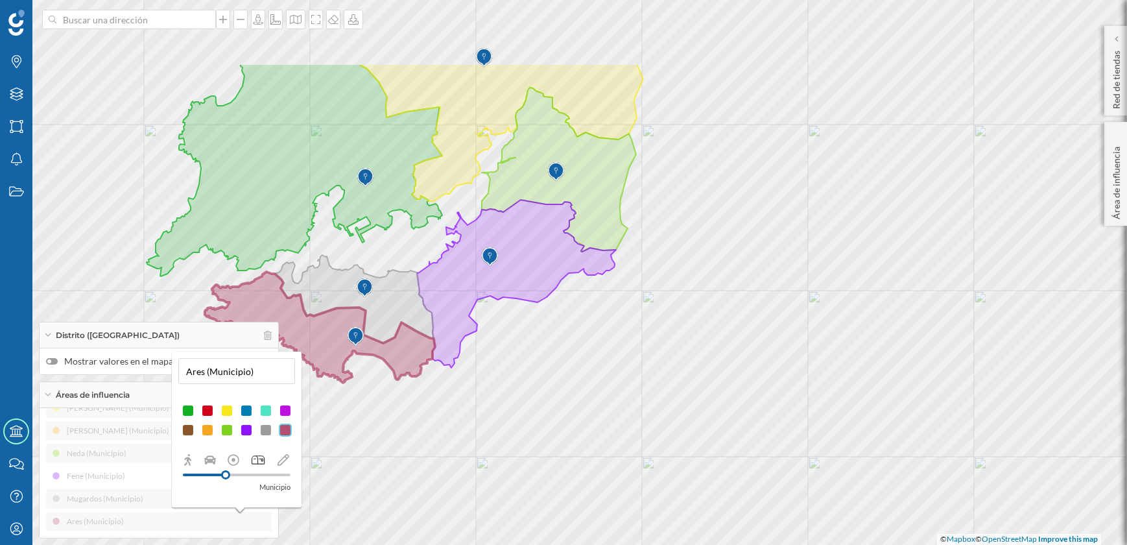
drag, startPoint x: 499, startPoint y: 354, endPoint x: 693, endPoint y: 475, distance: 229.3
click at [693, 475] on div "© Mapbox © OpenStreetMap Improve this map" at bounding box center [563, 272] width 1127 height 545
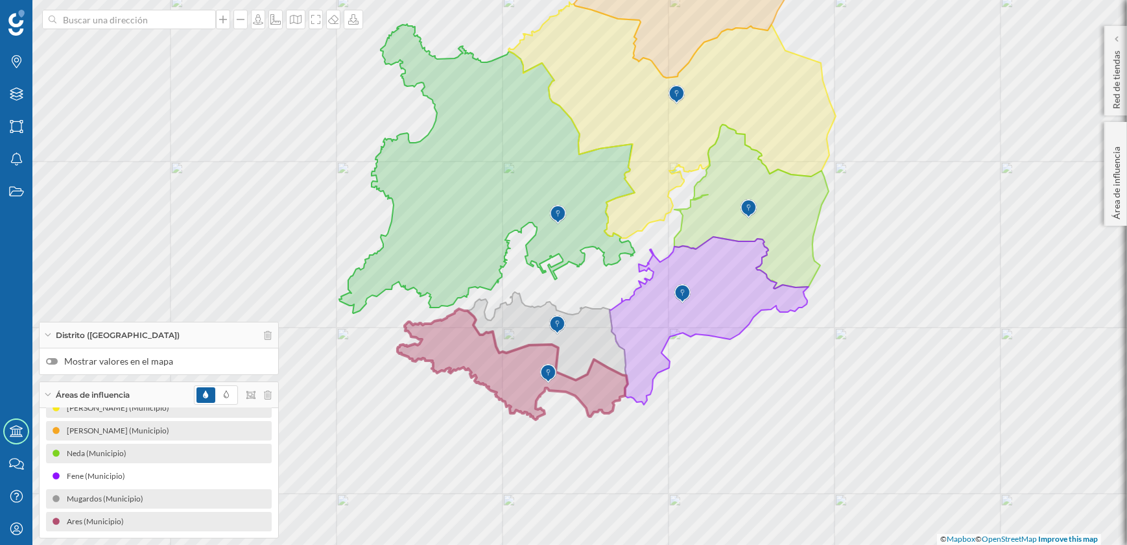
drag, startPoint x: 570, startPoint y: 467, endPoint x: 701, endPoint y: 464, distance: 130.4
click at [701, 464] on div "© Mapbox © OpenStreetMap Improve this map" at bounding box center [563, 272] width 1127 height 545
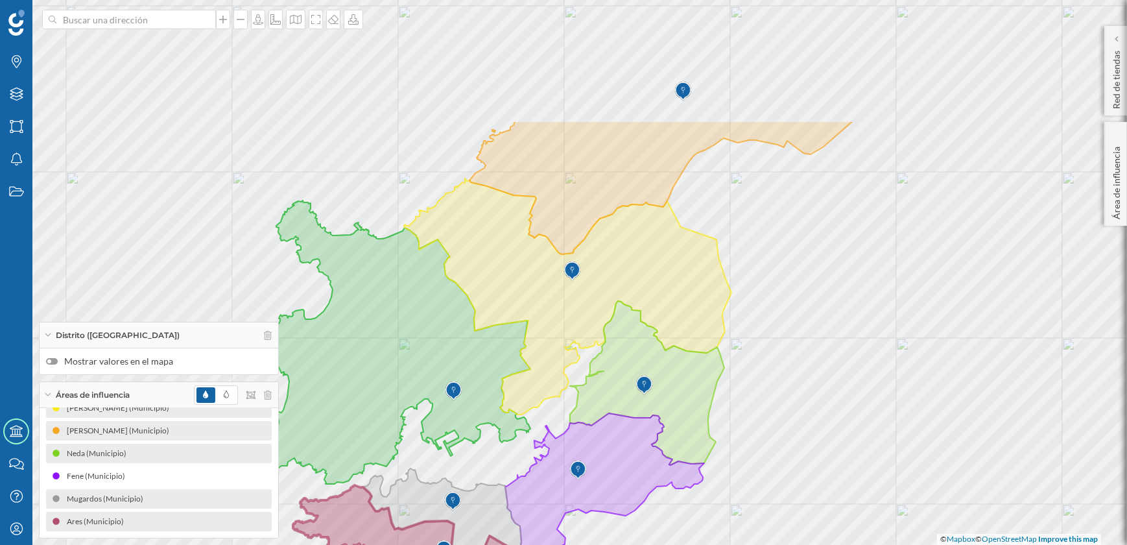
drag, startPoint x: 782, startPoint y: 354, endPoint x: 677, endPoint y: 531, distance: 205.0
click at [677, 531] on div "© Mapbox © OpenStreetMap Improve this map" at bounding box center [563, 272] width 1127 height 545
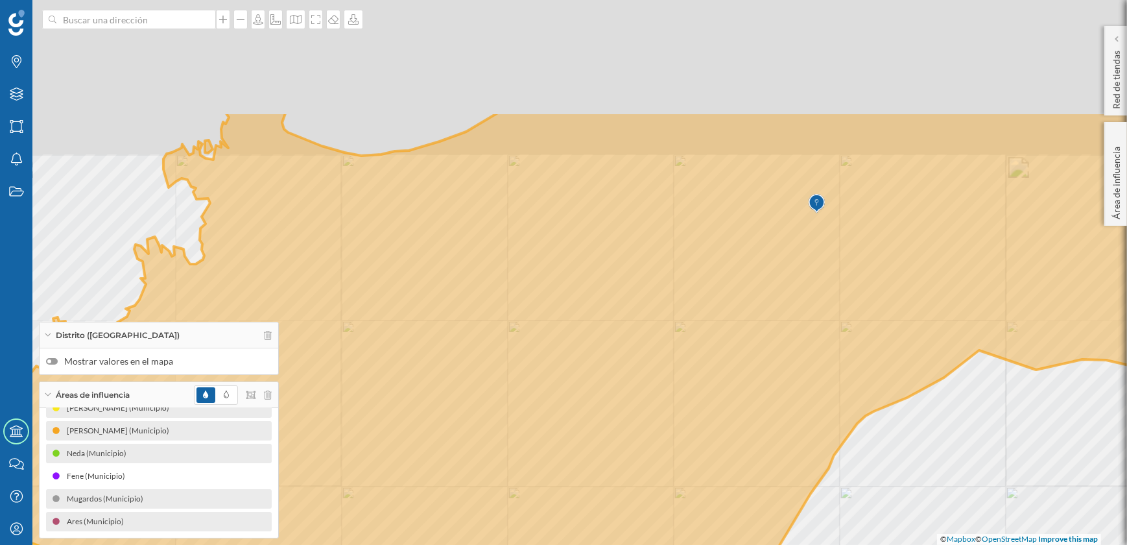
drag, startPoint x: 676, startPoint y: 282, endPoint x: 683, endPoint y: 324, distance: 42.1
click at [683, 324] on icon at bounding box center [618, 441] width 1313 height 659
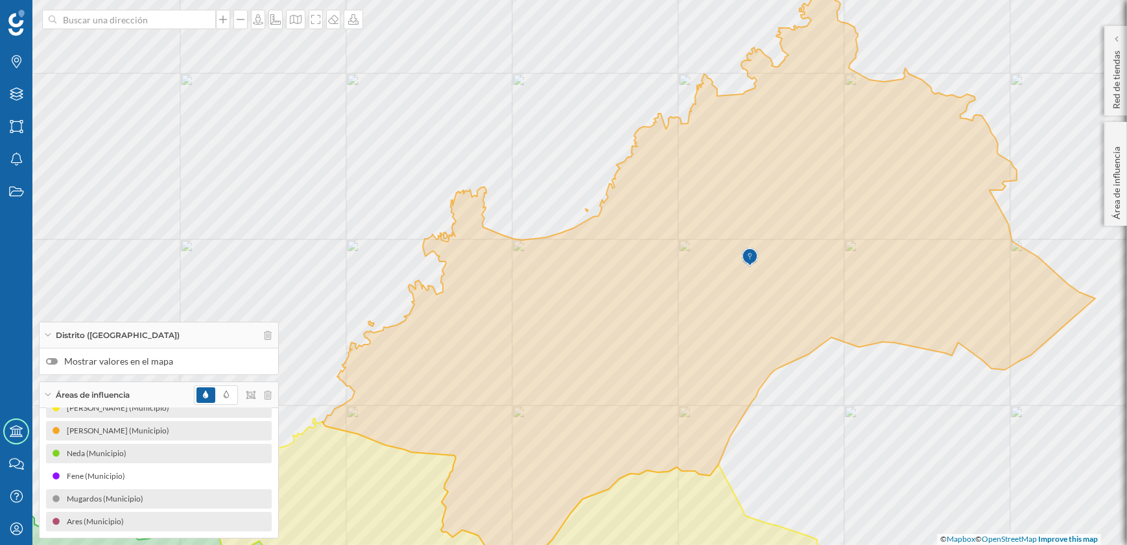
click at [58, 360] on label "Mostrar valores en el mapa" at bounding box center [159, 361] width 226 height 13
click at [0, 0] on input "Mostrar valores en el mapa" at bounding box center [0, 0] width 0 height 0
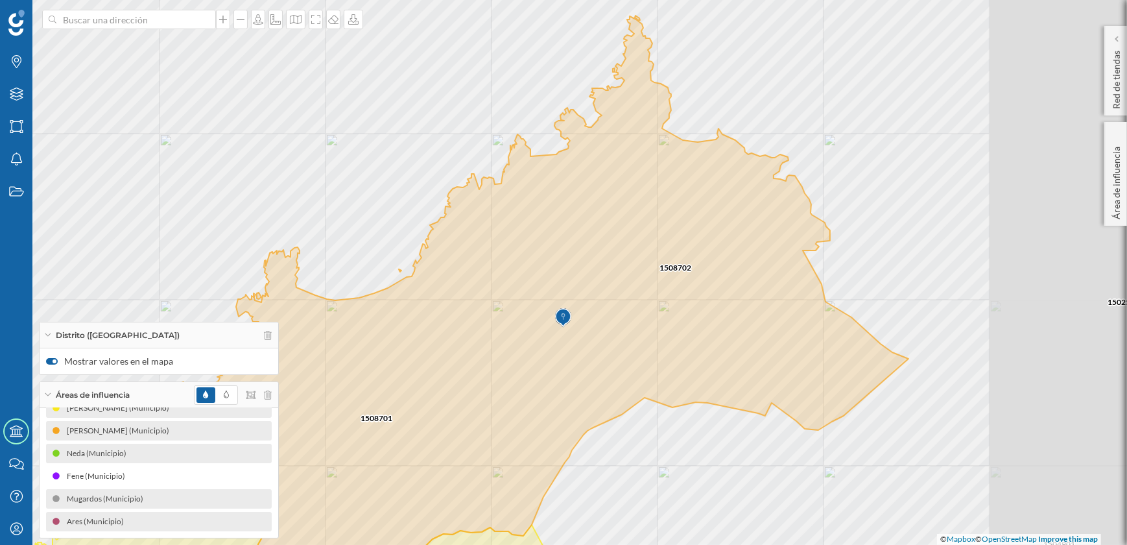
drag, startPoint x: 804, startPoint y: 357, endPoint x: 616, endPoint y: 418, distance: 196.9
click at [616, 418] on div "1508701 1508702 1505402 1507601 1502501 1505403 1502201 1503608 1504901 © Mapbo…" at bounding box center [563, 272] width 1127 height 545
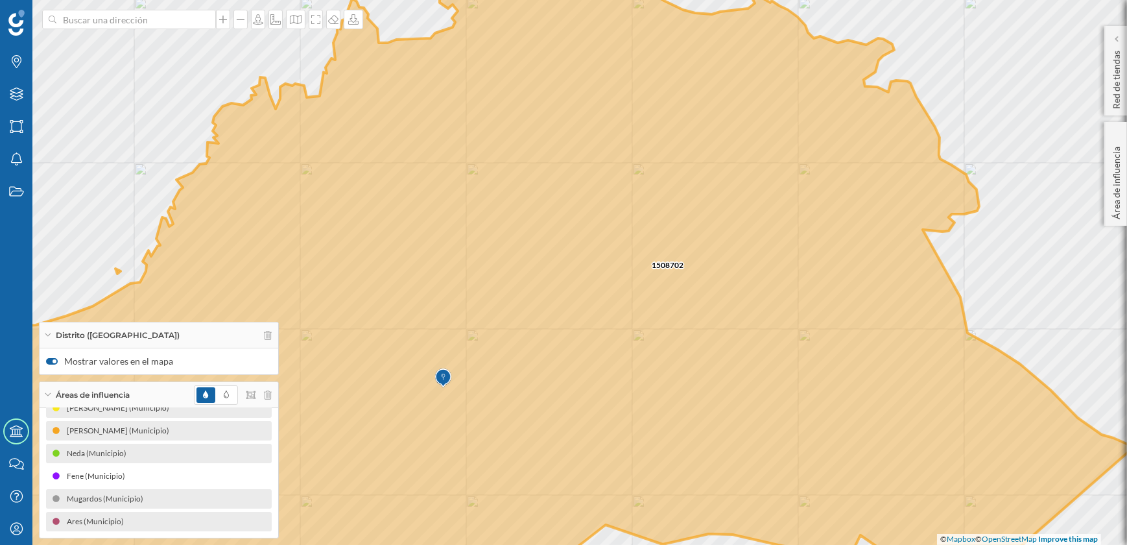
drag, startPoint x: 610, startPoint y: 131, endPoint x: 578, endPoint y: 102, distance: 43.6
click at [578, 102] on icon at bounding box center [493, 243] width 1281 height 659
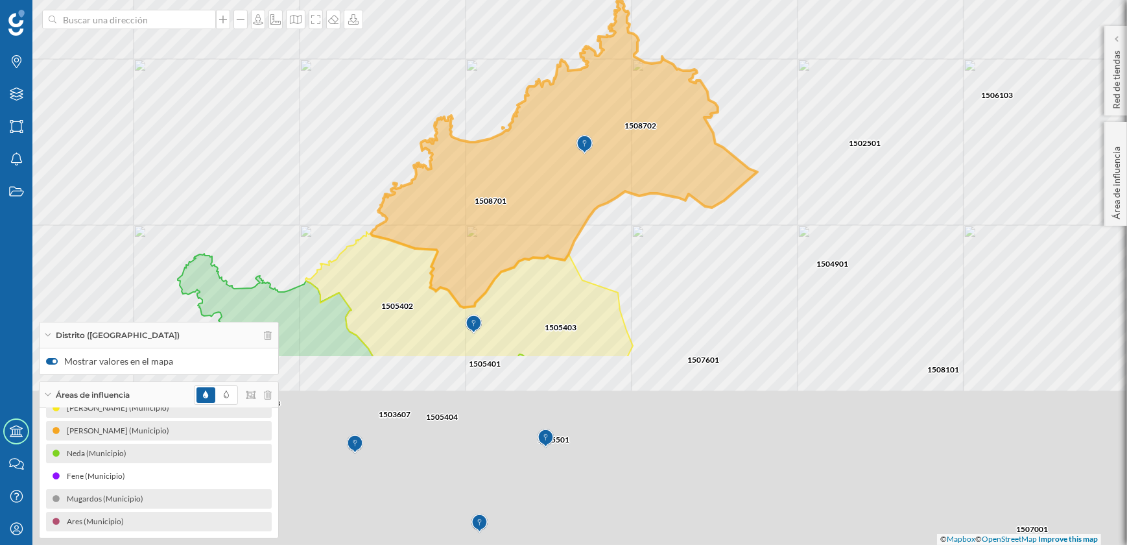
drag, startPoint x: 616, startPoint y: 316, endPoint x: 619, endPoint y: 180, distance: 135.6
click at [619, 180] on icon at bounding box center [564, 154] width 387 height 307
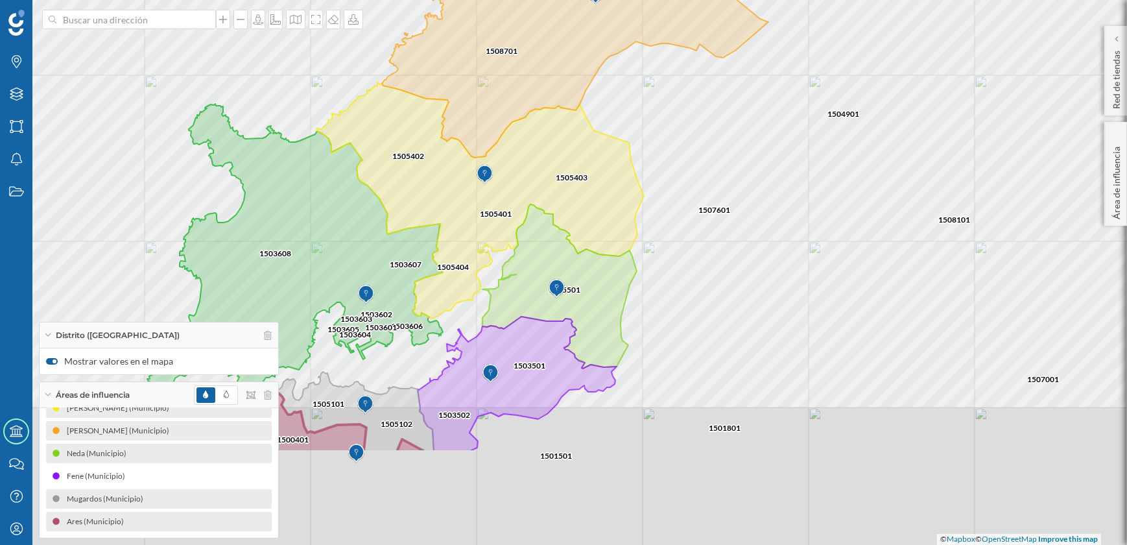
drag, startPoint x: 664, startPoint y: 324, endPoint x: 674, endPoint y: 221, distance: 102.9
click at [674, 221] on div "1508702 1508701 1507601 1502201 1504901 1502501 1590101 1506103 1505401 1505402…" at bounding box center [563, 272] width 1127 height 545
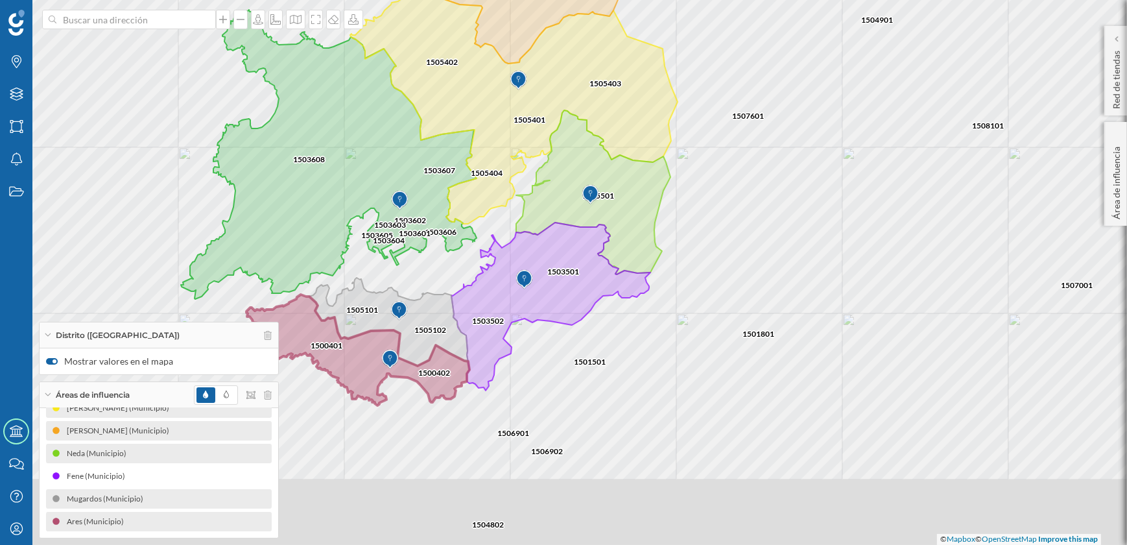
drag, startPoint x: 704, startPoint y: 268, endPoint x: 708, endPoint y: 259, distance: 10.2
click at [708, 259] on div "1508702 1508701 1507601 1502201 1504901 1502501 1590101 1506103 1505401 1505402…" at bounding box center [563, 272] width 1127 height 545
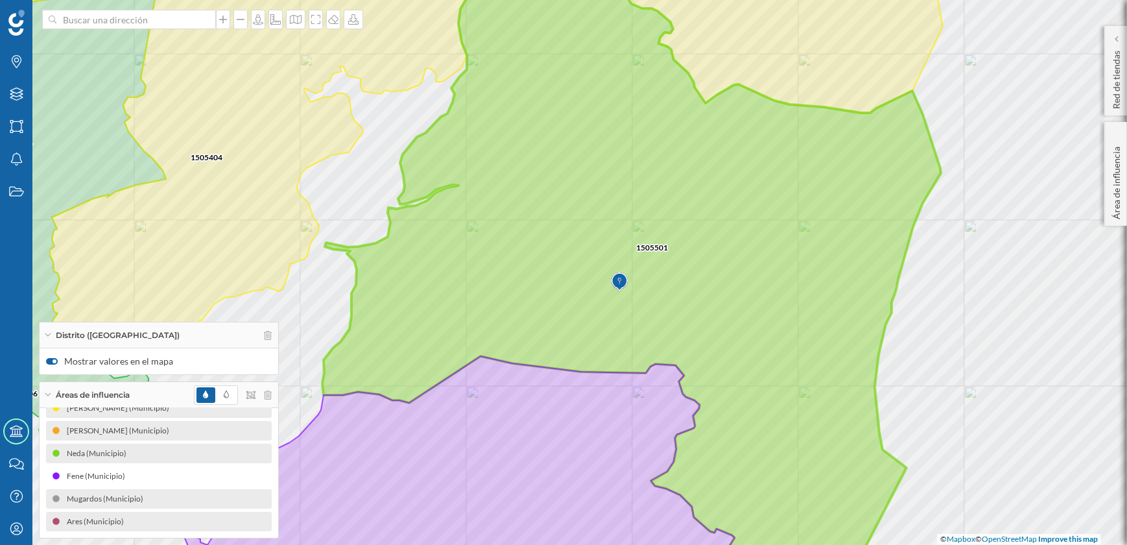
drag, startPoint x: 451, startPoint y: 245, endPoint x: 527, endPoint y: 261, distance: 77.7
click at [527, 261] on icon at bounding box center [631, 259] width 619 height 608
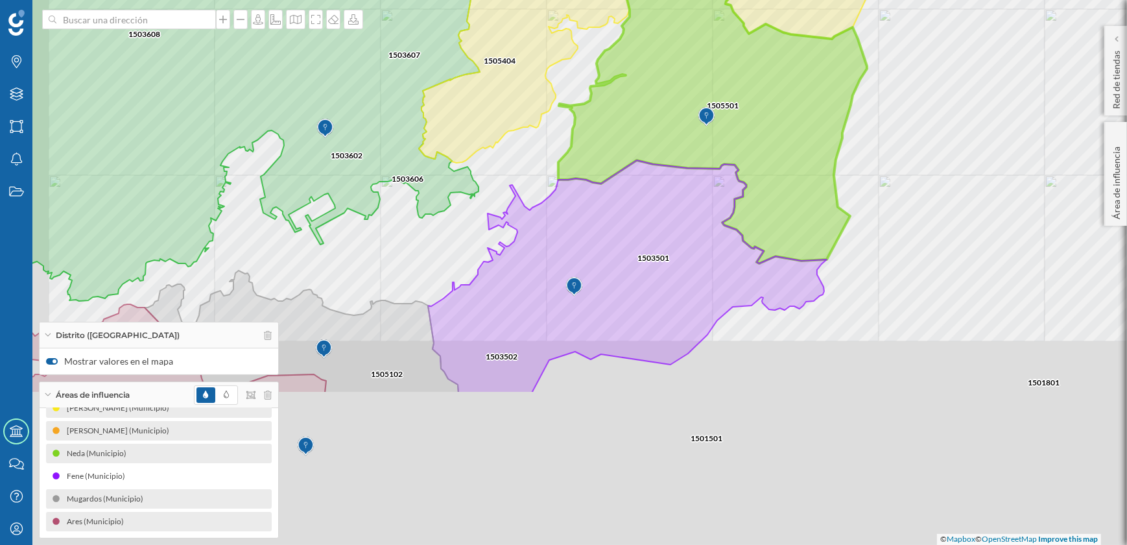
drag, startPoint x: 689, startPoint y: 380, endPoint x: 804, endPoint y: 110, distance: 293.8
click at [804, 110] on icon at bounding box center [712, 99] width 309 height 328
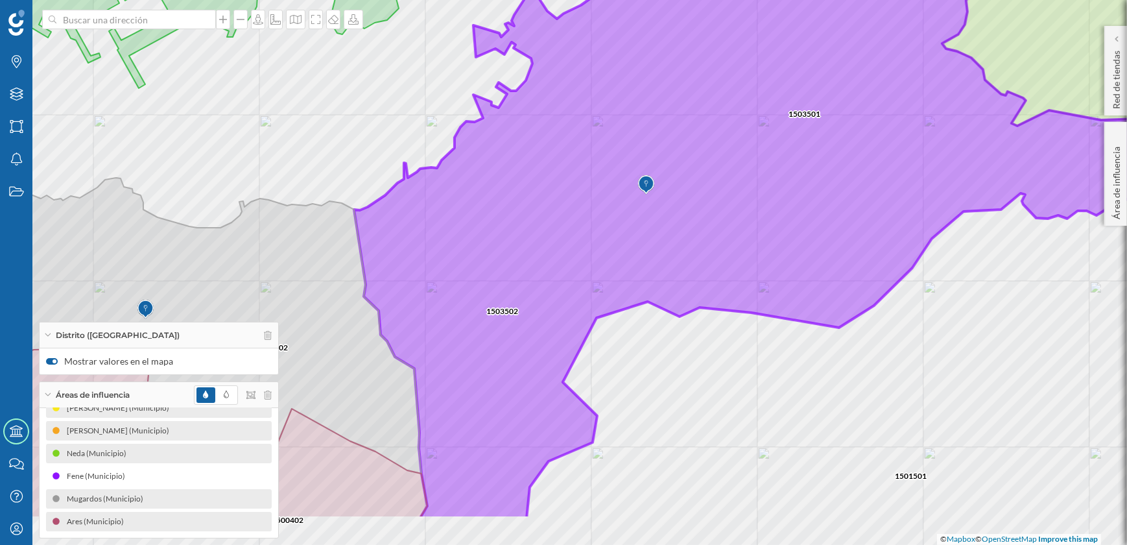
drag, startPoint x: 654, startPoint y: 265, endPoint x: 670, endPoint y: 250, distance: 22.5
click at [670, 250] on icon at bounding box center [753, 219] width 798 height 600
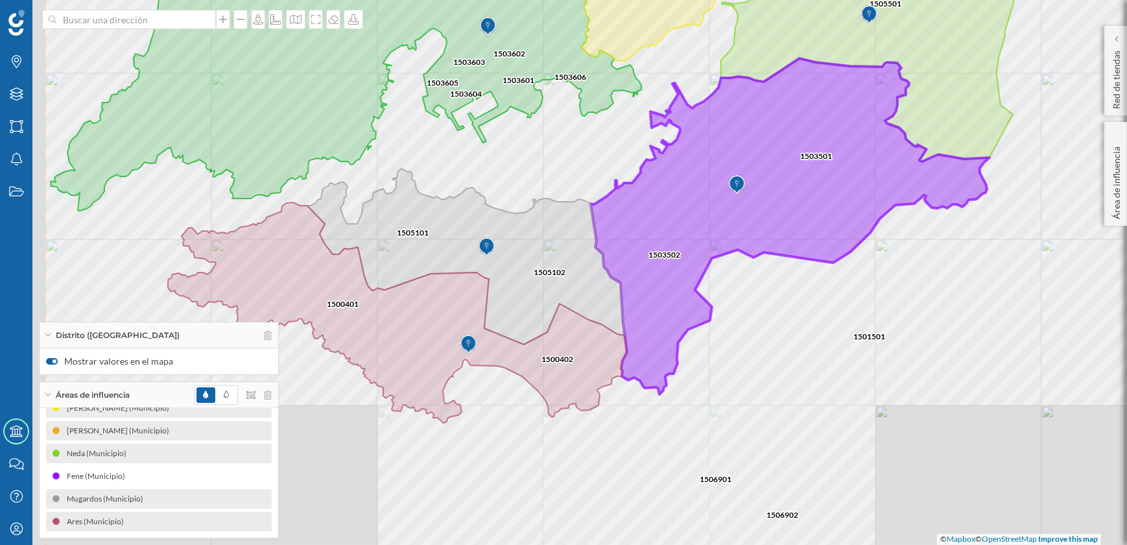
drag, startPoint x: 564, startPoint y: 349, endPoint x: 644, endPoint y: 265, distance: 116.5
click at [644, 265] on icon at bounding box center [790, 226] width 399 height 336
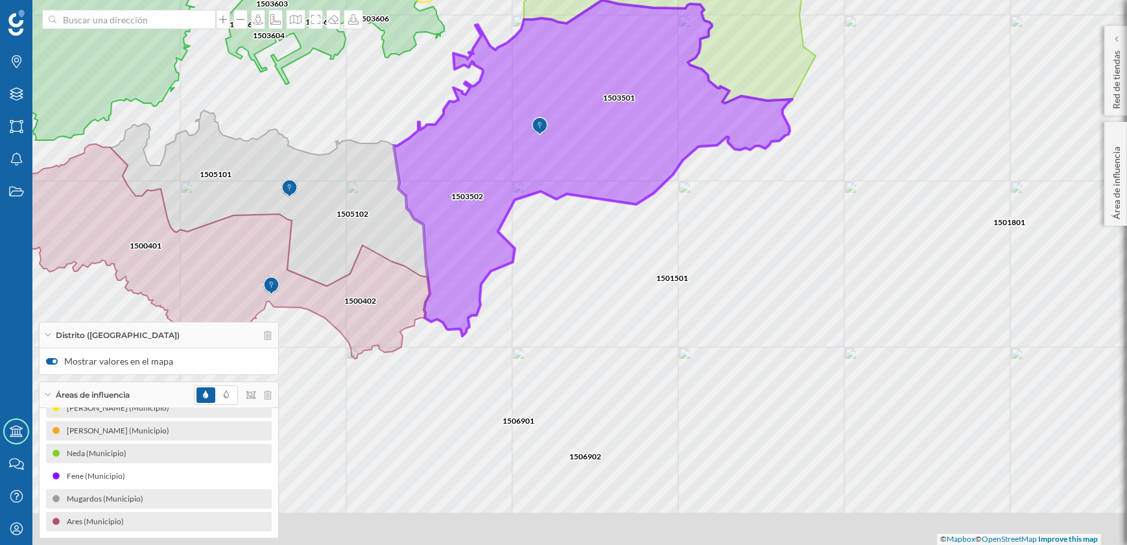
drag, startPoint x: 675, startPoint y: 365, endPoint x: 468, endPoint y: 320, distance: 211.7
click at [468, 320] on icon at bounding box center [593, 168] width 399 height 336
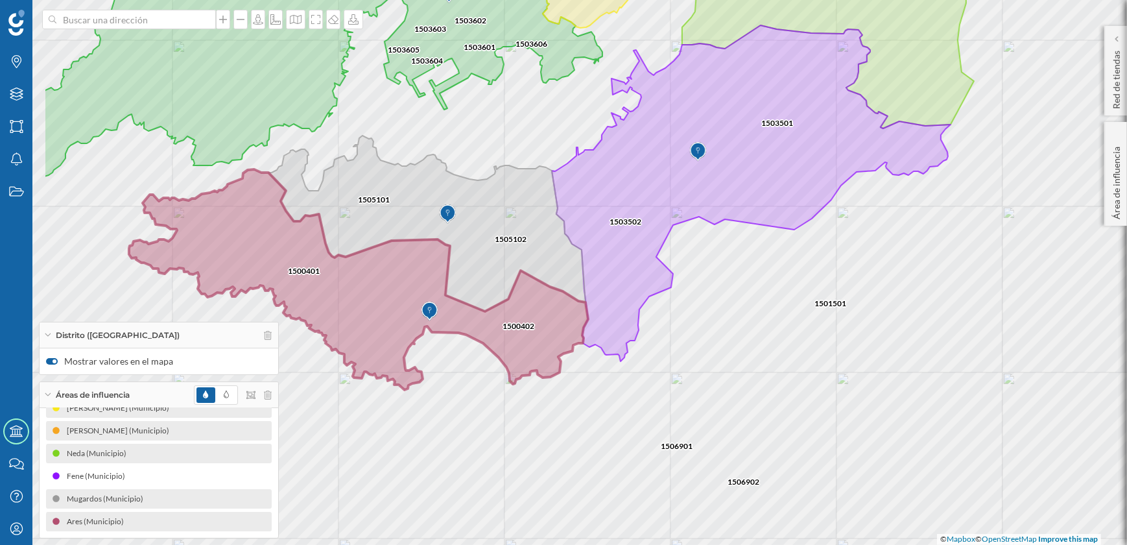
drag, startPoint x: 577, startPoint y: 358, endPoint x: 603, endPoint y: 362, distance: 26.2
click at [603, 362] on div "1503501 1503602 1503607 1505401 1505404 1503606 1500402 1501501 1503502 1505102…" at bounding box center [563, 272] width 1127 height 545
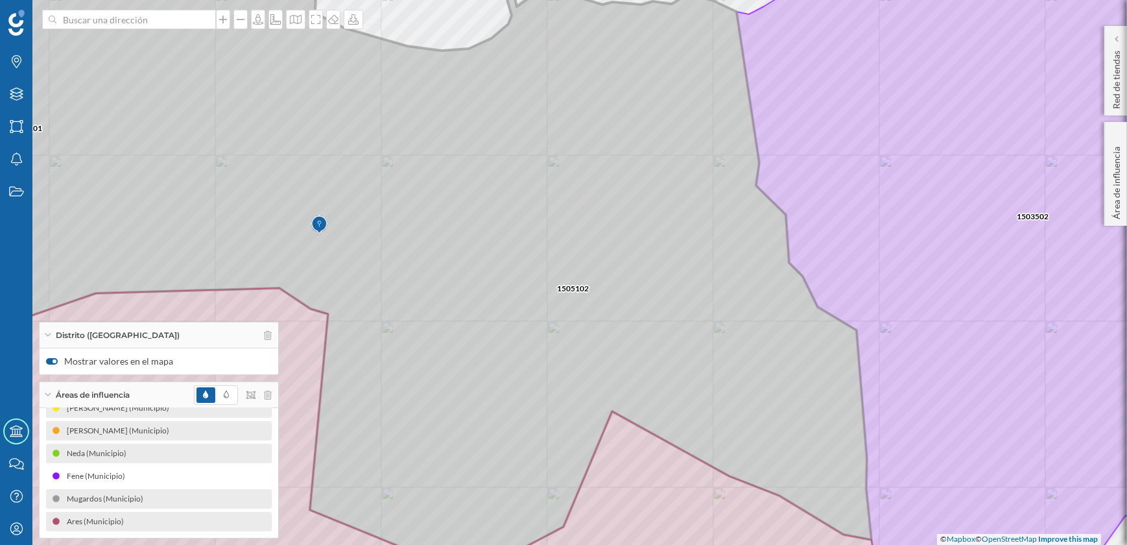
click at [599, 165] on icon at bounding box center [376, 260] width 991 height 630
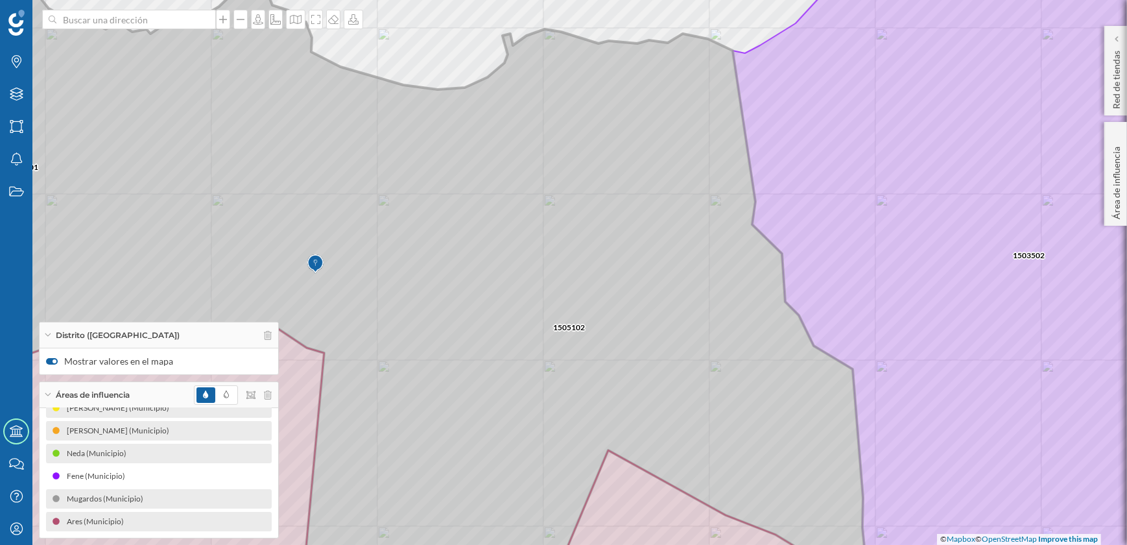
drag, startPoint x: 590, startPoint y: 377, endPoint x: 698, endPoint y: 188, distance: 217.6
click at [698, 182] on icon at bounding box center [378, 271] width 980 height 659
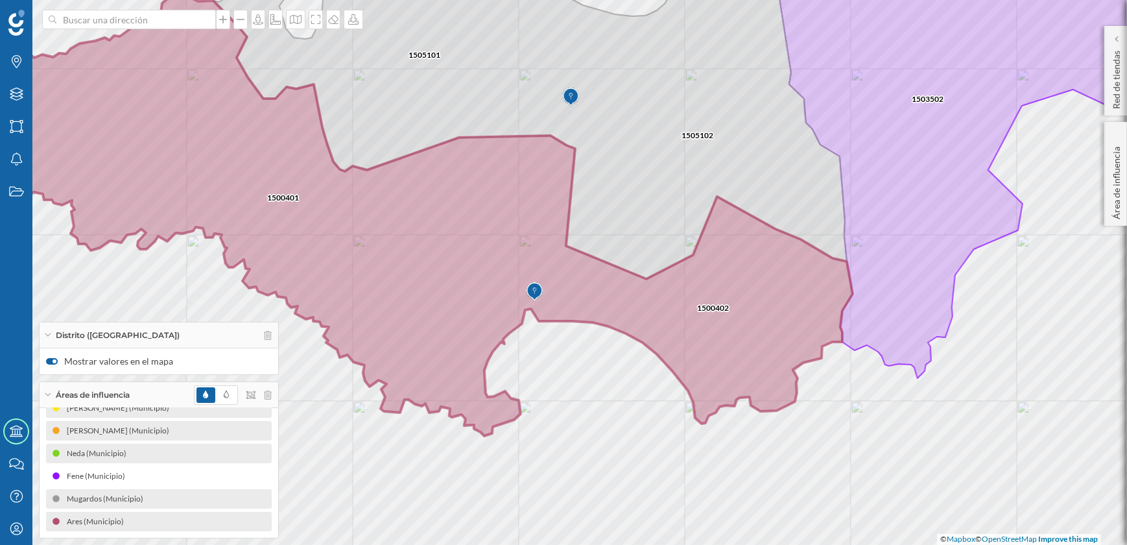
drag, startPoint x: 543, startPoint y: 444, endPoint x: 595, endPoint y: 361, distance: 97.4
click at [595, 361] on div "1500401 1505101 1500402 1505102 1503502 1501501 1506901 1506902 1503501 1503608…" at bounding box center [563, 272] width 1127 height 545
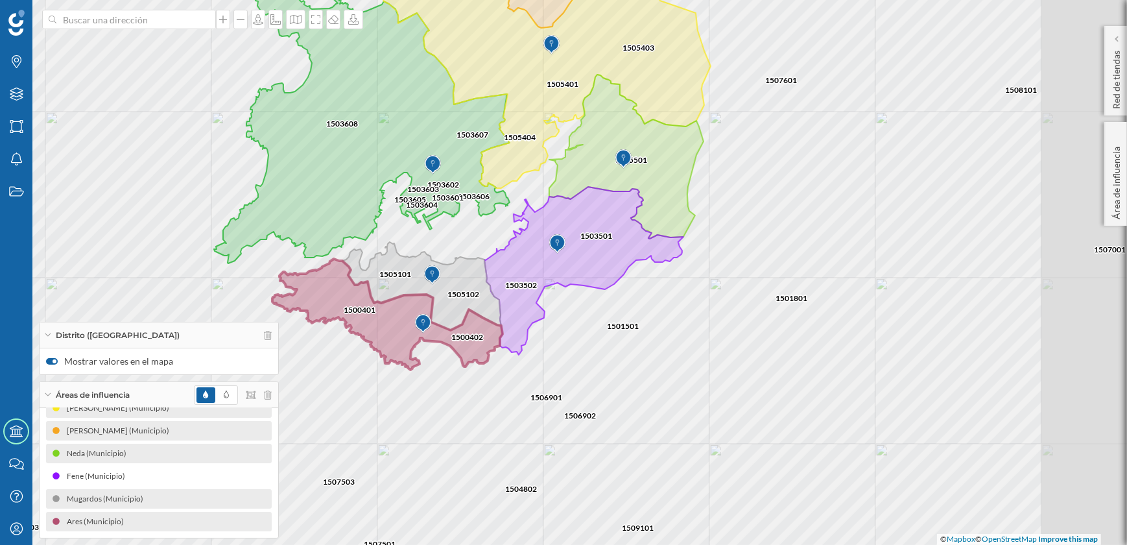
drag, startPoint x: 754, startPoint y: 409, endPoint x: 564, endPoint y: 357, distance: 197.6
click at [564, 357] on div "1503608 1500401 1505101 1503501 1503601 1503602 1503605 1503607 1505401 1505404…" at bounding box center [563, 272] width 1127 height 545
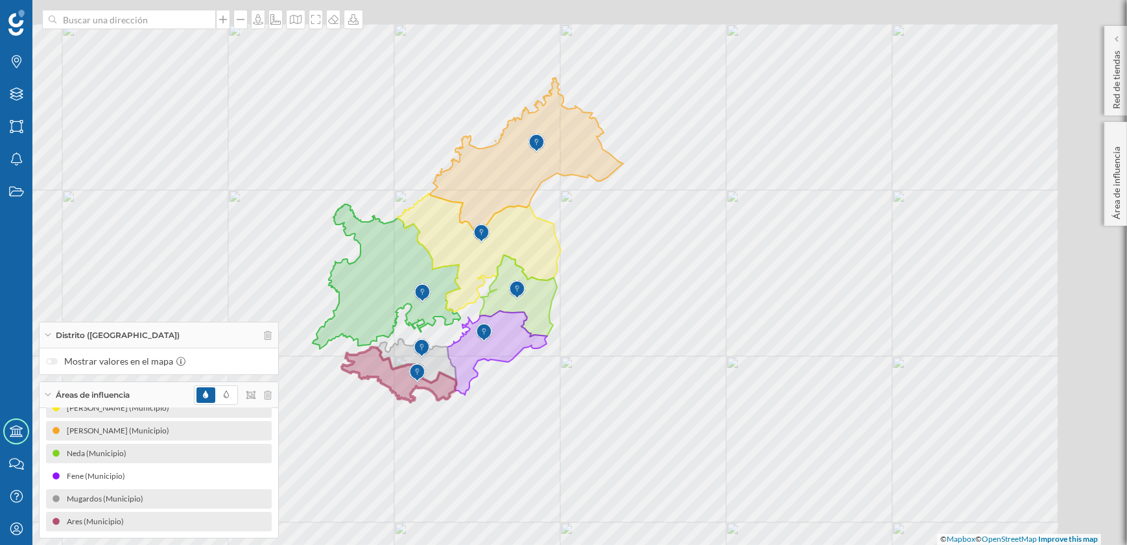
drag, startPoint x: 632, startPoint y: 261, endPoint x: 528, endPoint y: 339, distance: 129.3
click at [527, 344] on div "© Mapbox © OpenStreetMap Improve this map" at bounding box center [563, 272] width 1127 height 545
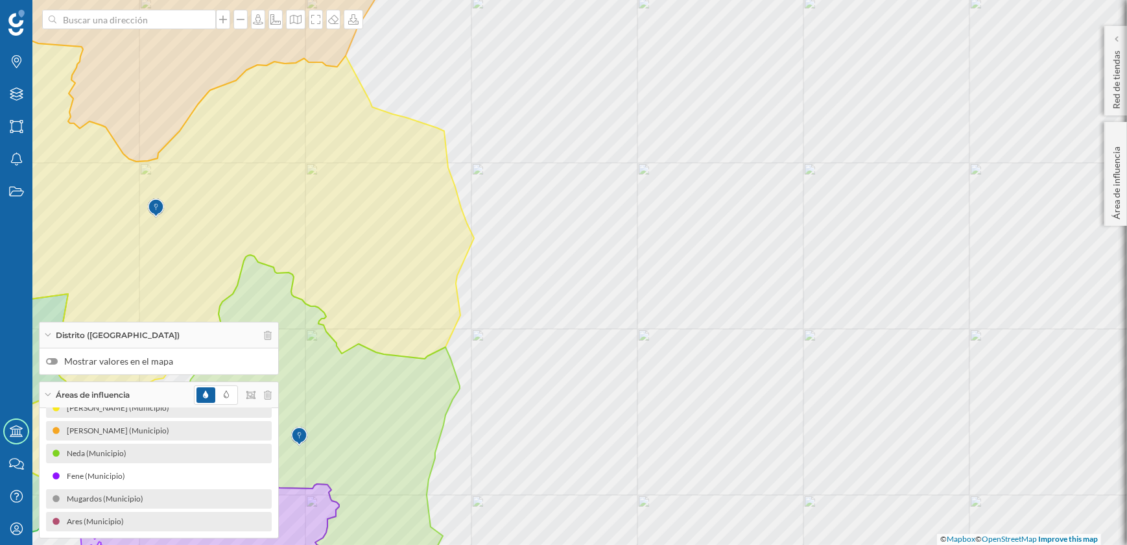
drag, startPoint x: 480, startPoint y: 331, endPoint x: 560, endPoint y: 302, distance: 85.3
click at [560, 302] on div "© Mapbox © OpenStreetMap Improve this map" at bounding box center [563, 272] width 1127 height 545
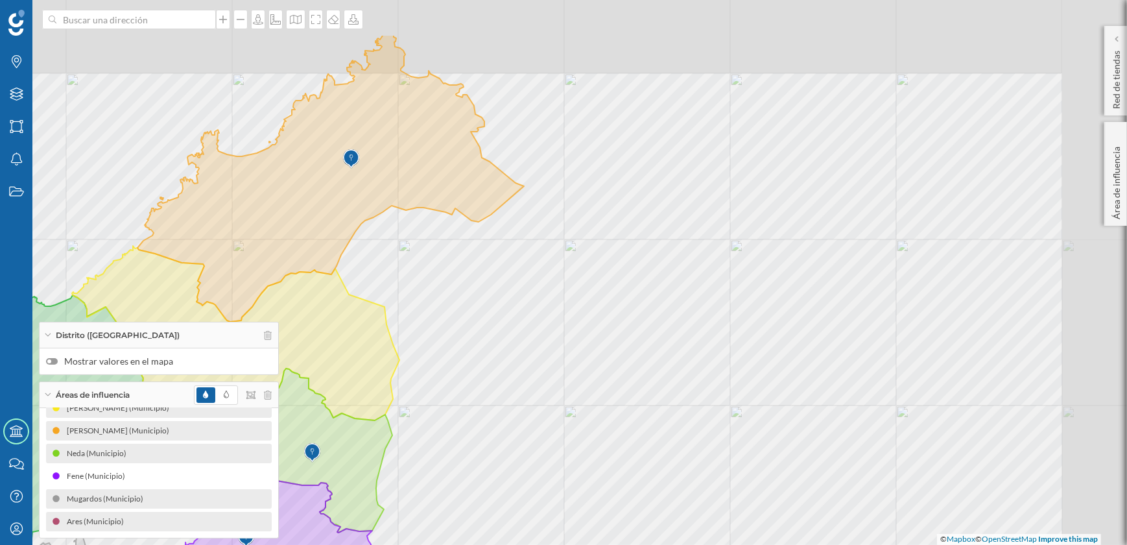
drag, startPoint x: 712, startPoint y: 310, endPoint x: 595, endPoint y: 400, distance: 148.0
click at [595, 400] on div "© Mapbox © OpenStreetMap Improve this map" at bounding box center [563, 272] width 1127 height 545
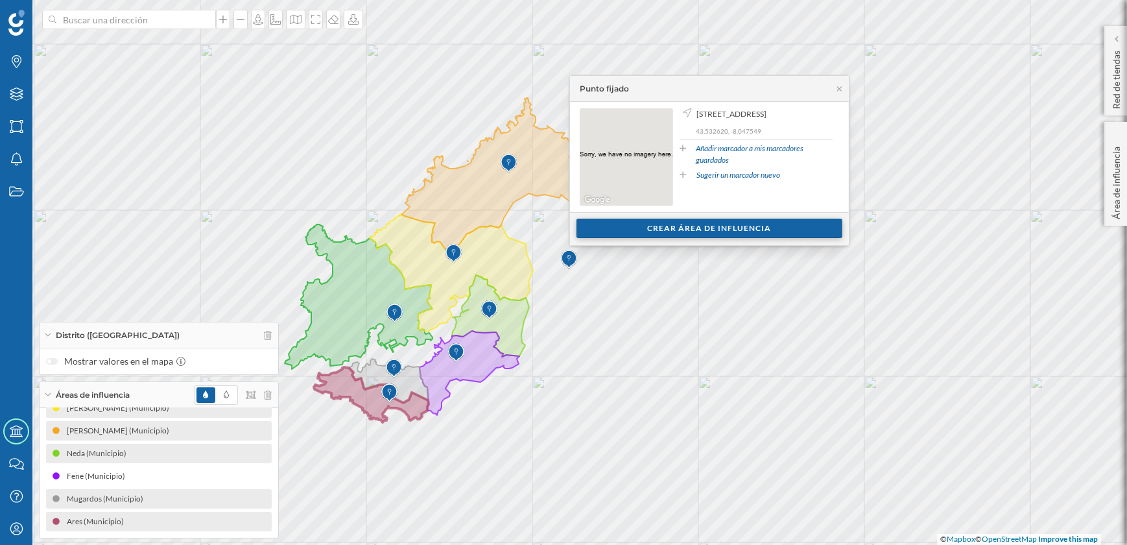
click at [656, 234] on div "Crear área de influencia" at bounding box center [710, 228] width 266 height 19
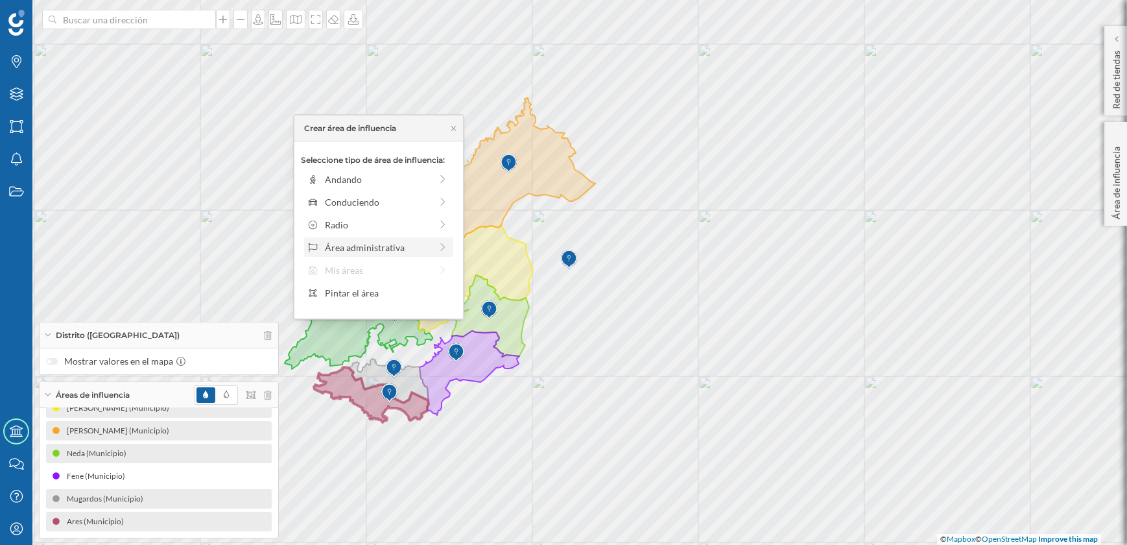
click at [374, 245] on div "Área administrativa" at bounding box center [378, 248] width 106 height 14
click at [344, 227] on div "Municipio" at bounding box center [389, 225] width 128 height 14
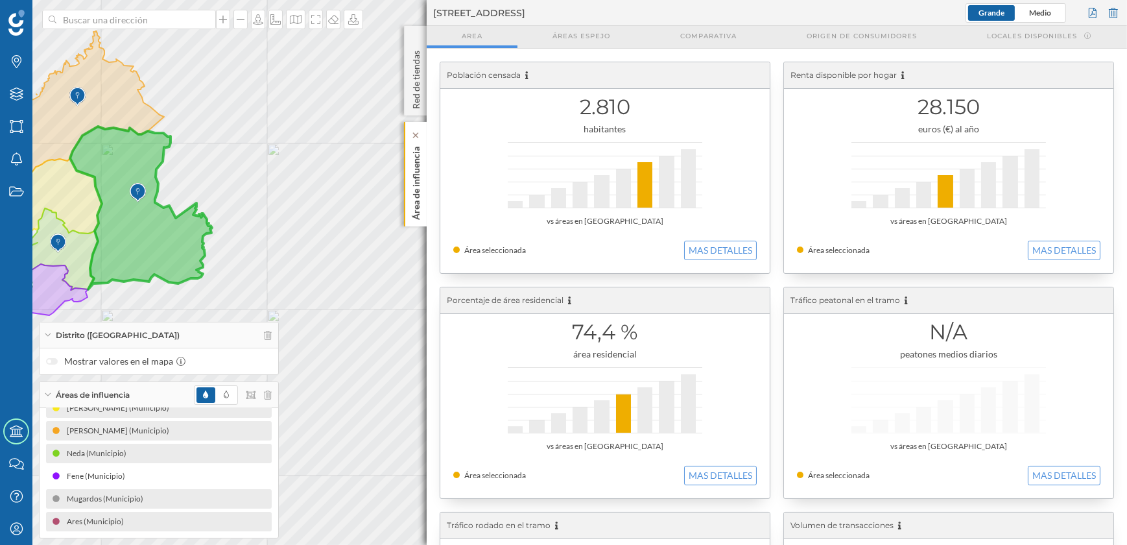
click at [414, 211] on p "Área de influencia" at bounding box center [416, 180] width 13 height 78
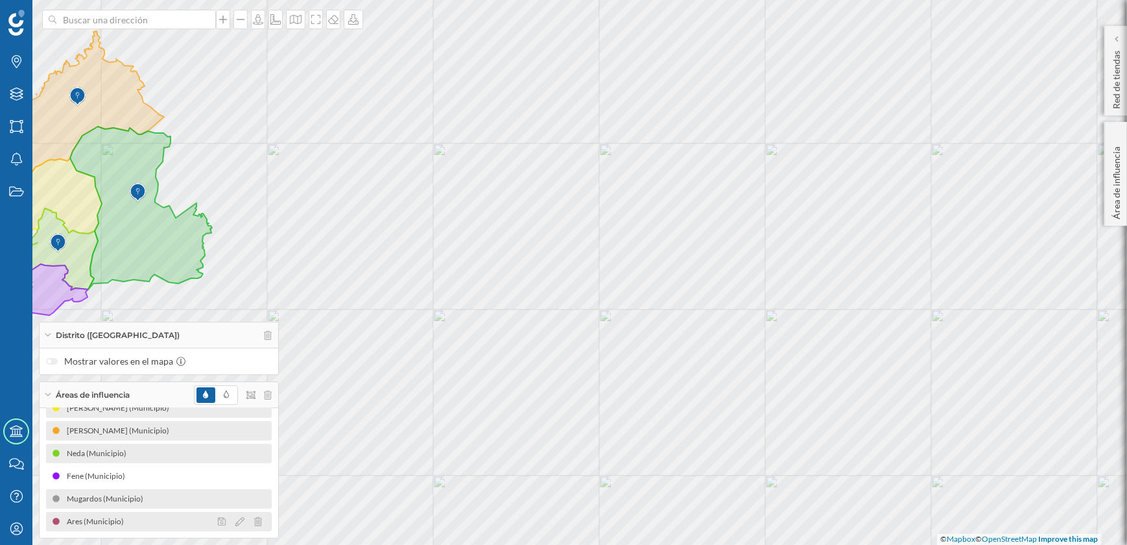
scroll to position [62, 0]
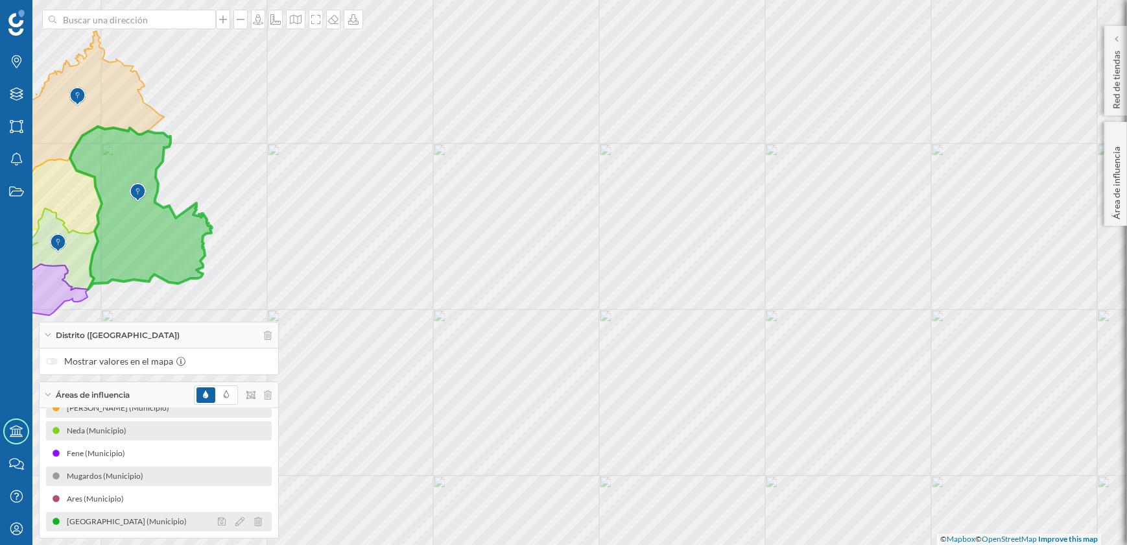
click at [239, 520] on icon at bounding box center [239, 521] width 9 height 9
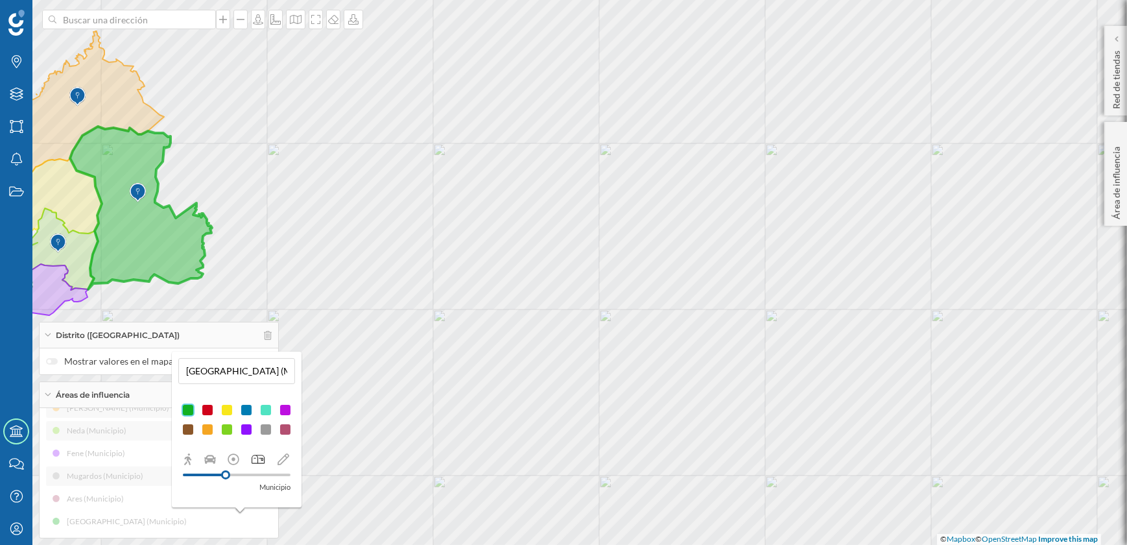
click at [266, 412] on div at bounding box center [265, 409] width 13 height 13
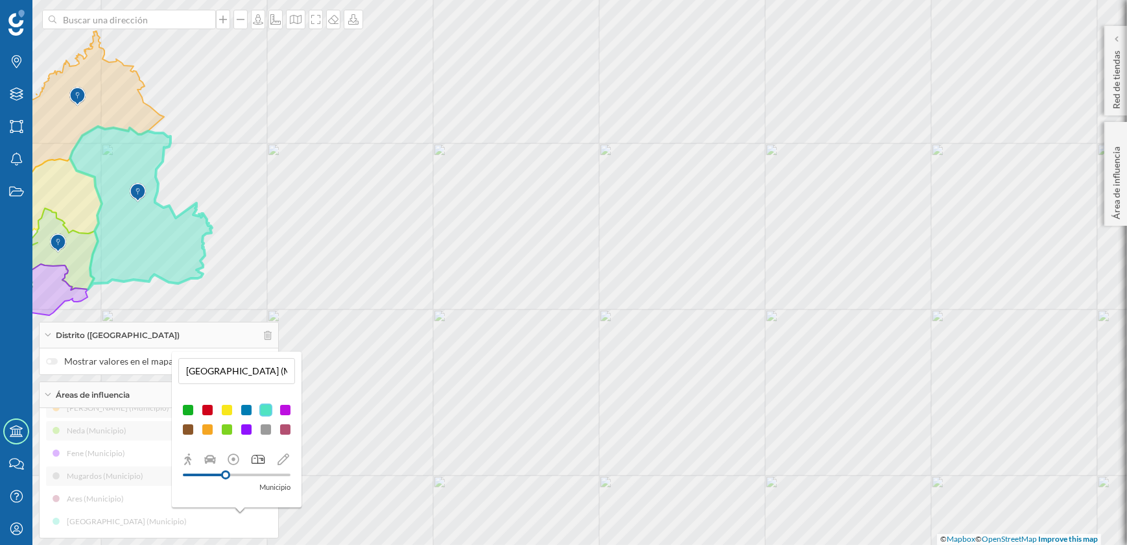
click at [337, 357] on div "© Mapbox © OpenStreetMap Improve this map" at bounding box center [563, 272] width 1127 height 545
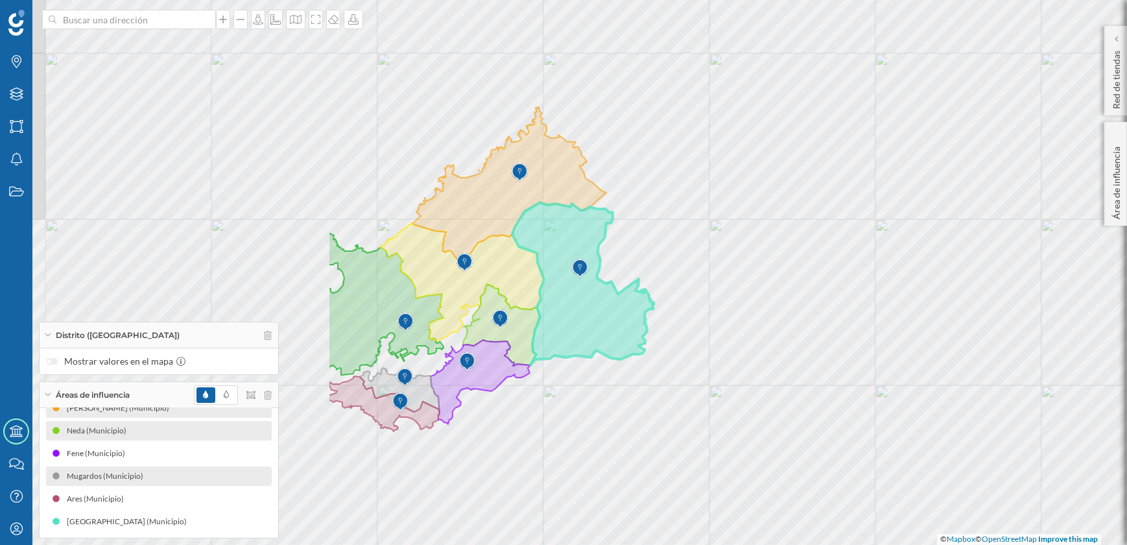
drag, startPoint x: 377, startPoint y: 371, endPoint x: 793, endPoint y: 439, distance: 421.3
click at [793, 439] on div "© Mapbox © OpenStreetMap Improve this map" at bounding box center [563, 272] width 1127 height 545
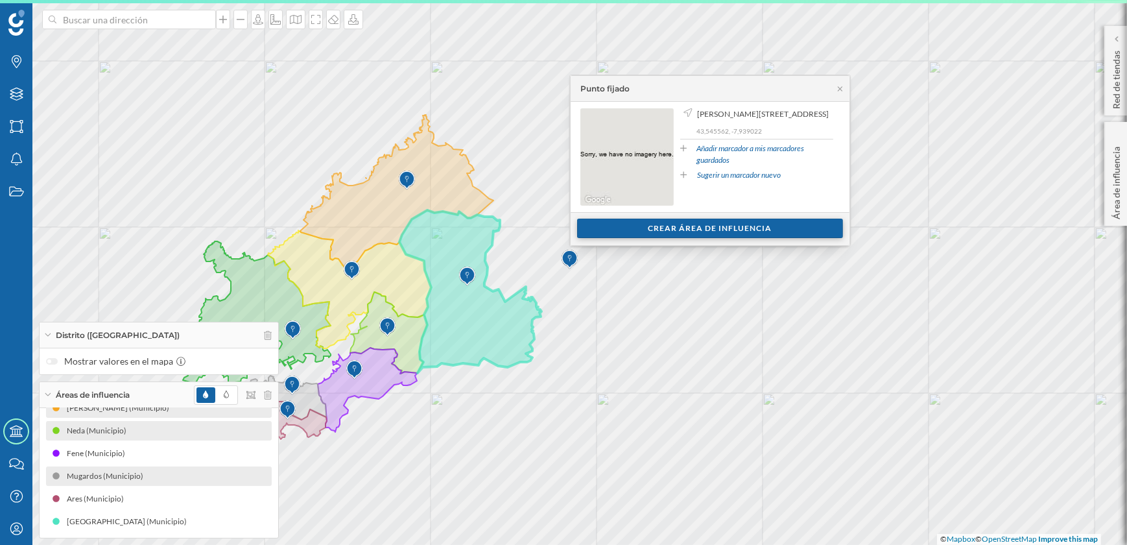
click at [690, 228] on div "Crear área de influencia" at bounding box center [710, 228] width 266 height 19
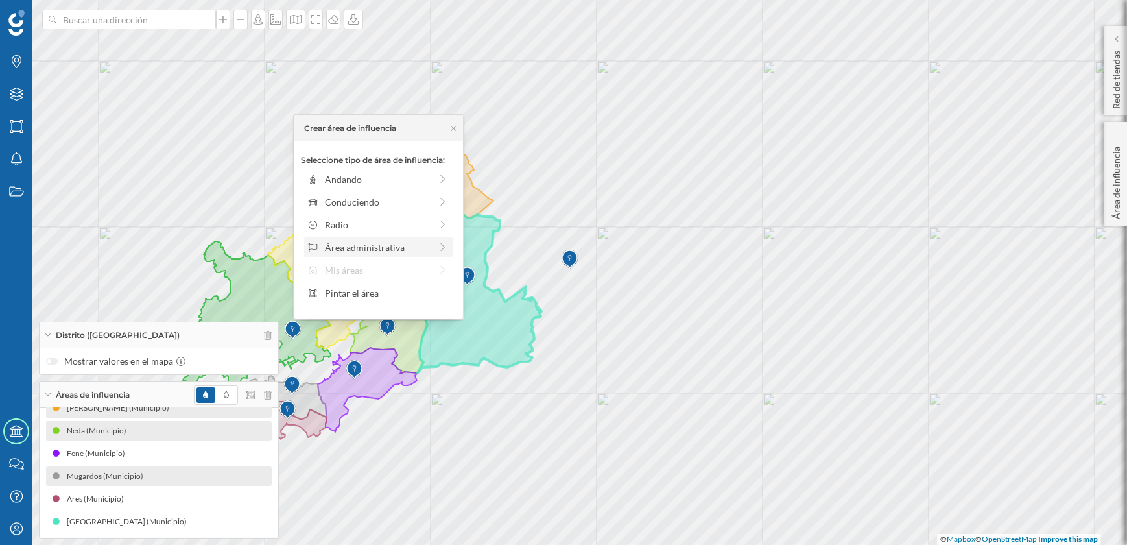
click at [375, 243] on div "Área administrativa" at bounding box center [378, 248] width 106 height 14
click at [349, 222] on div "Municipio" at bounding box center [389, 225] width 128 height 14
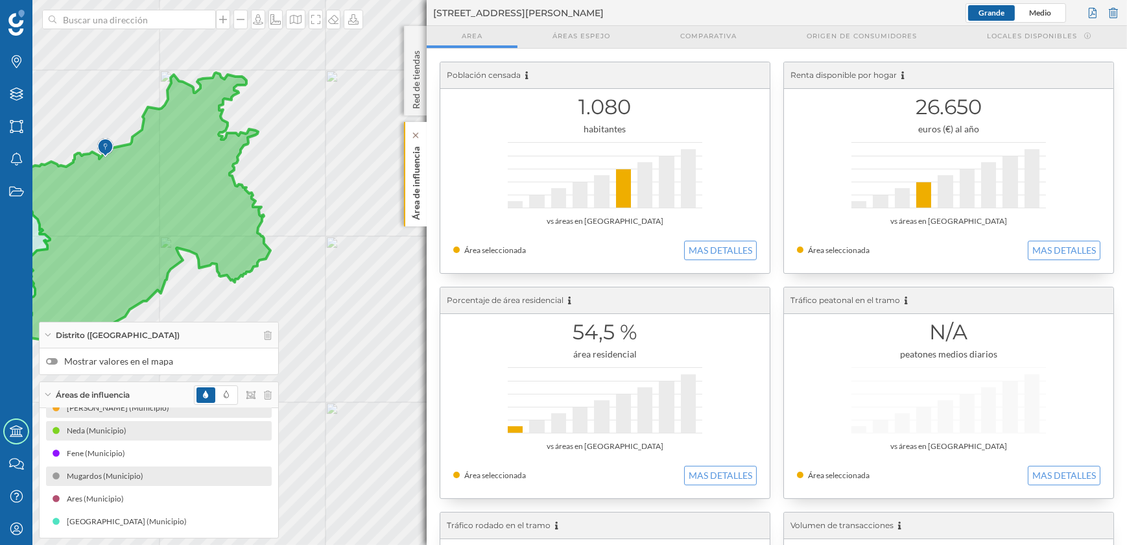
click at [417, 204] on p "Área de influencia" at bounding box center [416, 180] width 13 height 78
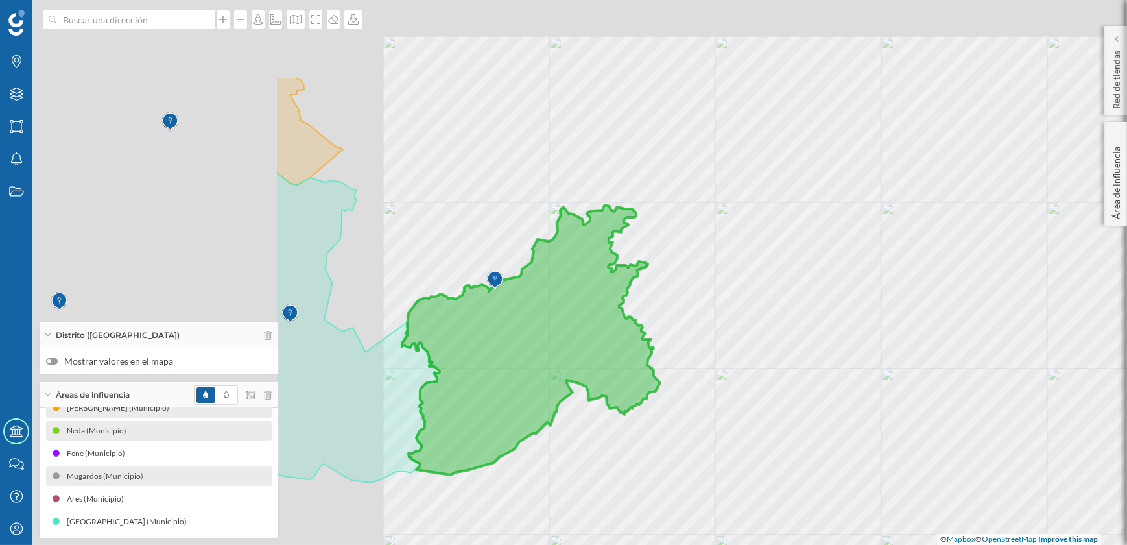
drag, startPoint x: 363, startPoint y: 243, endPoint x: 753, endPoint y: 376, distance: 411.7
click at [753, 376] on div "© Mapbox © OpenStreetMap Improve this map" at bounding box center [563, 272] width 1127 height 545
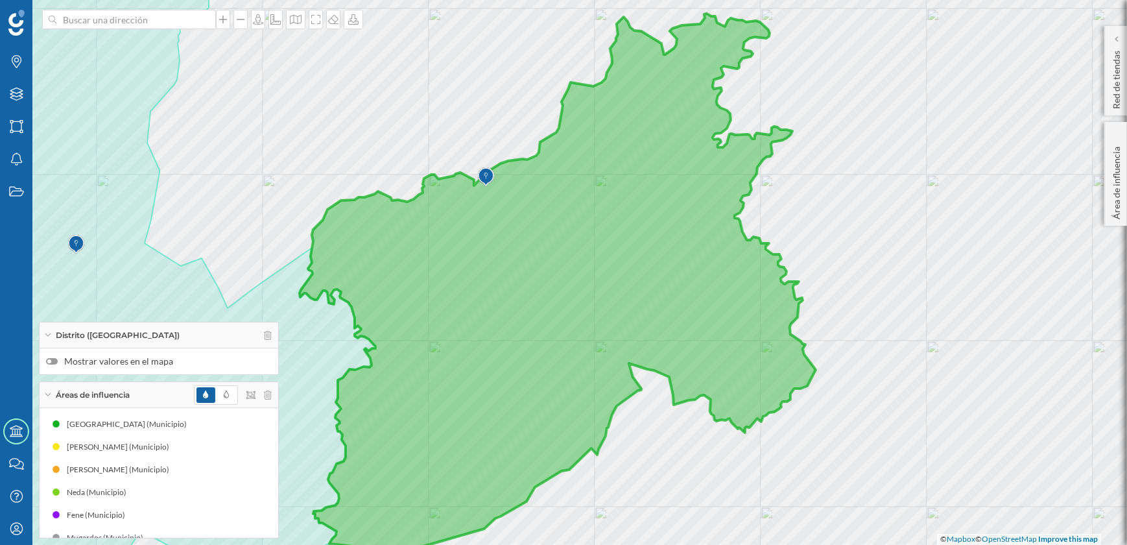
scroll to position [62, 0]
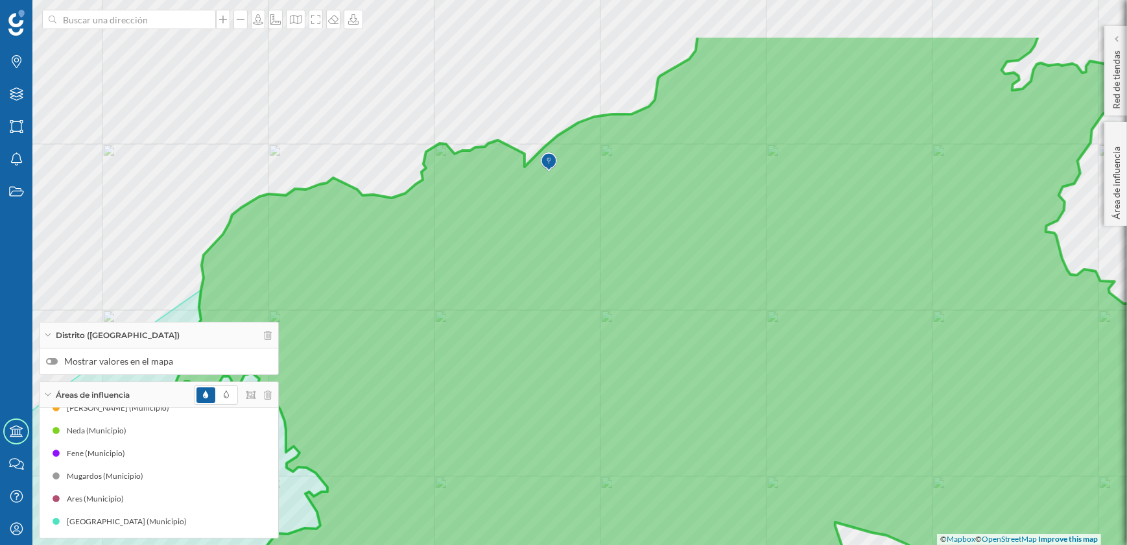
drag, startPoint x: 494, startPoint y: 271, endPoint x: 581, endPoint y: 363, distance: 126.2
click at [581, 363] on icon at bounding box center [692, 364] width 1033 height 659
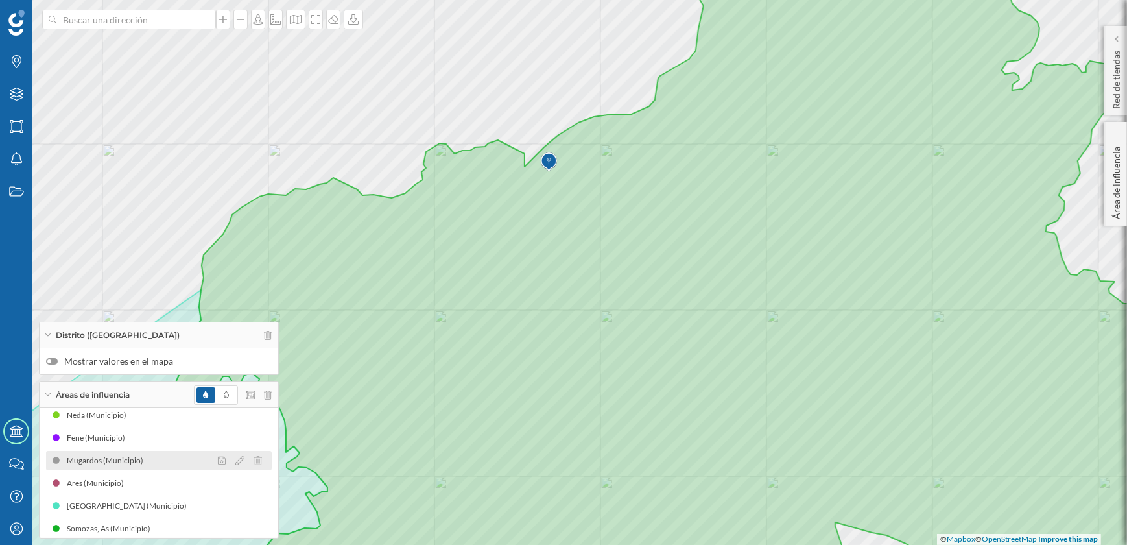
scroll to position [84, 0]
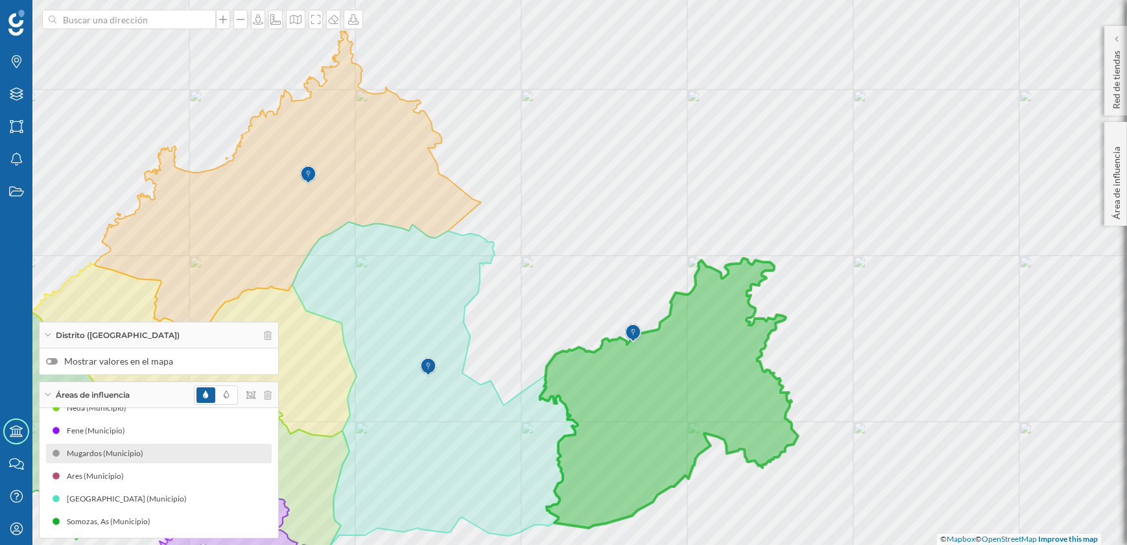
drag, startPoint x: 572, startPoint y: 407, endPoint x: 613, endPoint y: 400, distance: 41.5
click at [613, 400] on icon at bounding box center [669, 393] width 258 height 270
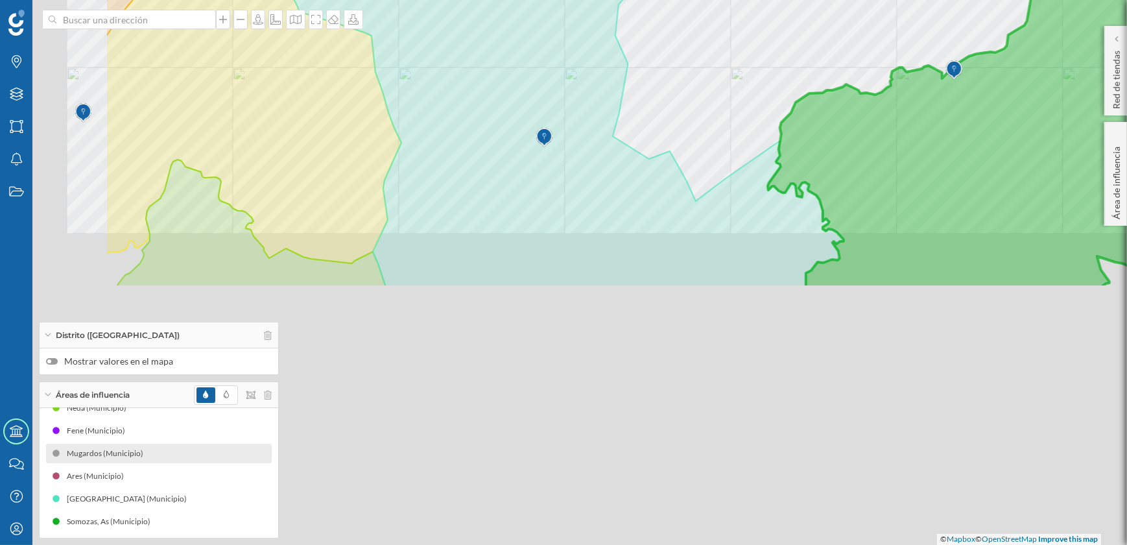
drag, startPoint x: 458, startPoint y: 378, endPoint x: 678, endPoint y: 64, distance: 383.3
click at [678, 64] on div "© Mapbox © OpenStreetMap Improve this map" at bounding box center [563, 272] width 1127 height 545
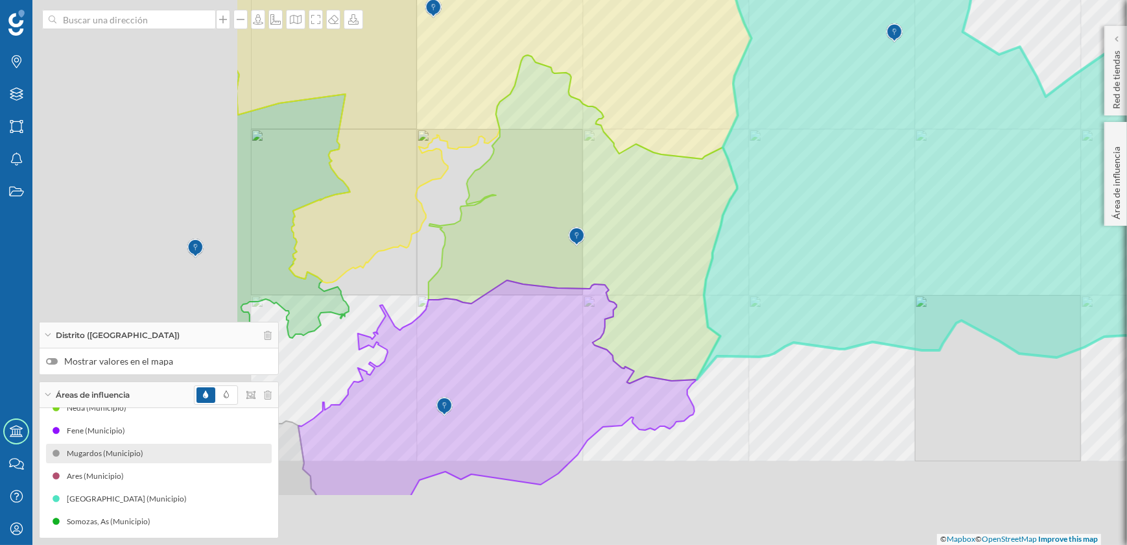
drag, startPoint x: 473, startPoint y: 276, endPoint x: 826, endPoint y: 170, distance: 369.2
click at [826, 170] on icon at bounding box center [908, 110] width 571 height 540
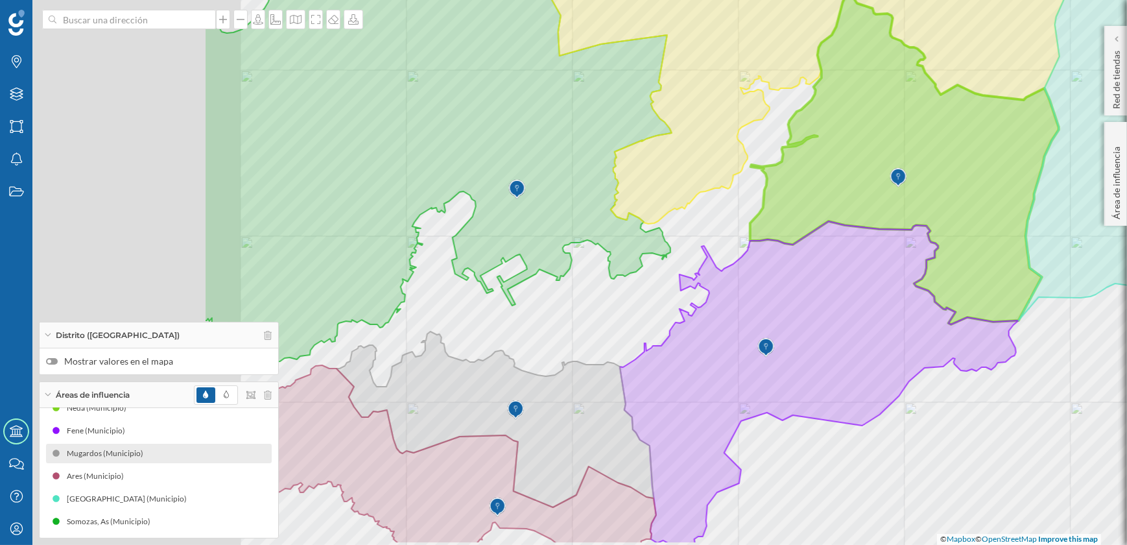
drag, startPoint x: 503, startPoint y: 267, endPoint x: 809, endPoint y: 225, distance: 309.0
click at [809, 225] on icon at bounding box center [904, 160] width 309 height 328
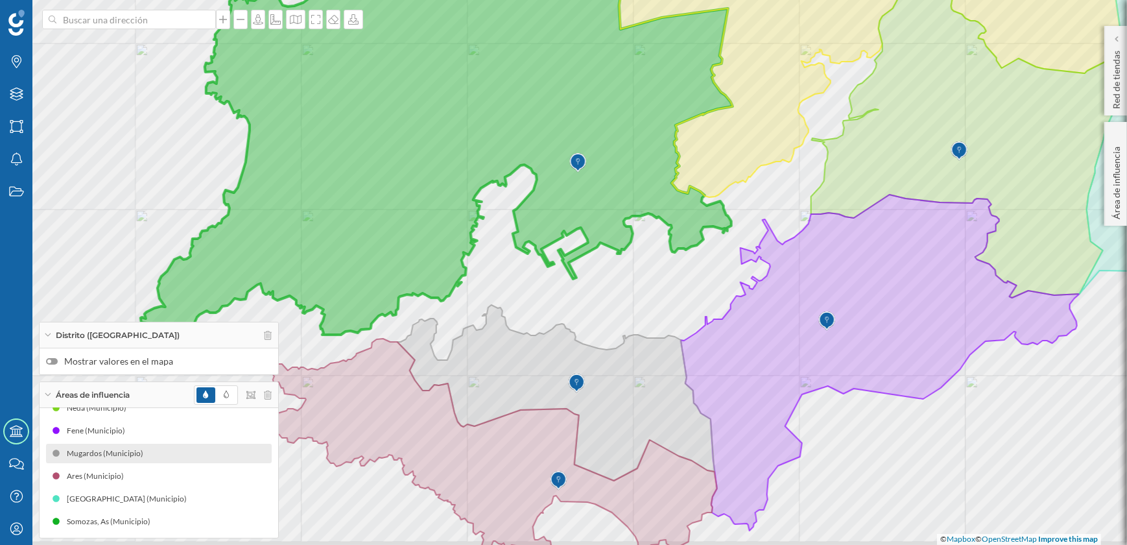
drag, startPoint x: 451, startPoint y: 235, endPoint x: 485, endPoint y: 202, distance: 47.7
click at [485, 202] on icon at bounding box center [437, 132] width 592 height 429
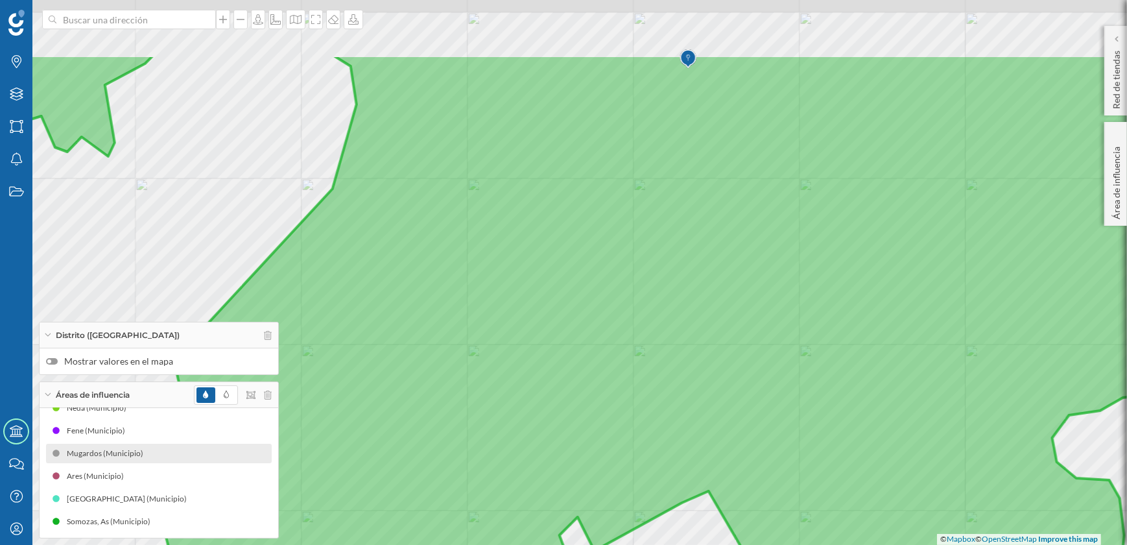
drag, startPoint x: 552, startPoint y: 180, endPoint x: 577, endPoint y: 291, distance: 114.3
click at [577, 291] on icon at bounding box center [588, 383] width 1358 height 659
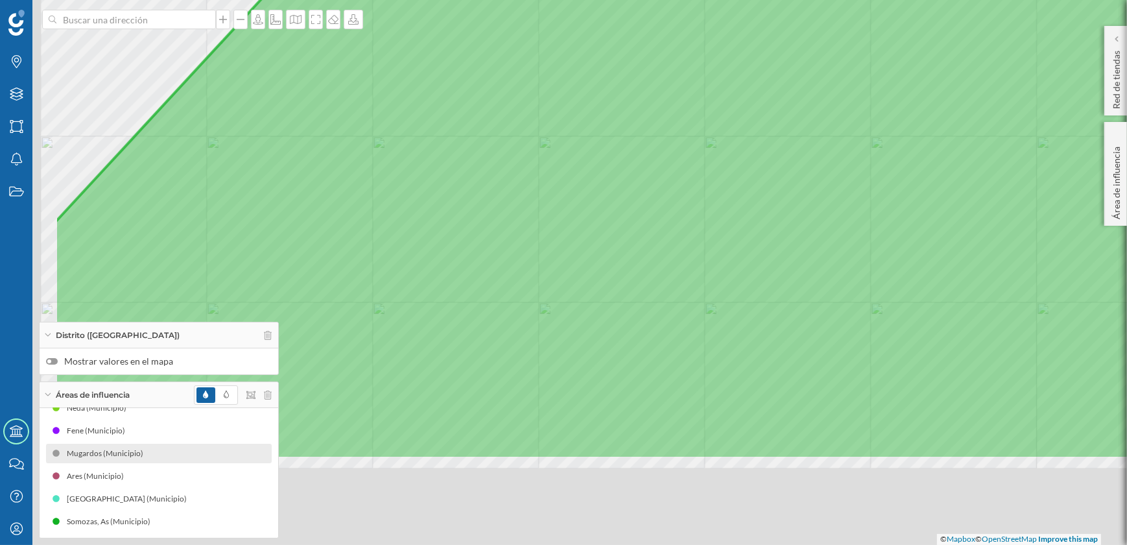
drag, startPoint x: 531, startPoint y: 276, endPoint x: 681, endPoint y: 164, distance: 187.7
click at [681, 164] on icon at bounding box center [733, 129] width 1358 height 659
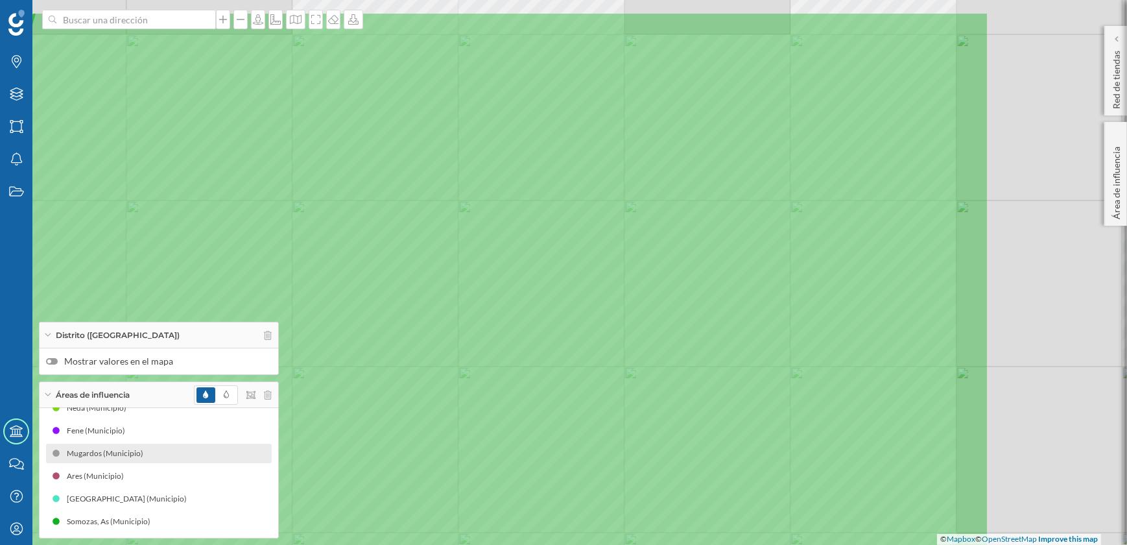
drag, startPoint x: 800, startPoint y: 188, endPoint x: 547, endPoint y: 256, distance: 262.0
click at [547, 256] on icon at bounding box center [346, 340] width 1287 height 659
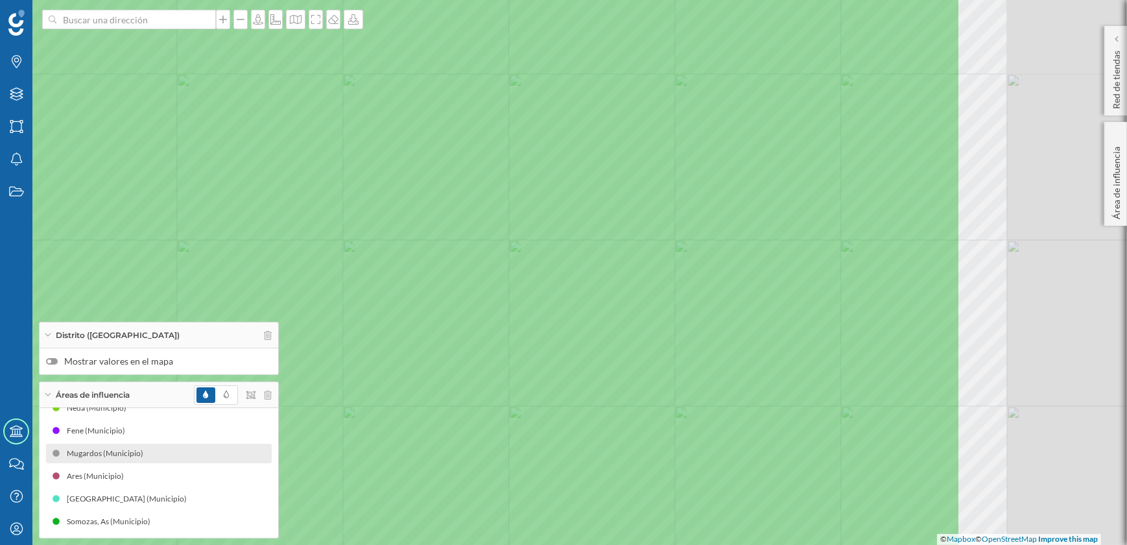
drag, startPoint x: 718, startPoint y: 221, endPoint x: 437, endPoint y: 260, distance: 284.3
click at [437, 260] on icon at bounding box center [282, 311] width 1358 height 659
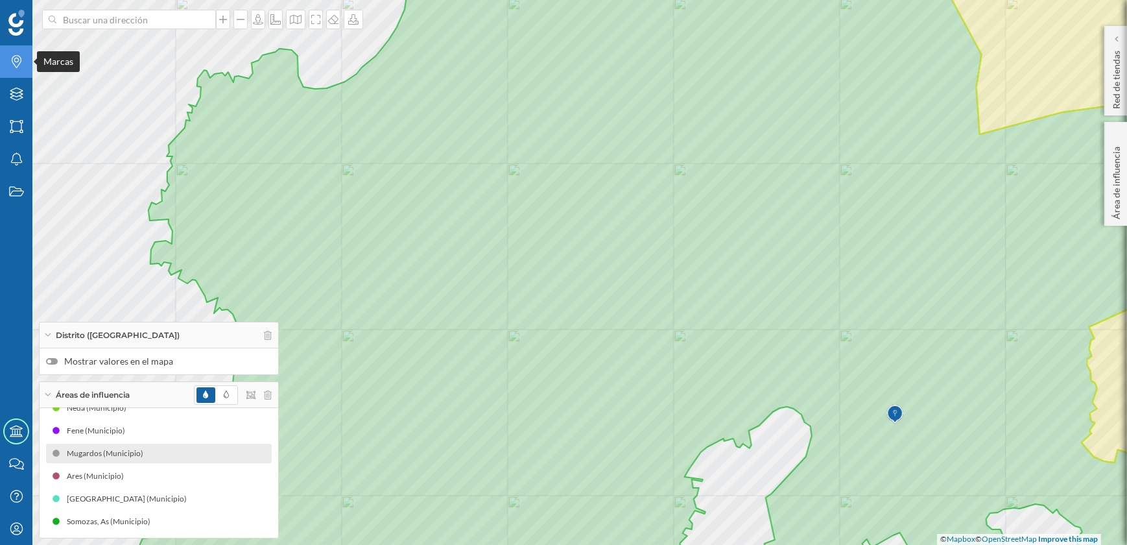
click at [17, 64] on icon "Marcas" at bounding box center [16, 61] width 16 height 13
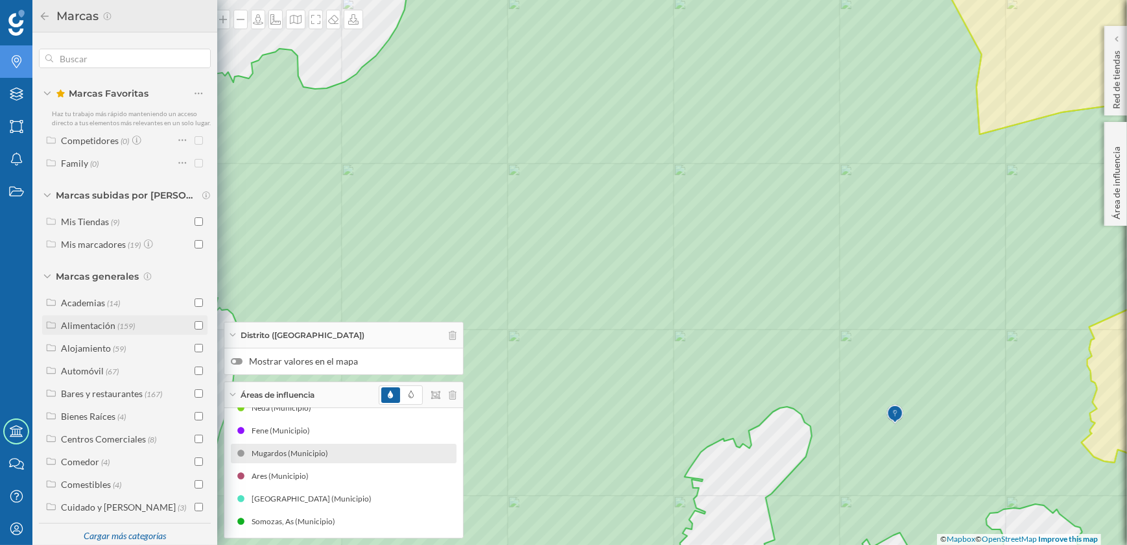
click at [195, 329] on input "checkbox" at bounding box center [199, 325] width 8 height 8
checkbox input "true"
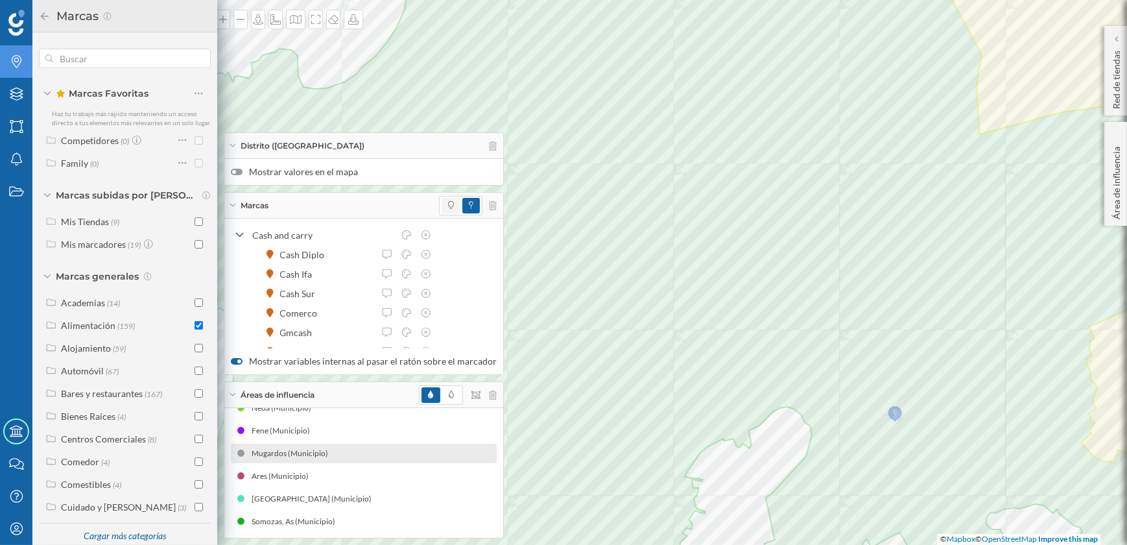
click at [449, 203] on span at bounding box center [451, 206] width 19 height 16
click at [239, 175] on div at bounding box center [237, 172] width 12 height 6
click at [0, 0] on input "Mostrar valores en el mapa" at bounding box center [0, 0] width 0 height 0
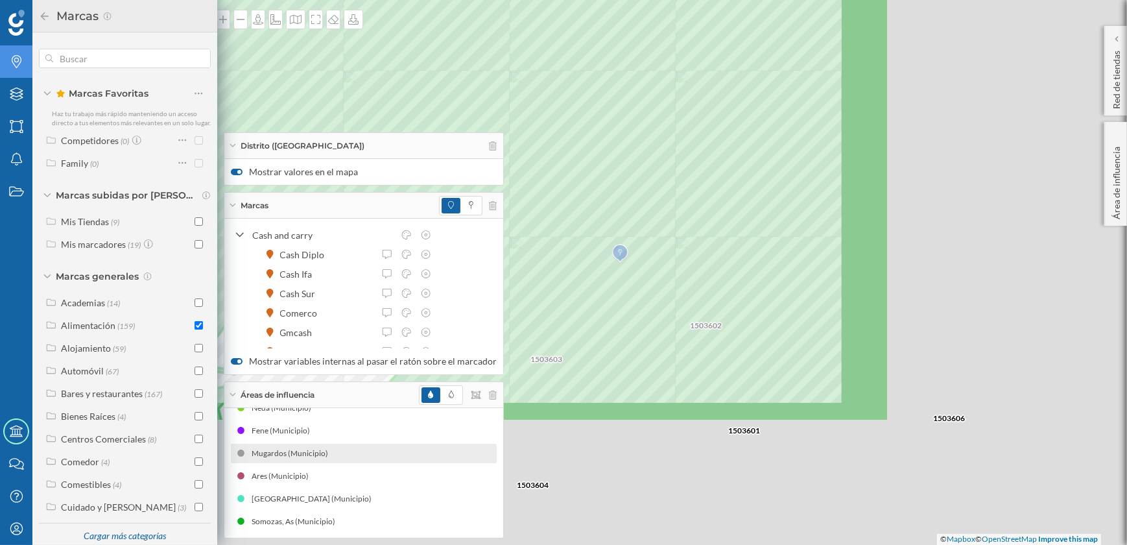
click at [495, 236] on div "Marcas Capas Áreas Notificaciones Estados Academy Contacta con nosotros Centro …" at bounding box center [563, 272] width 1127 height 545
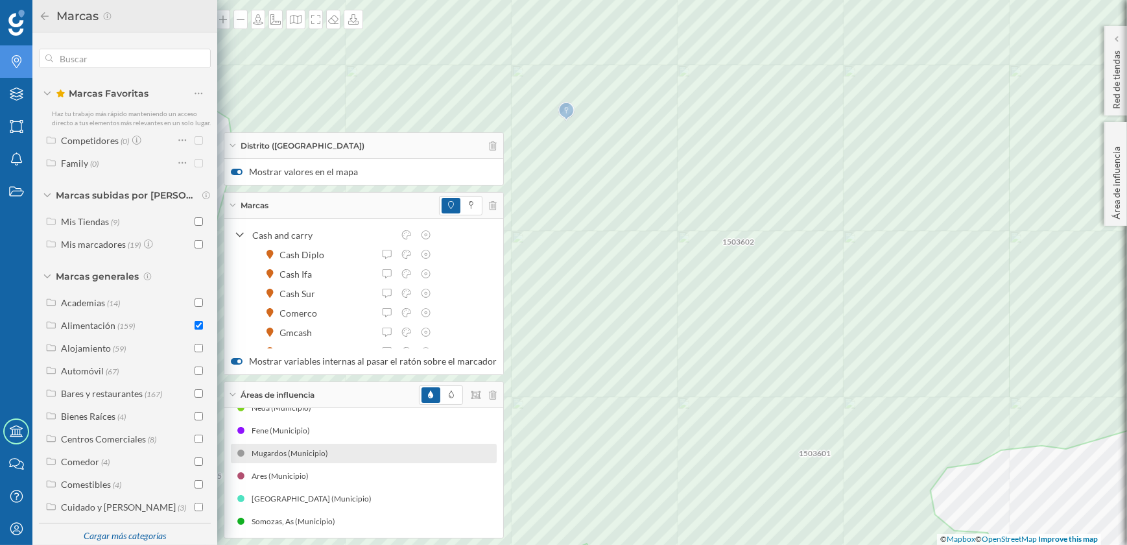
click at [45, 15] on icon at bounding box center [45, 16] width 12 height 9
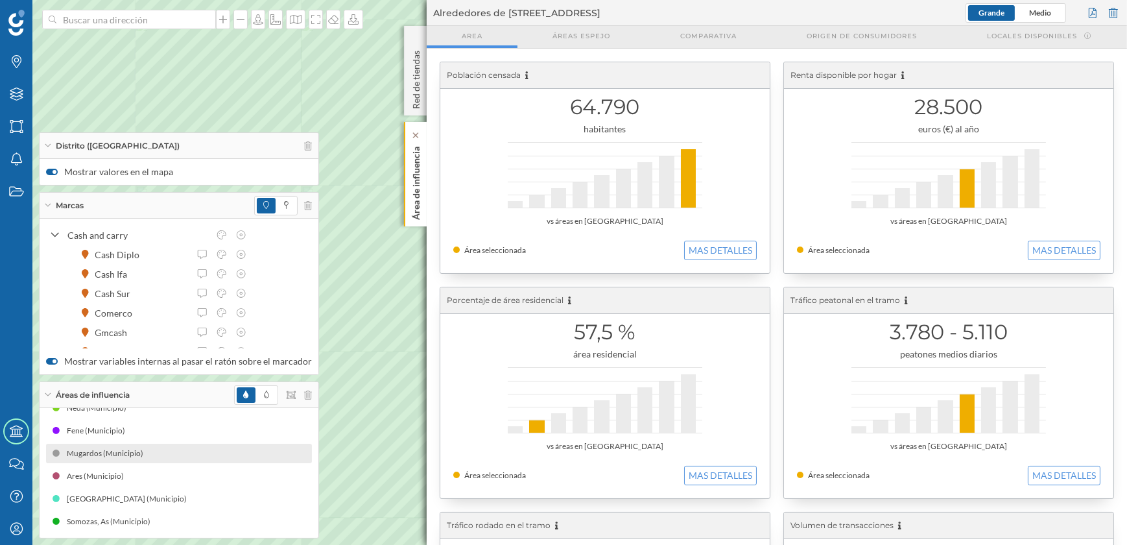
click at [418, 182] on p "Área de influencia" at bounding box center [416, 180] width 13 height 78
